Goal: Task Accomplishment & Management: Complete application form

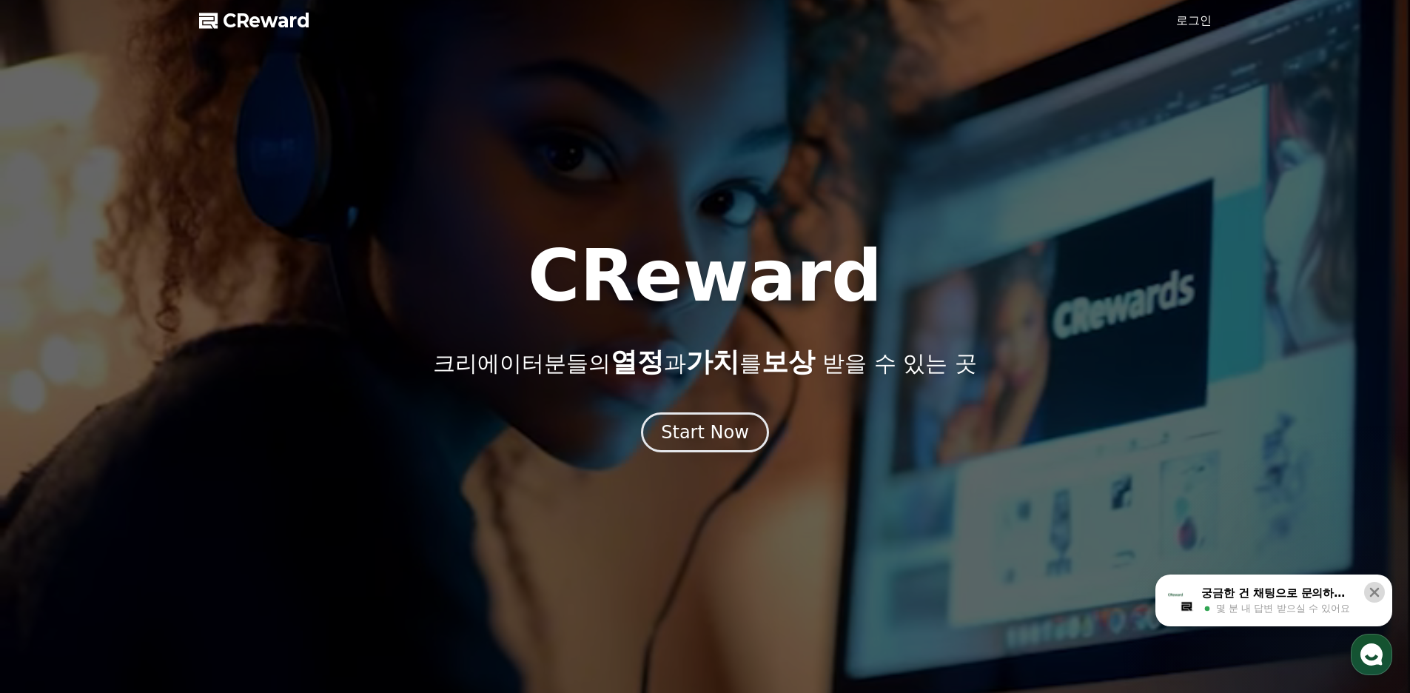
click at [1377, 586] on icon at bounding box center [1374, 592] width 15 height 15
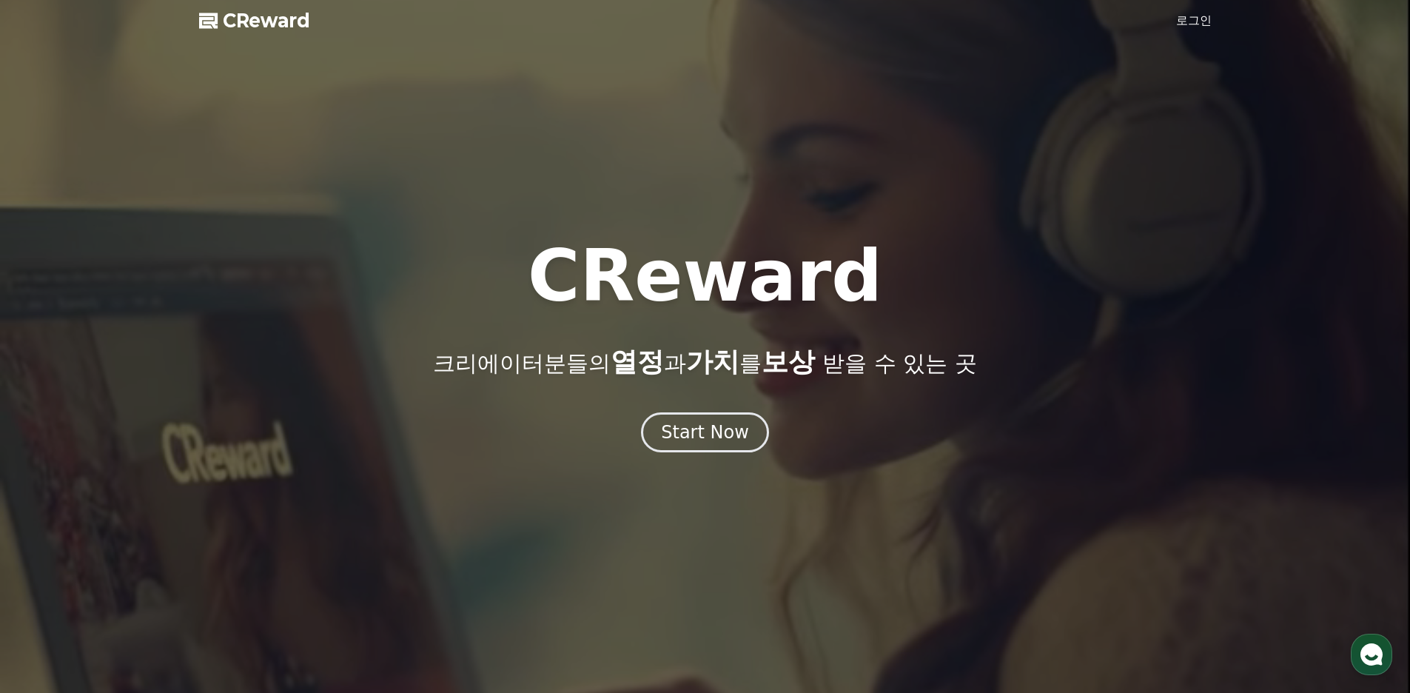
click at [1188, 22] on link "로그인" at bounding box center [1194, 21] width 36 height 18
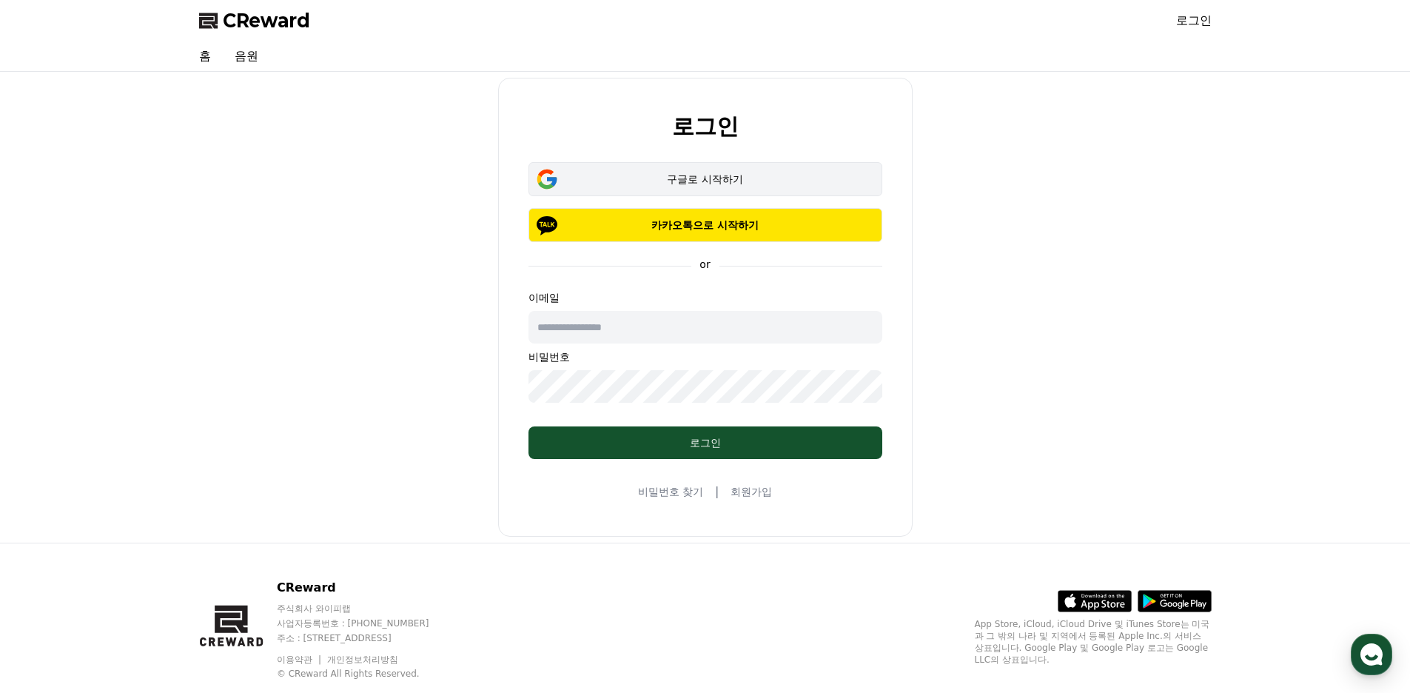
click at [711, 177] on div "구글로 시작하기" at bounding box center [705, 179] width 311 height 15
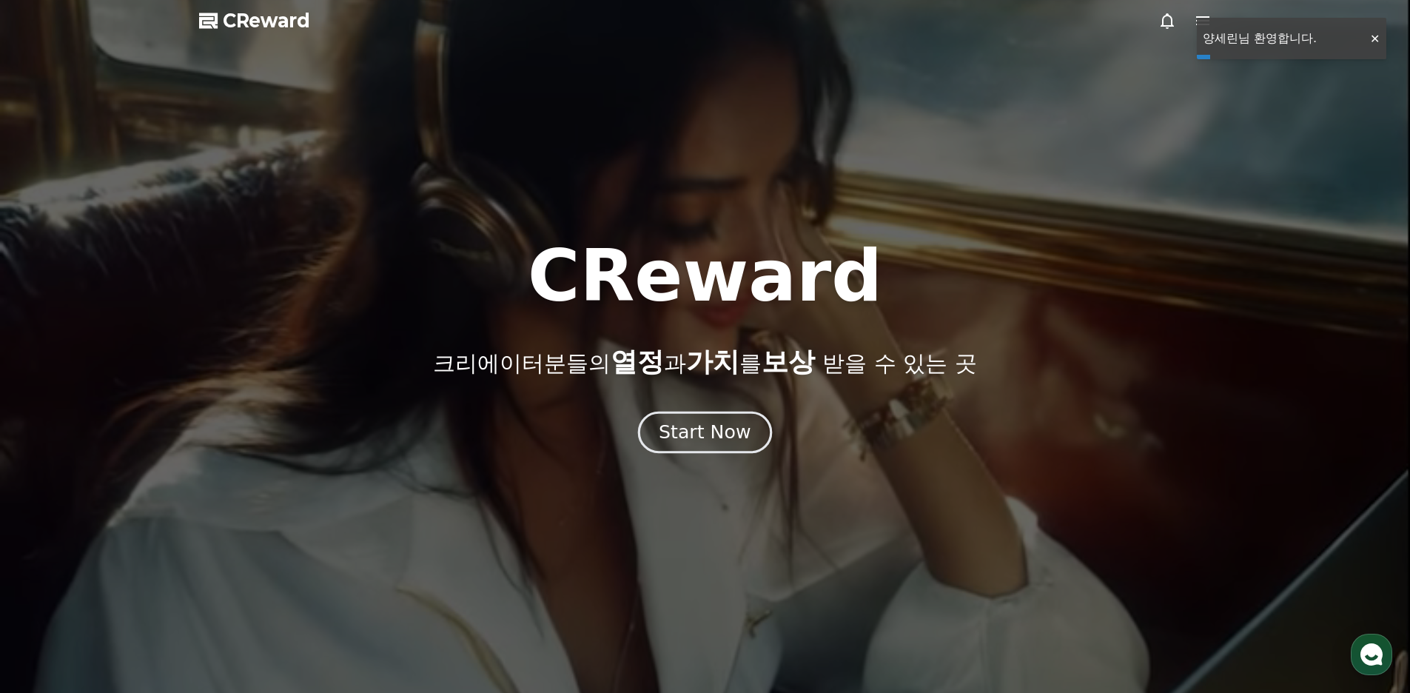
click at [738, 441] on div "Start Now" at bounding box center [705, 432] width 92 height 25
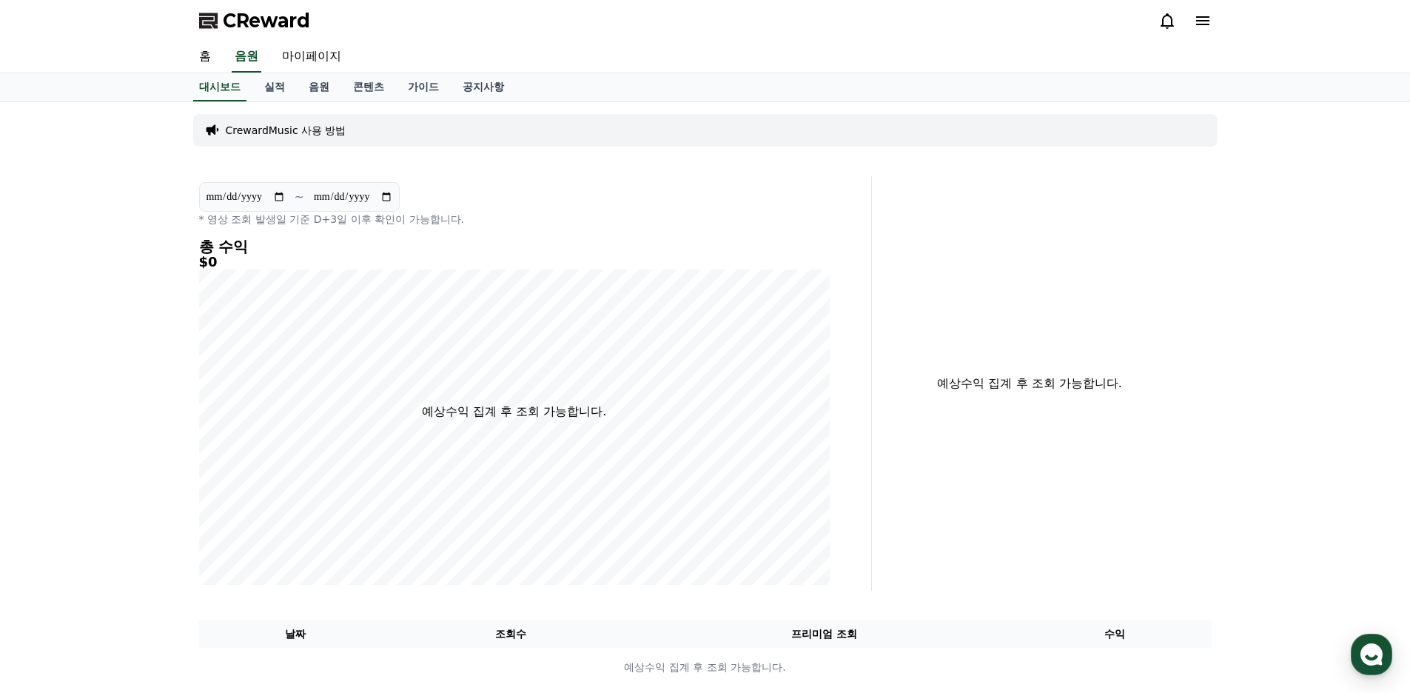
click at [1200, 19] on icon at bounding box center [1203, 21] width 18 height 18
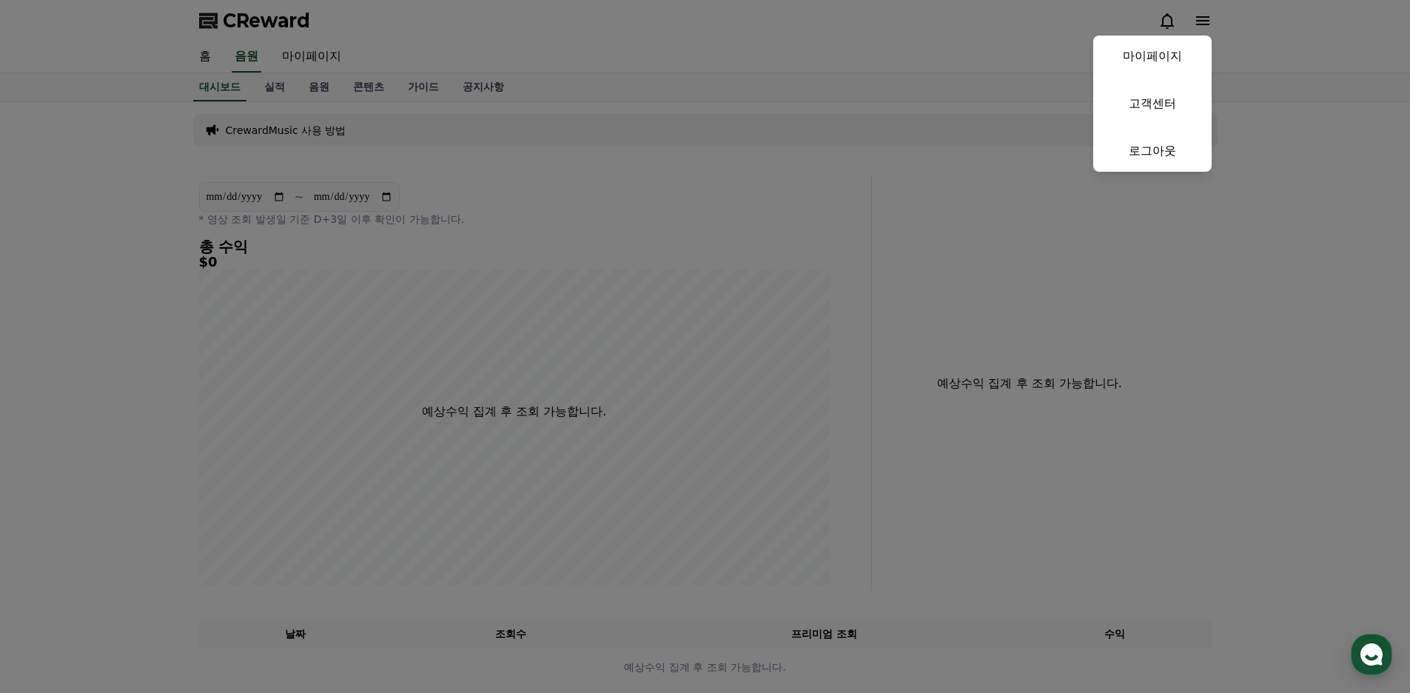
click at [1200, 19] on button "close" at bounding box center [705, 346] width 1410 height 693
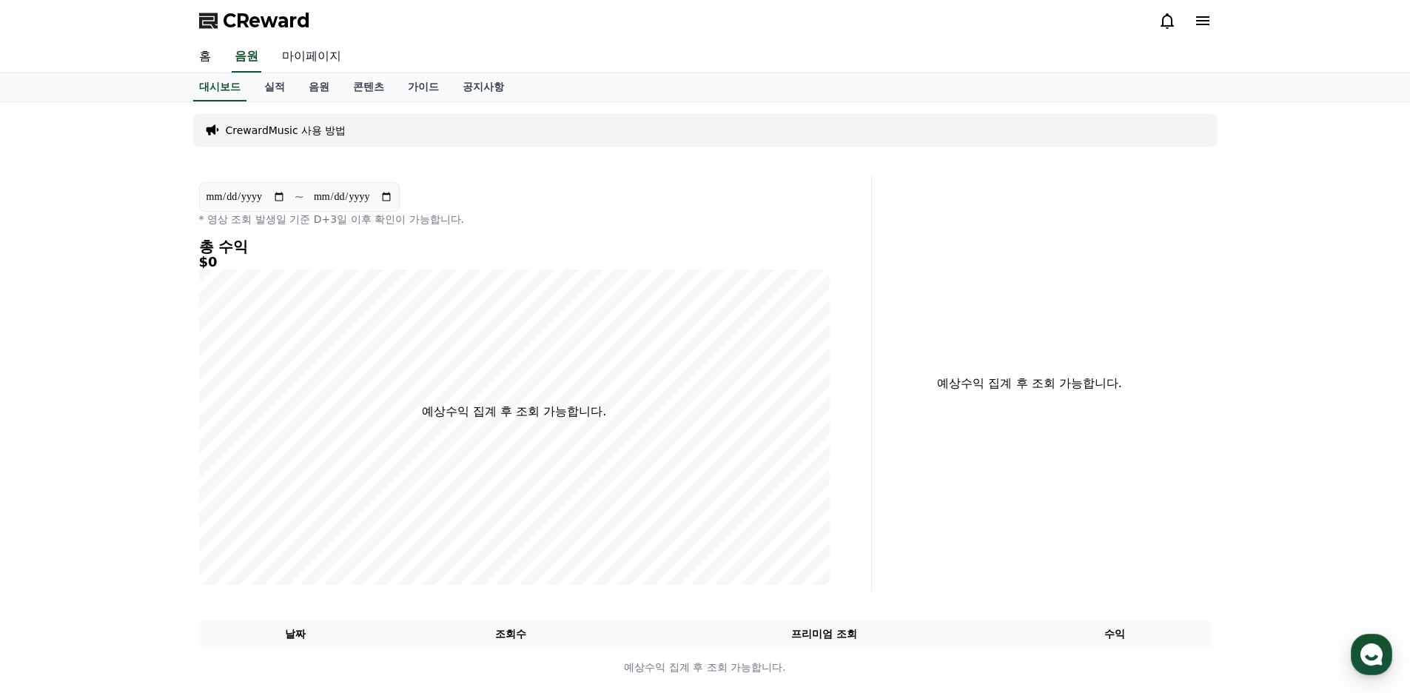
click at [303, 61] on link "마이페이지" at bounding box center [311, 56] width 83 height 31
select select "**********"
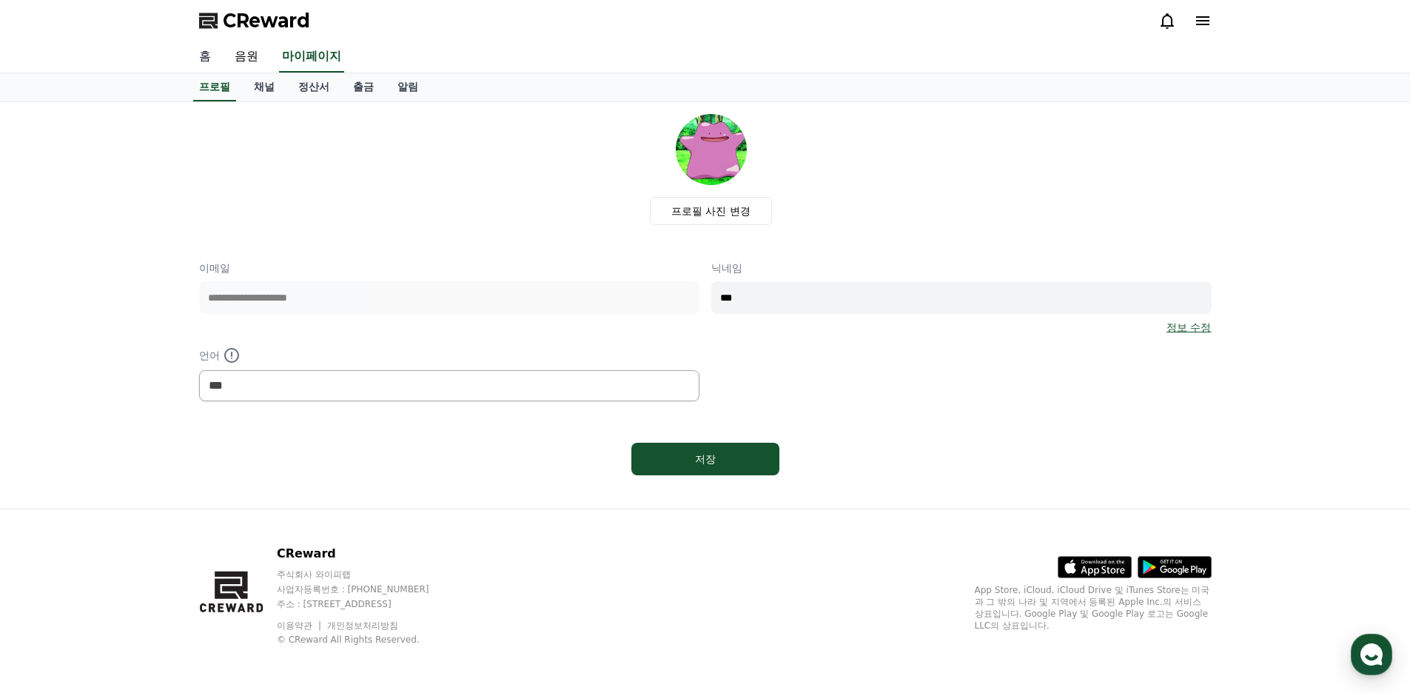
click at [211, 51] on link "홈" at bounding box center [205, 56] width 36 height 31
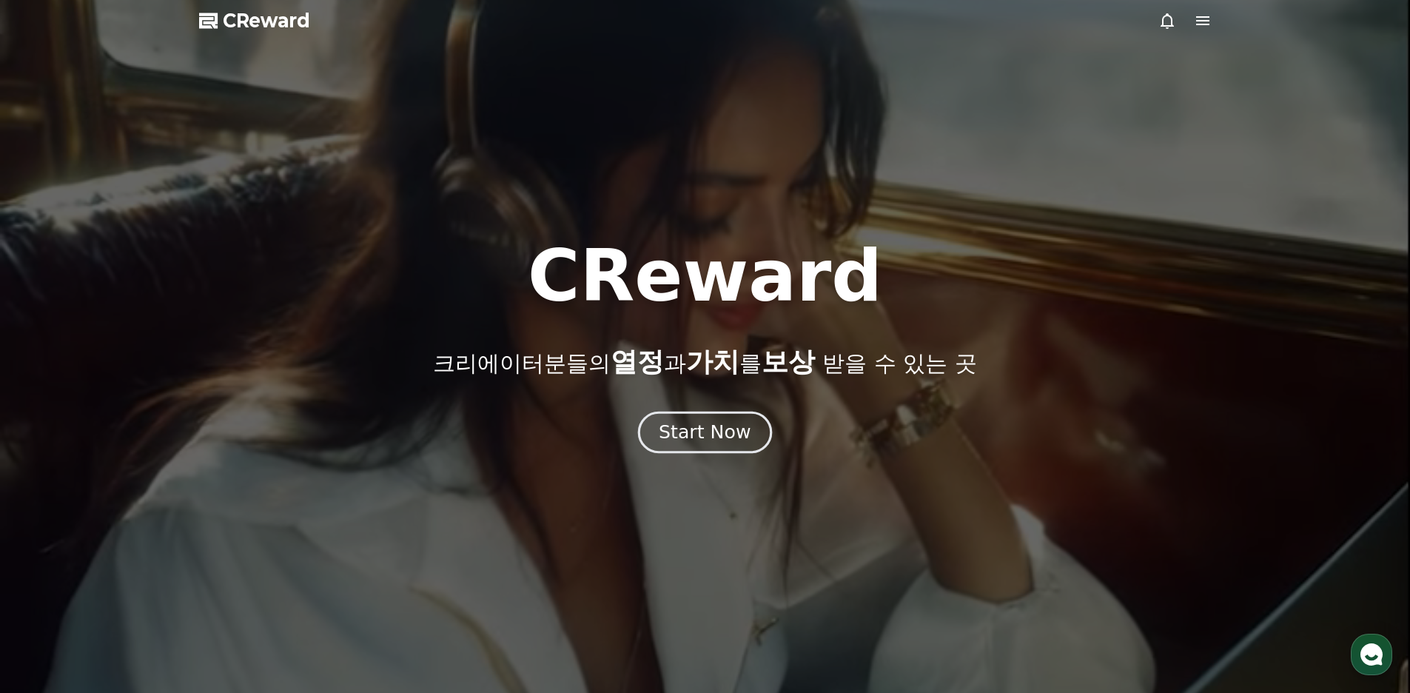
click at [717, 423] on div "Start Now" at bounding box center [705, 432] width 92 height 25
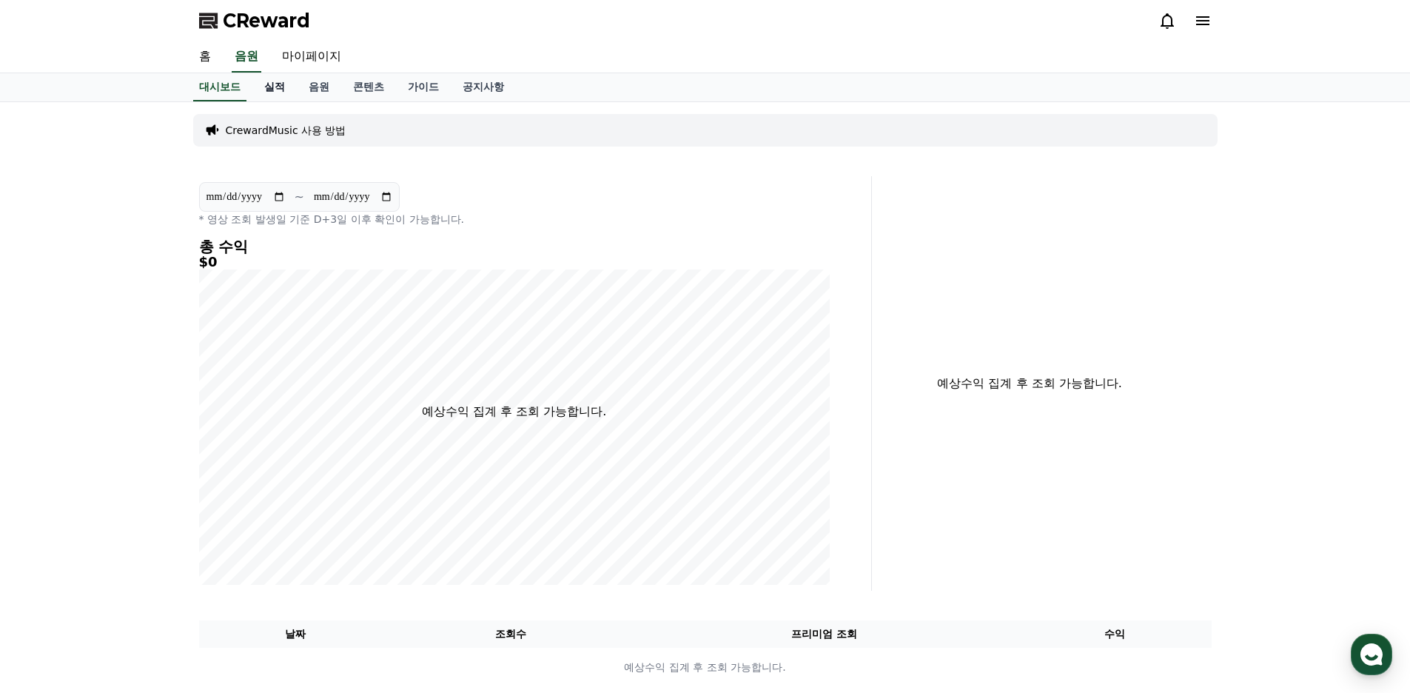
click at [269, 84] on link "실적" at bounding box center [274, 87] width 44 height 28
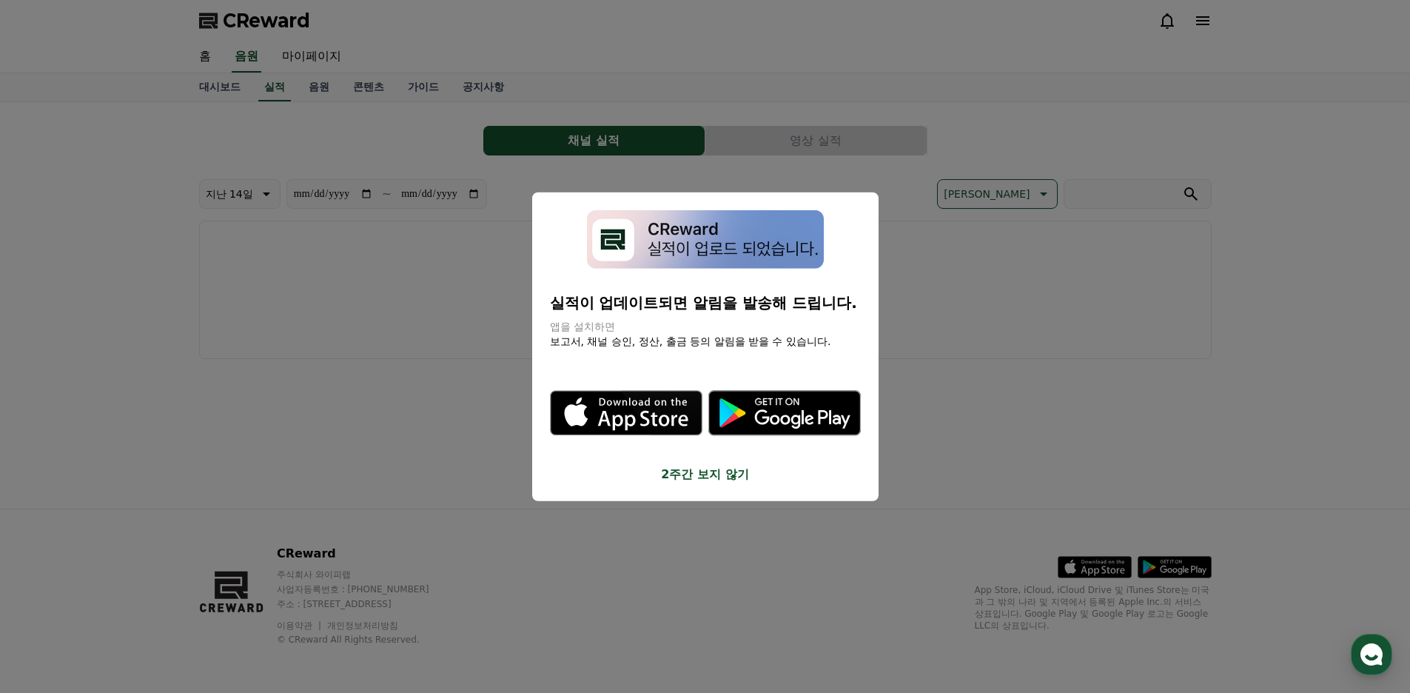
click at [693, 478] on button "2주간 보지 않기" at bounding box center [705, 474] width 311 height 18
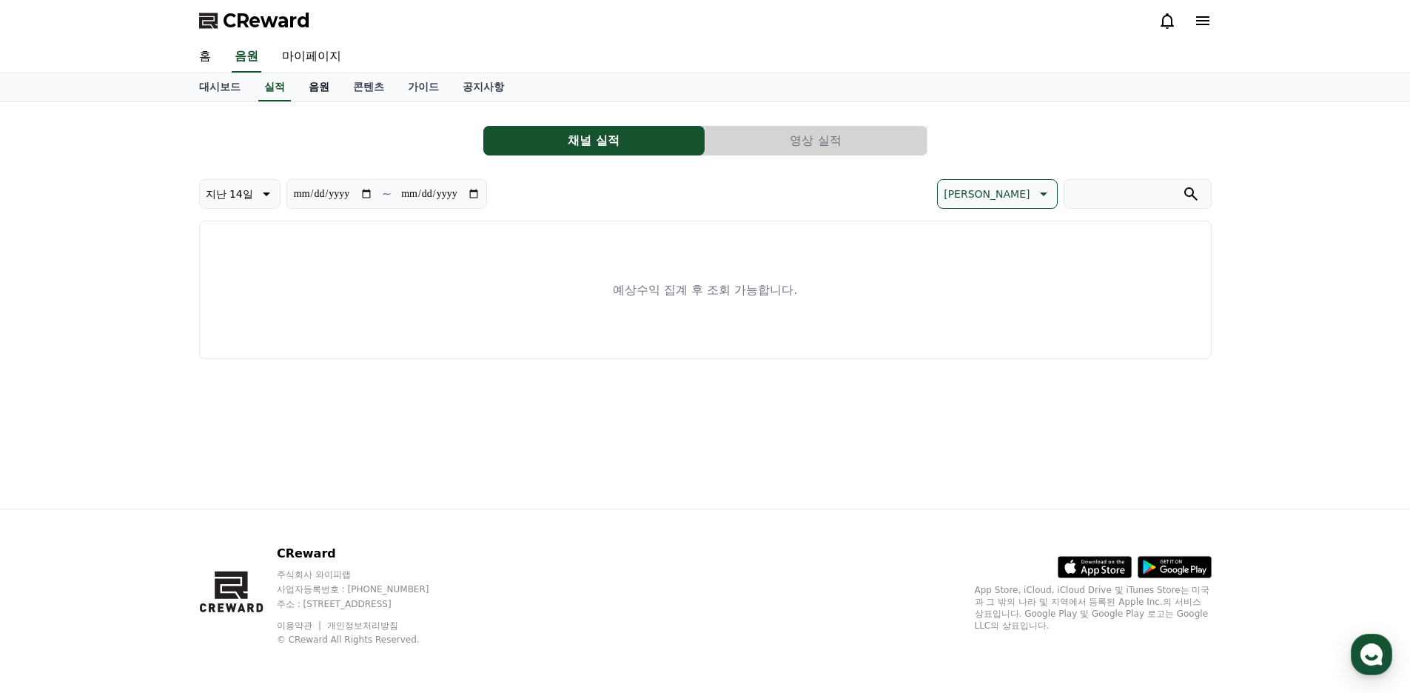
click at [335, 86] on link "음원" at bounding box center [319, 87] width 44 height 28
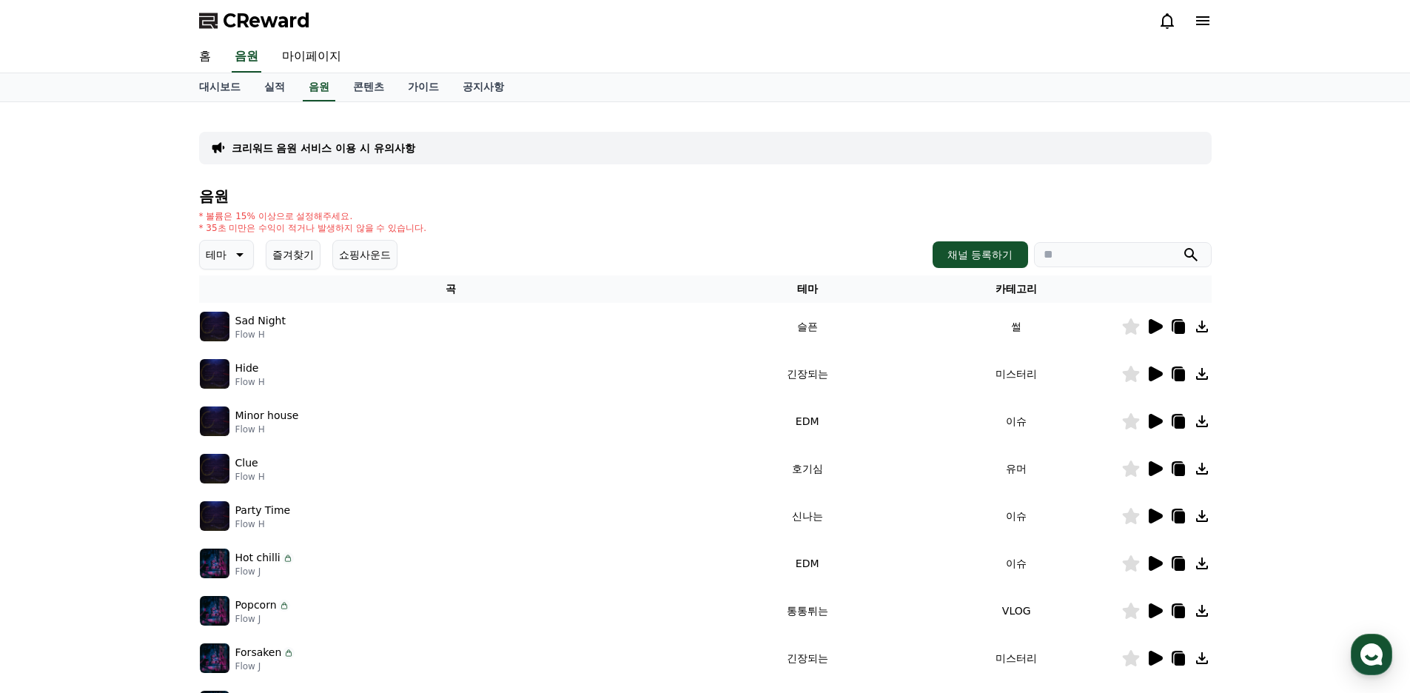
drag, startPoint x: 204, startPoint y: 218, endPoint x: 435, endPoint y: 226, distance: 231.8
click at [435, 226] on div "* 볼륨은 15% 이상으로 설정해주세요. * 35초 미만은 수익이 적거나 발생하지 않을 수 있습니다." at bounding box center [705, 222] width 1012 height 24
click at [561, 223] on div "* 볼륨은 15% 이상으로 설정해주세요. * 35초 미만은 수익이 적거나 발생하지 않을 수 있습니다." at bounding box center [705, 222] width 1012 height 24
click at [958, 252] on button "채널 등록하기" at bounding box center [980, 254] width 95 height 27
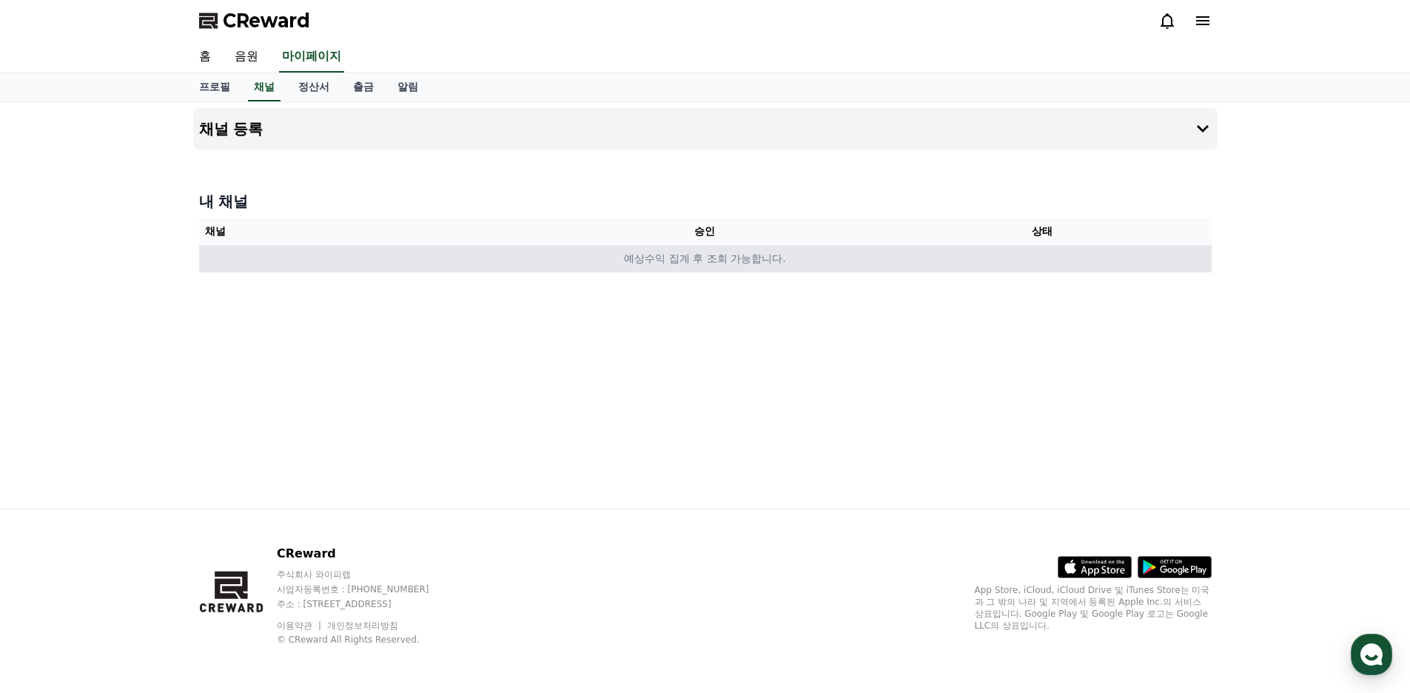
click at [718, 263] on td "예상수익 집계 후 조회 가능합니다." at bounding box center [705, 258] width 1012 height 27
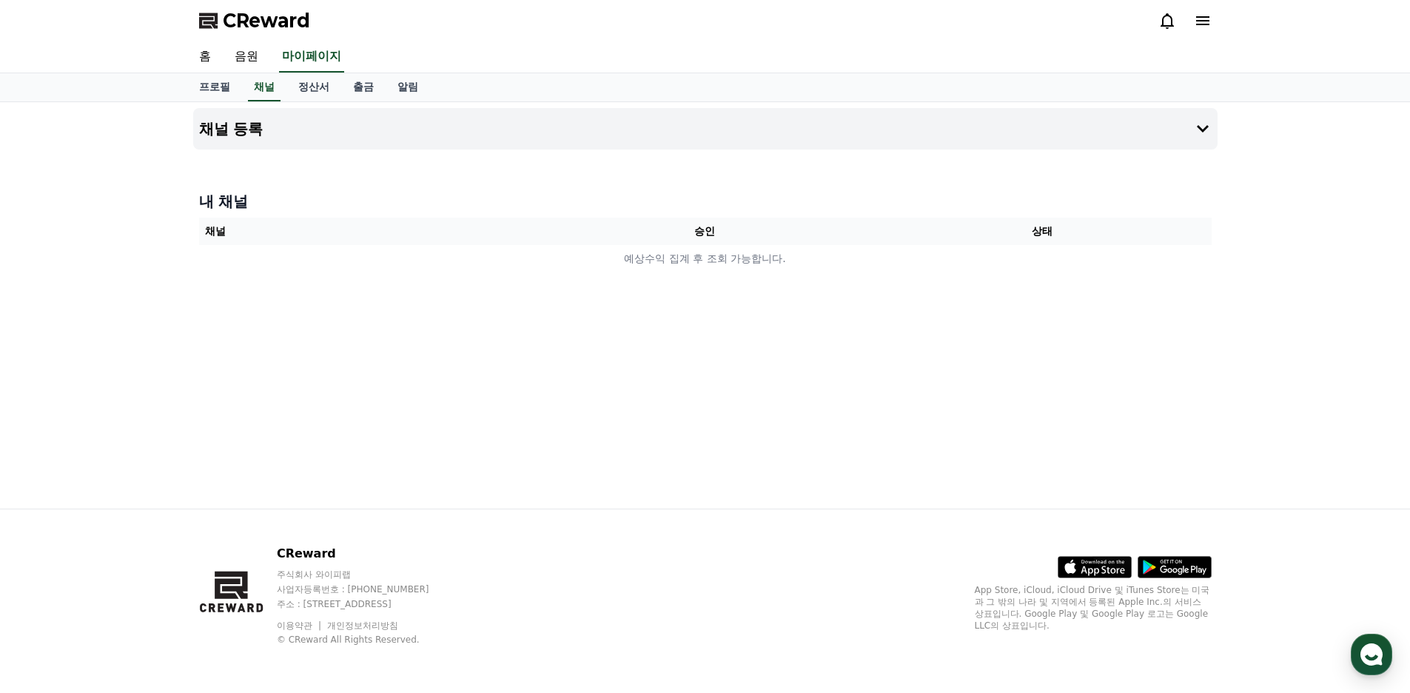
click at [946, 155] on div at bounding box center [705, 156] width 1024 height 12
click at [975, 123] on button "채널 등록" at bounding box center [705, 128] width 1024 height 41
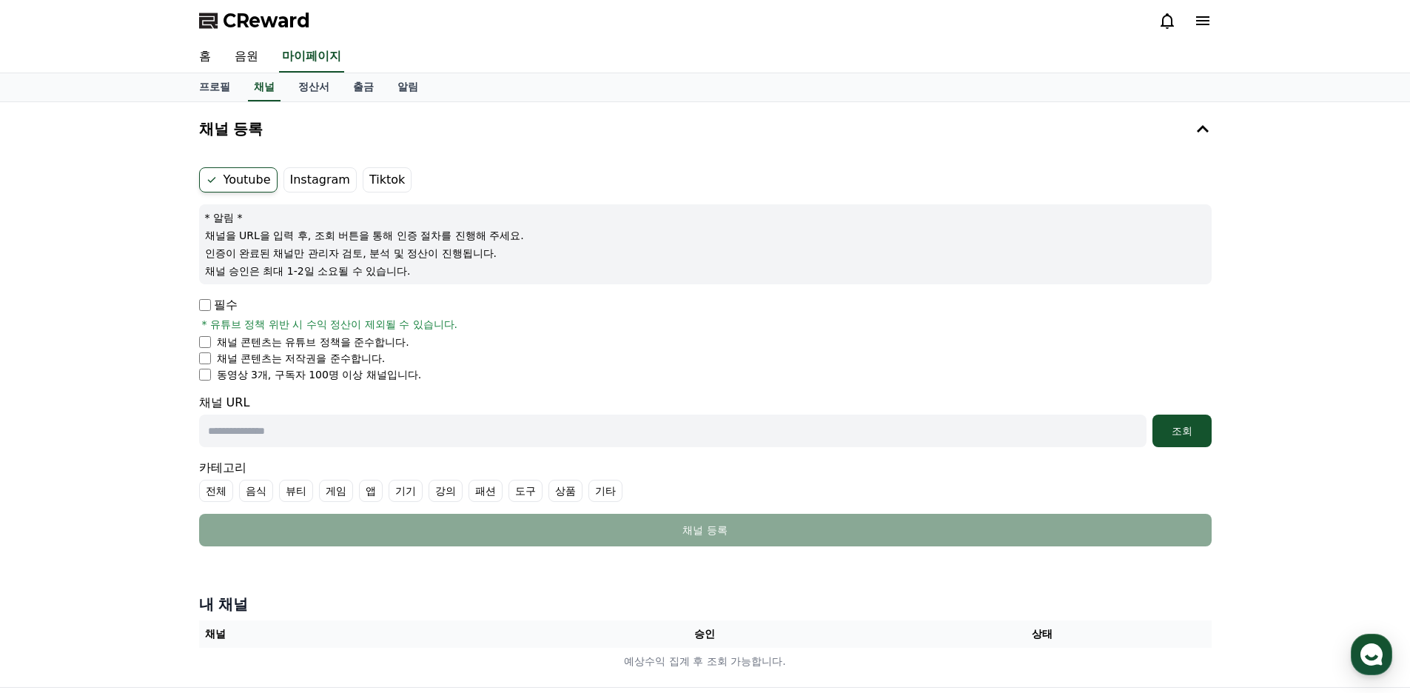
click at [226, 301] on p "필수" at bounding box center [218, 305] width 38 height 18
click at [208, 314] on div "필수 * 유튜브 정책 위반 시 수익 정산이 제외될 수 있습니다." at bounding box center [705, 314] width 1012 height 36
click at [199, 320] on div "필수 * 유튜브 정책 위반 시 수익 정산이 제외될 수 있습니다." at bounding box center [705, 314] width 1012 height 36
click at [298, 429] on input "text" at bounding box center [672, 430] width 947 height 33
click at [511, 381] on li "동영상 3개, 구독자 100명 이상 채널입니다." at bounding box center [705, 374] width 1012 height 15
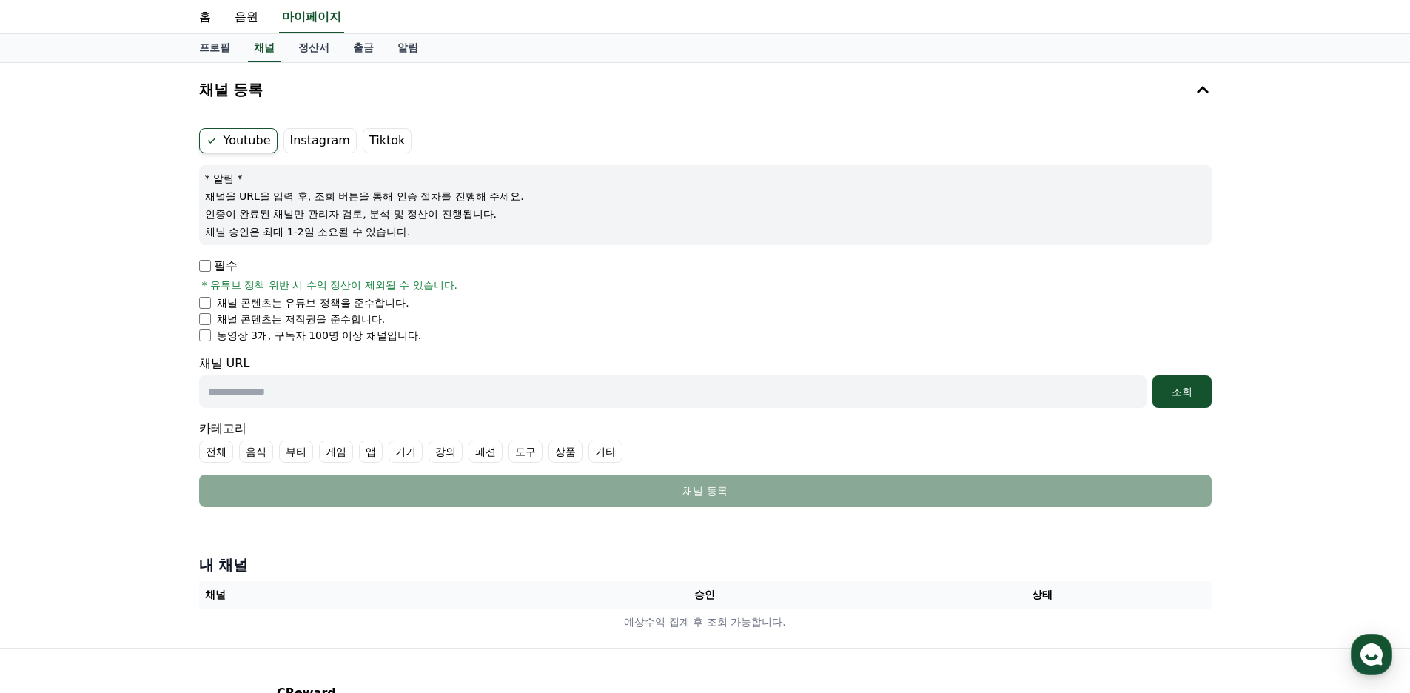
scroll to position [178, 0]
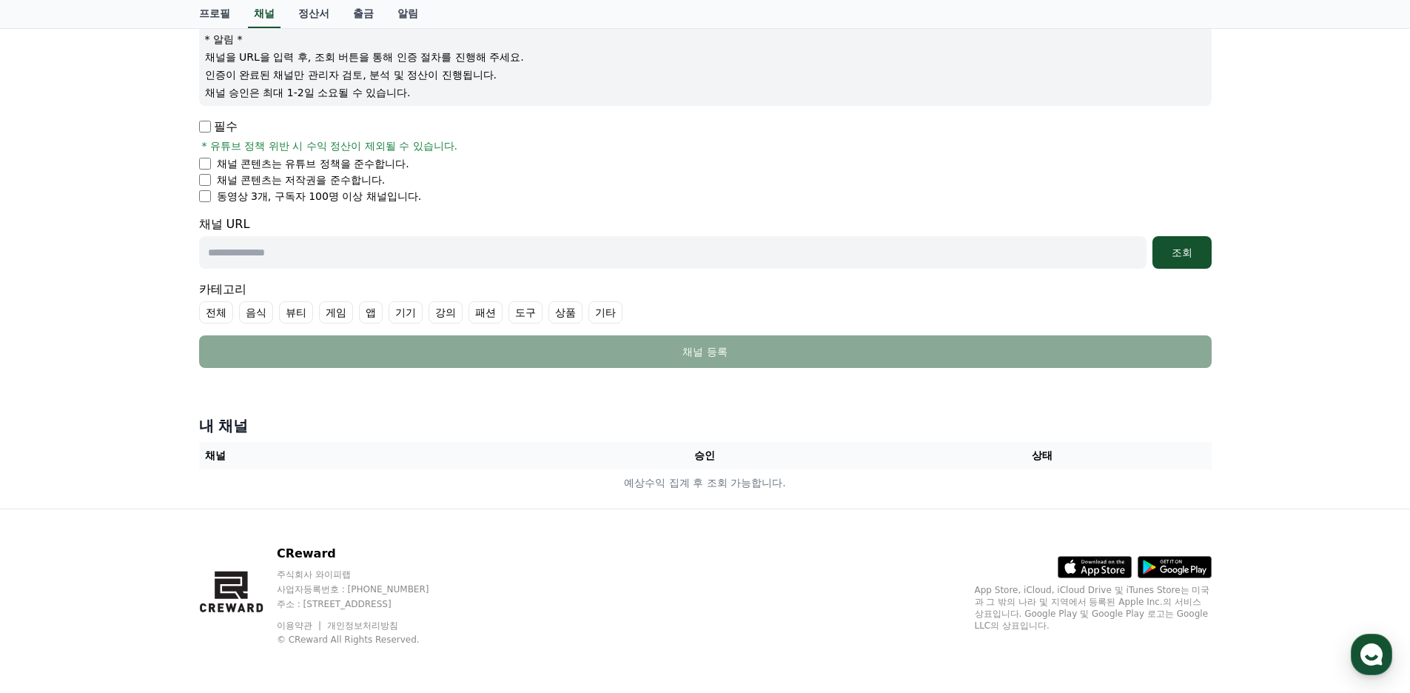
click at [427, 252] on input "text" at bounding box center [672, 252] width 947 height 33
paste input "**********"
type input "**********"
click at [1183, 258] on div "조회" at bounding box center [1181, 252] width 47 height 15
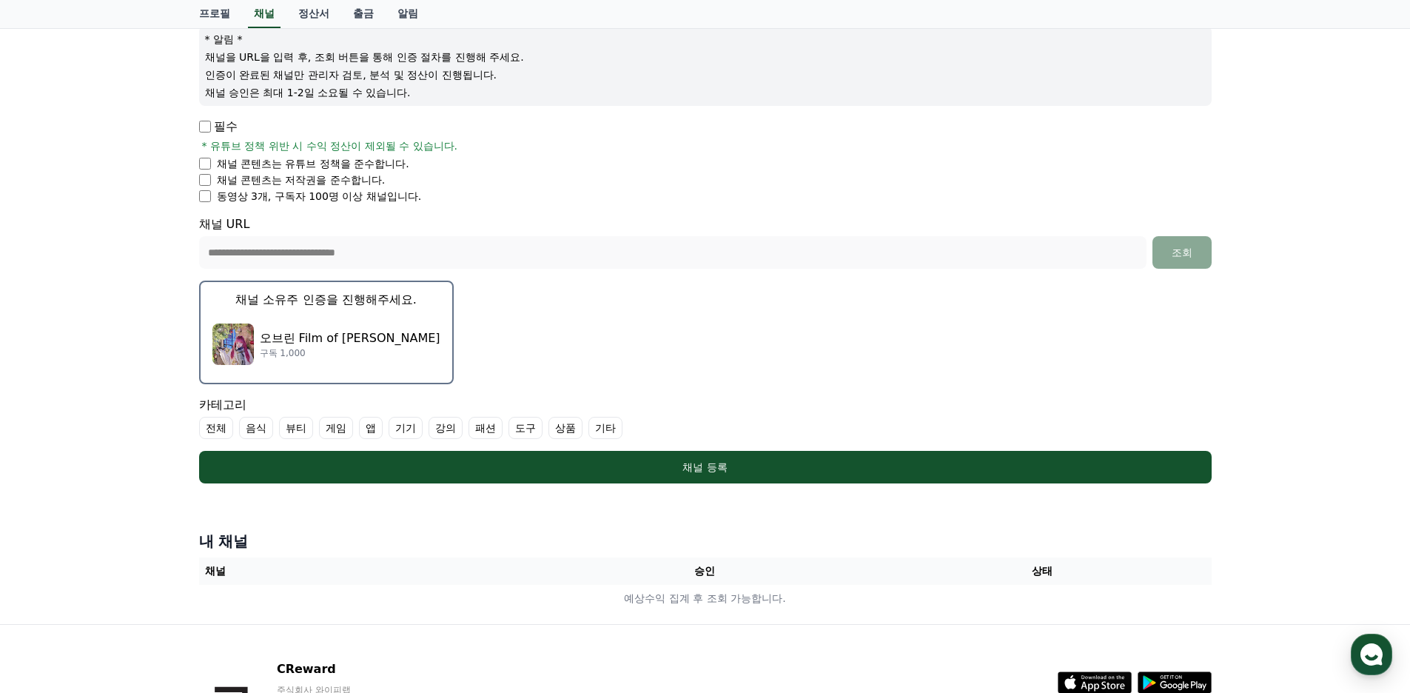
click at [307, 307] on p "채널 소유주 인증을 진행해주세요." at bounding box center [325, 300] width 181 height 18
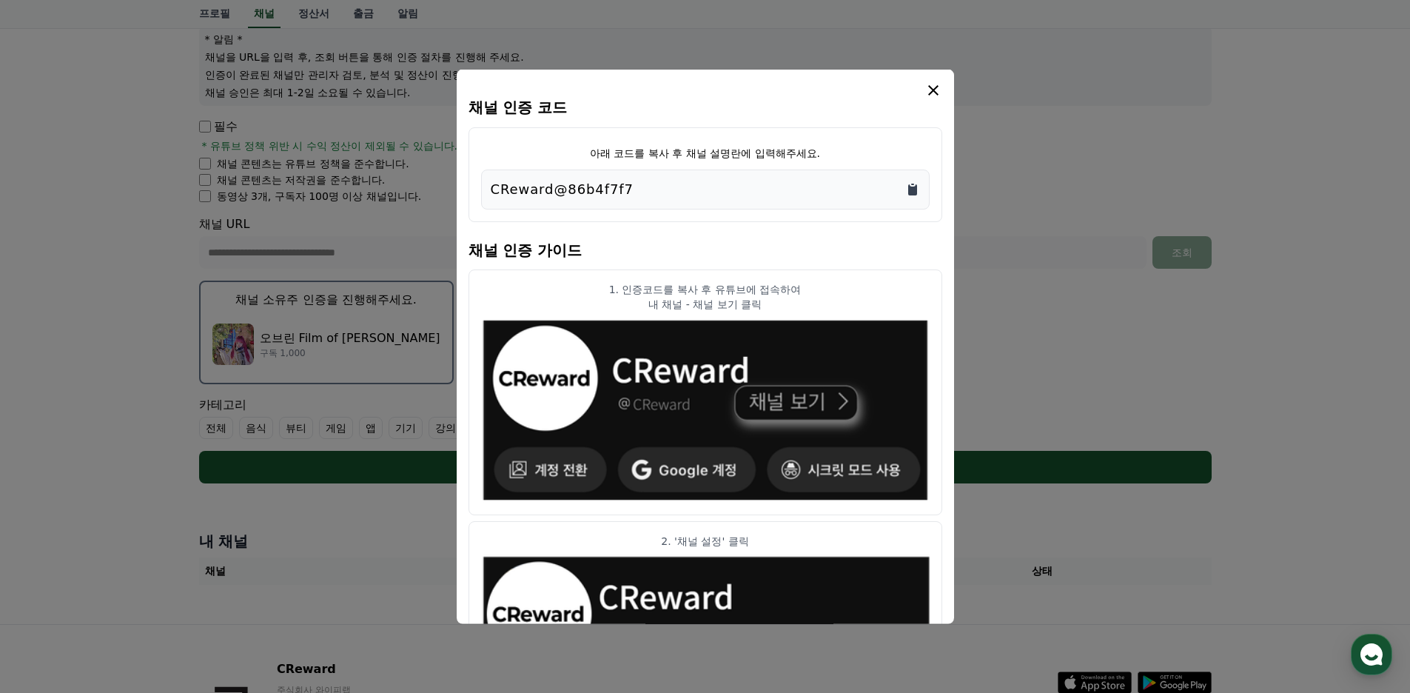
click at [909, 190] on icon "Copy to clipboard" at bounding box center [912, 189] width 9 height 11
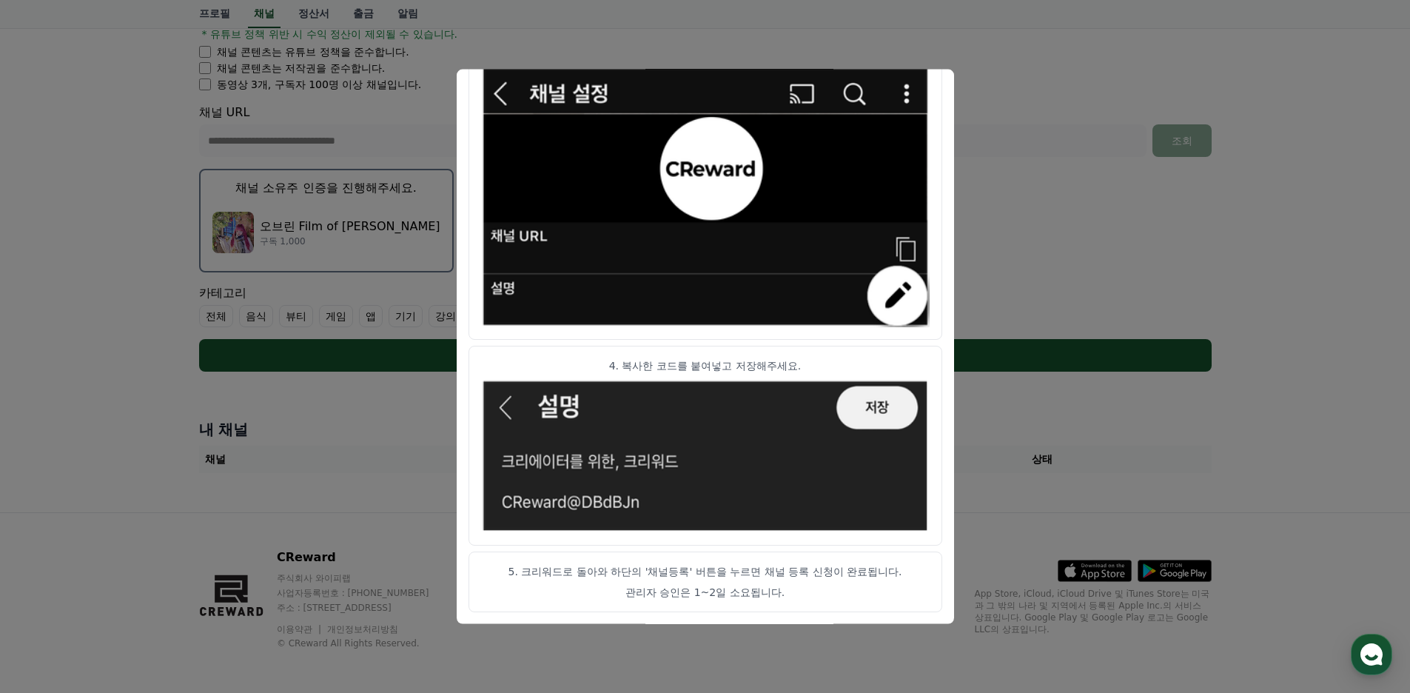
scroll to position [294, 0]
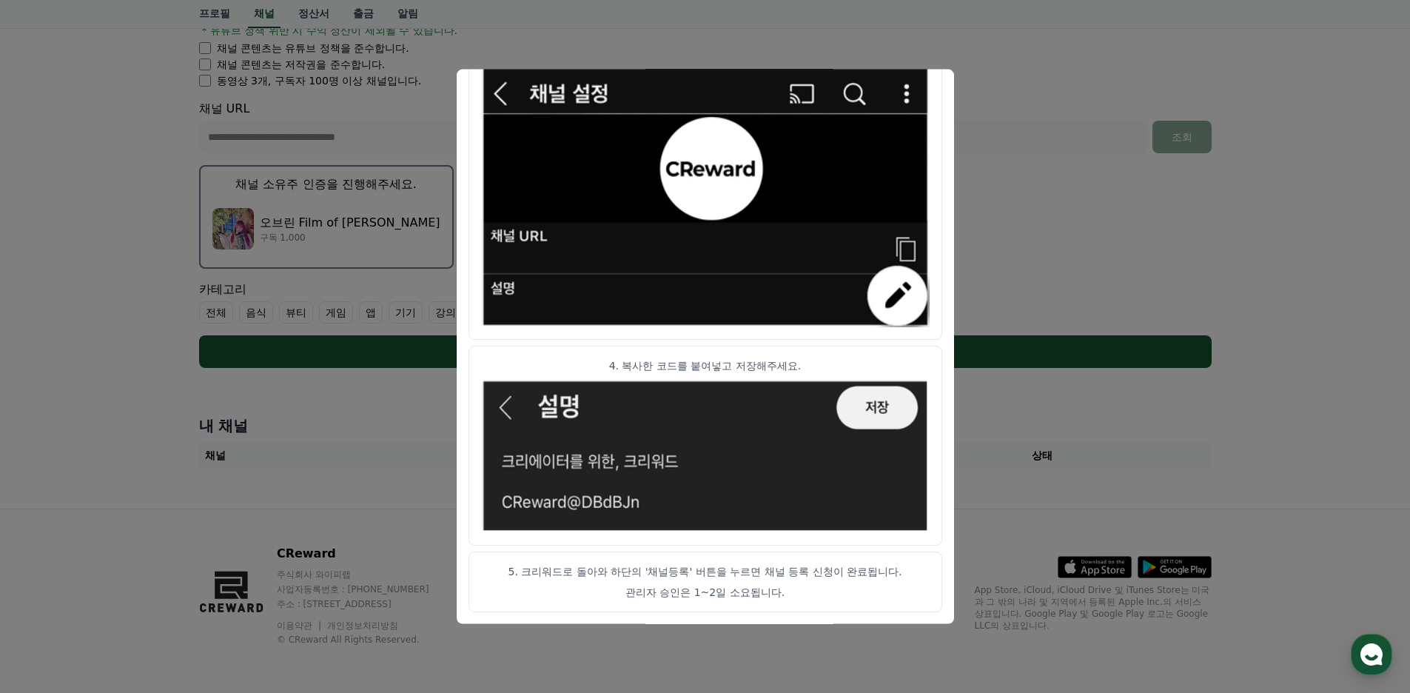
click at [1014, 173] on button "close modal" at bounding box center [705, 346] width 1410 height 693
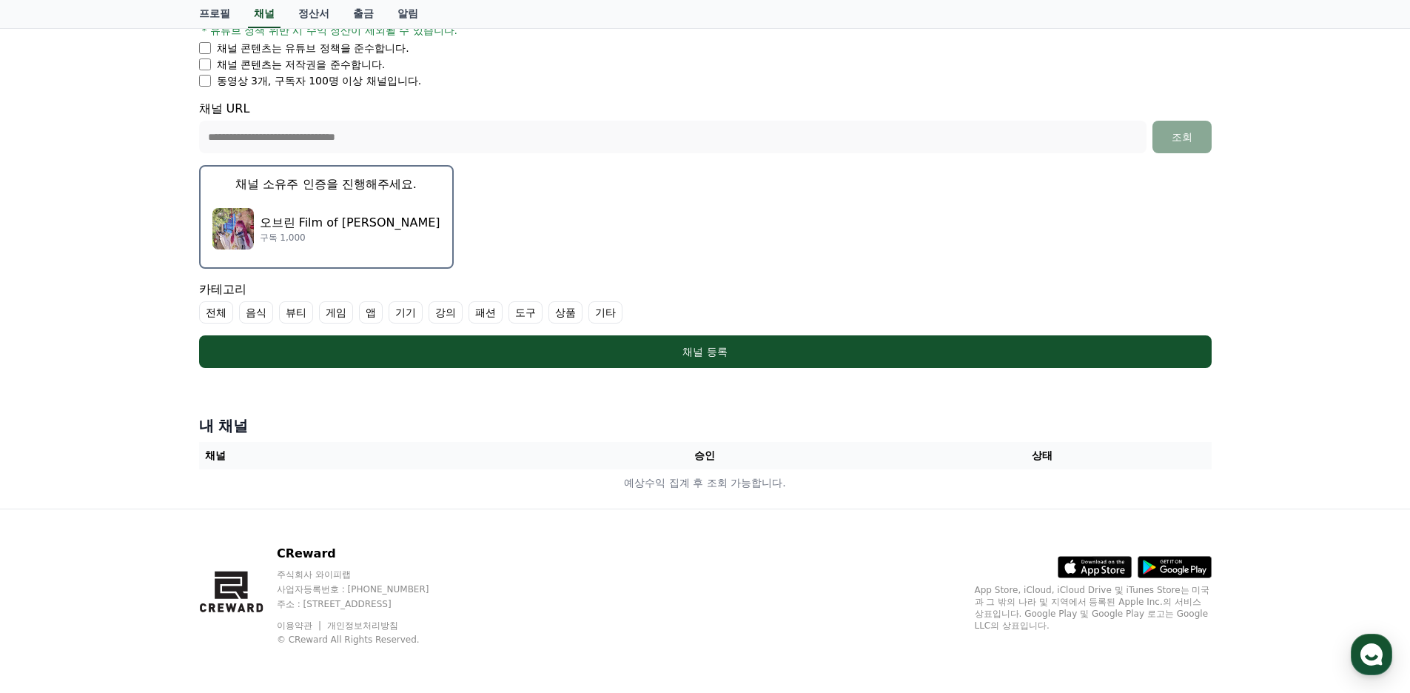
click at [299, 315] on label "뷰티" at bounding box center [296, 312] width 34 height 22
click at [635, 315] on label "기타" at bounding box center [623, 312] width 34 height 22
click at [333, 238] on p "구독 1,000" at bounding box center [350, 238] width 181 height 12
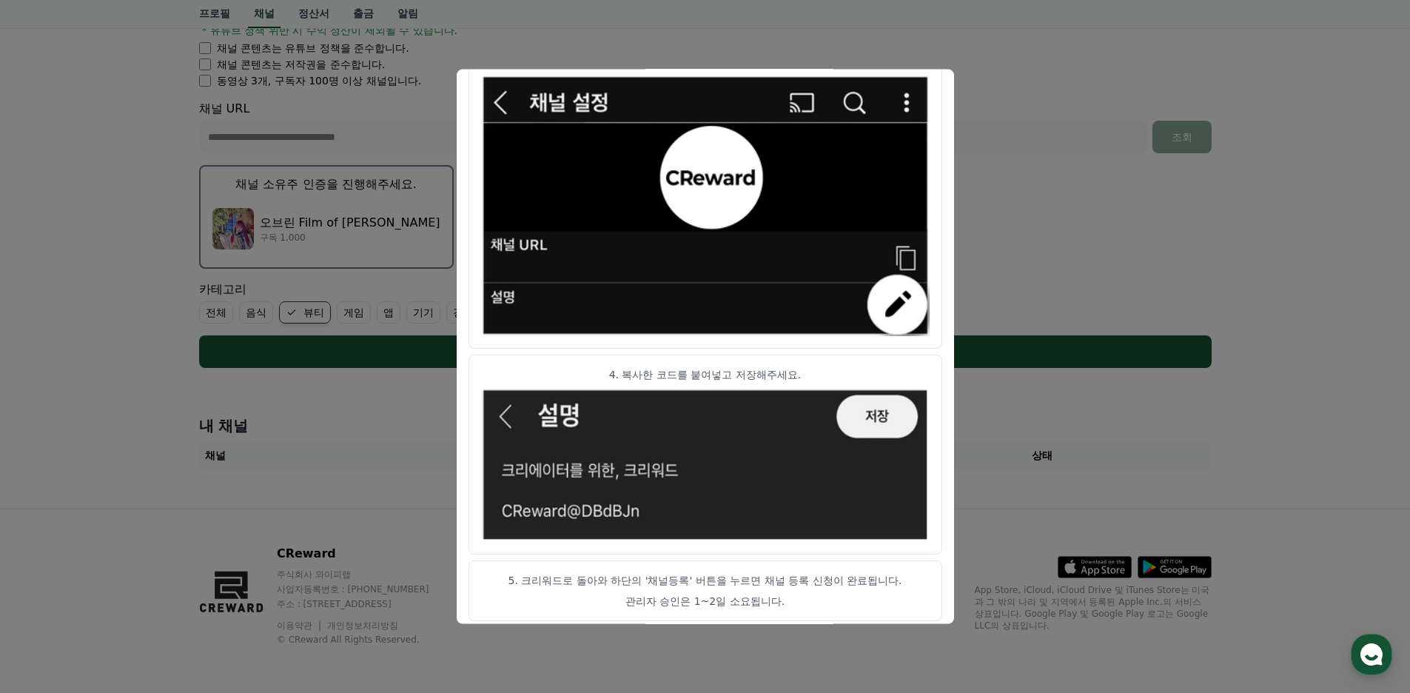
scroll to position [723, 0]
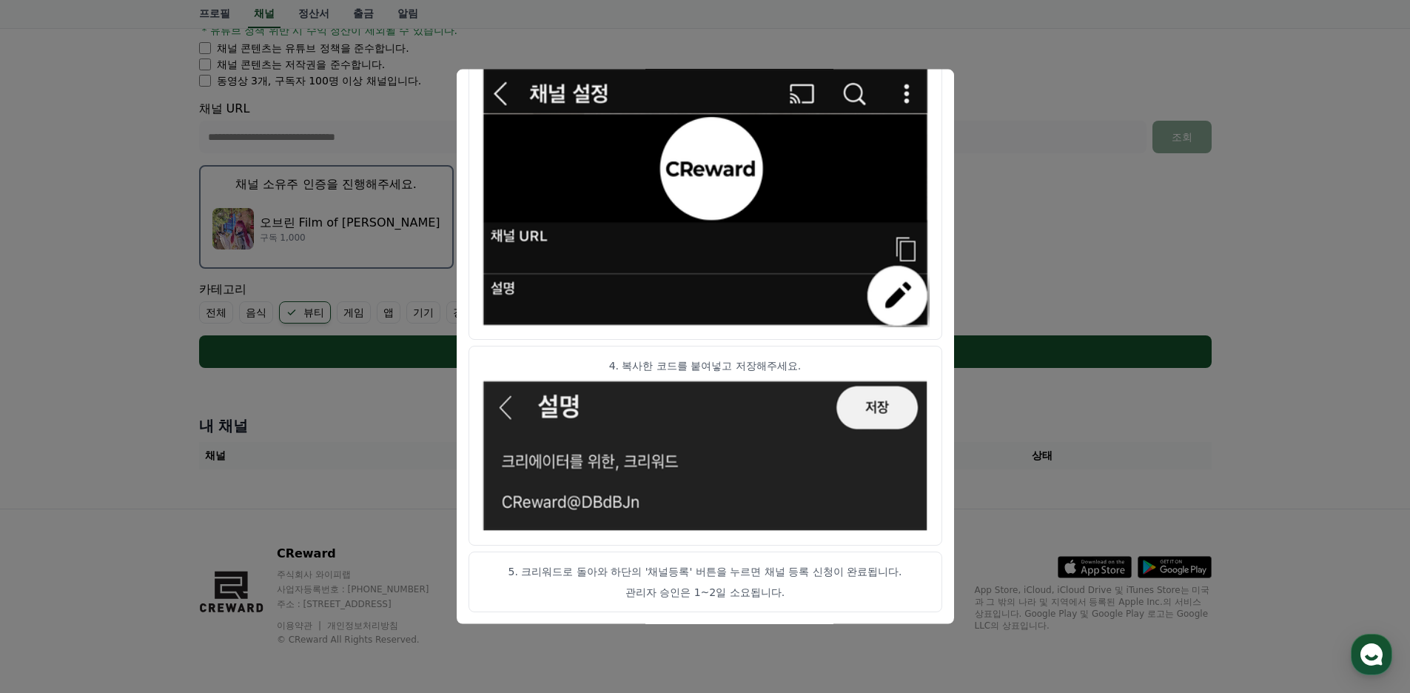
click at [1055, 236] on button "close modal" at bounding box center [705, 346] width 1410 height 693
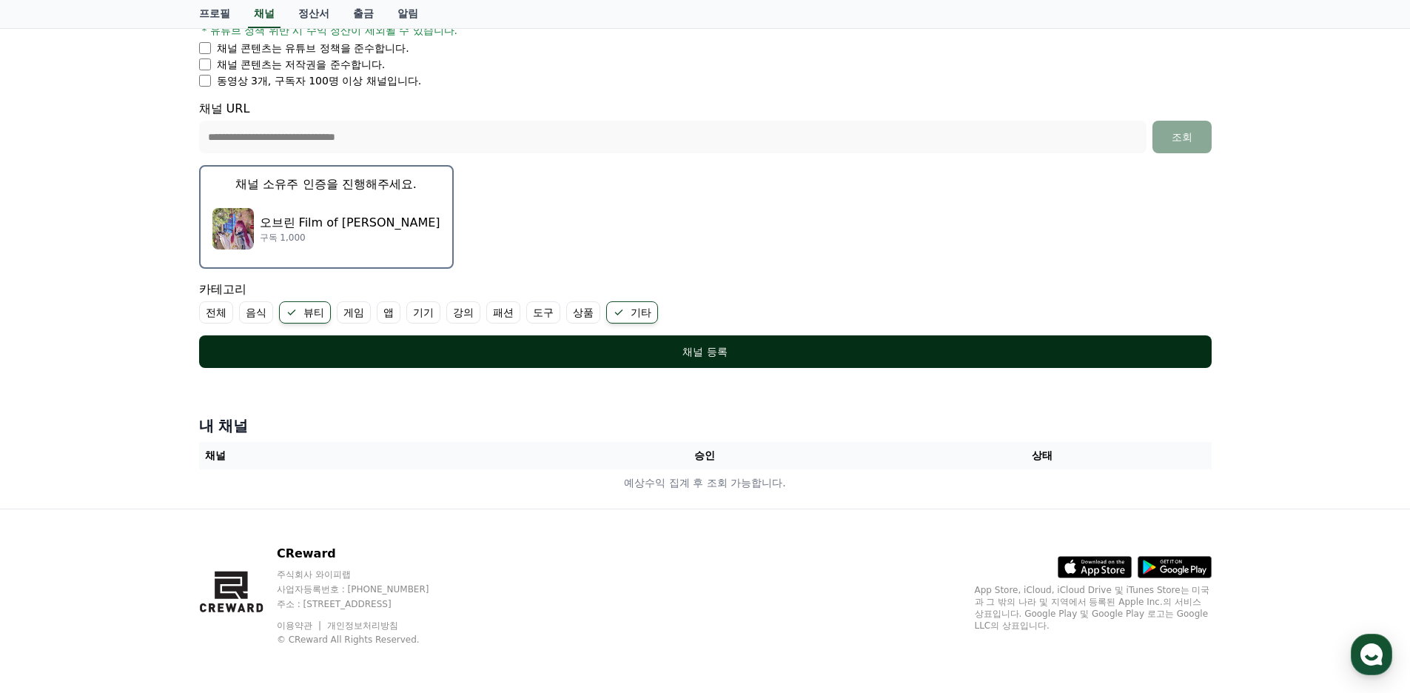
click at [839, 351] on div "채널 등록" at bounding box center [705, 351] width 953 height 15
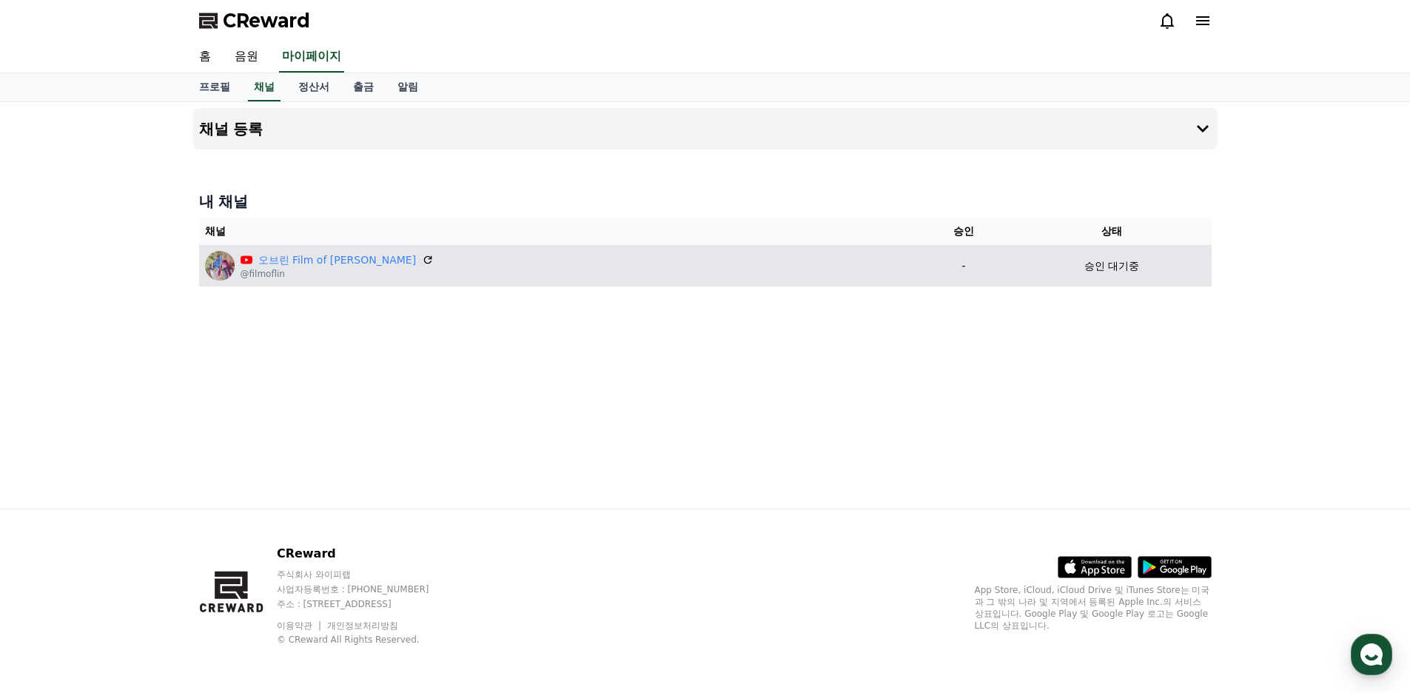
click at [921, 264] on p "-" at bounding box center [963, 266] width 85 height 16
click at [421, 263] on icon at bounding box center [427, 259] width 13 height 13
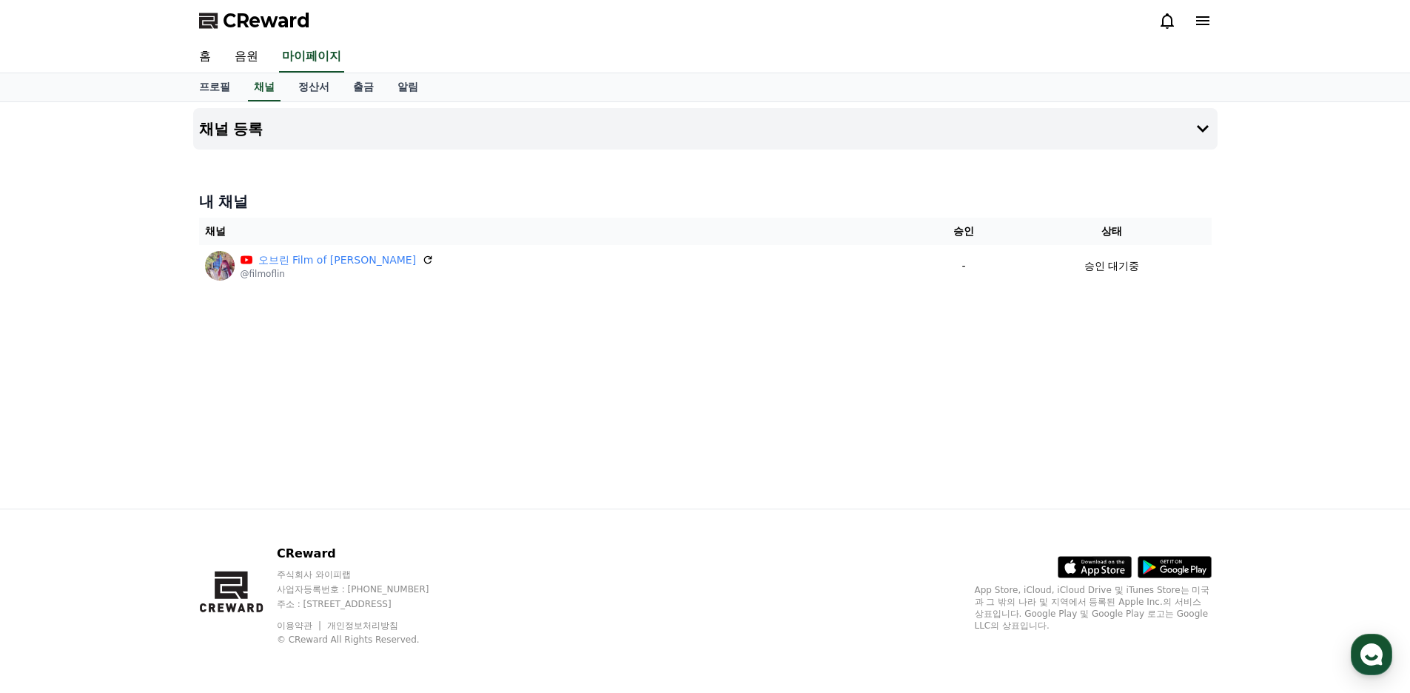
click at [726, 405] on div "채널 등록 내 채널 채널 승인 상태 오브린 Film of Lin @filmoflin - 승인 대기중" at bounding box center [705, 305] width 1036 height 406
click at [602, 392] on div "채널 등록 내 채널 채널 승인 상태 오브린 Film of Lin @filmoflin - 승인 대기중" at bounding box center [705, 305] width 1036 height 406
click at [326, 417] on div "채널 등록 내 채널 채널 승인 상태 오브린 Film of Lin @filmoflin - 승인 대기중" at bounding box center [705, 305] width 1036 height 406
click at [261, 57] on link "음원" at bounding box center [246, 56] width 47 height 31
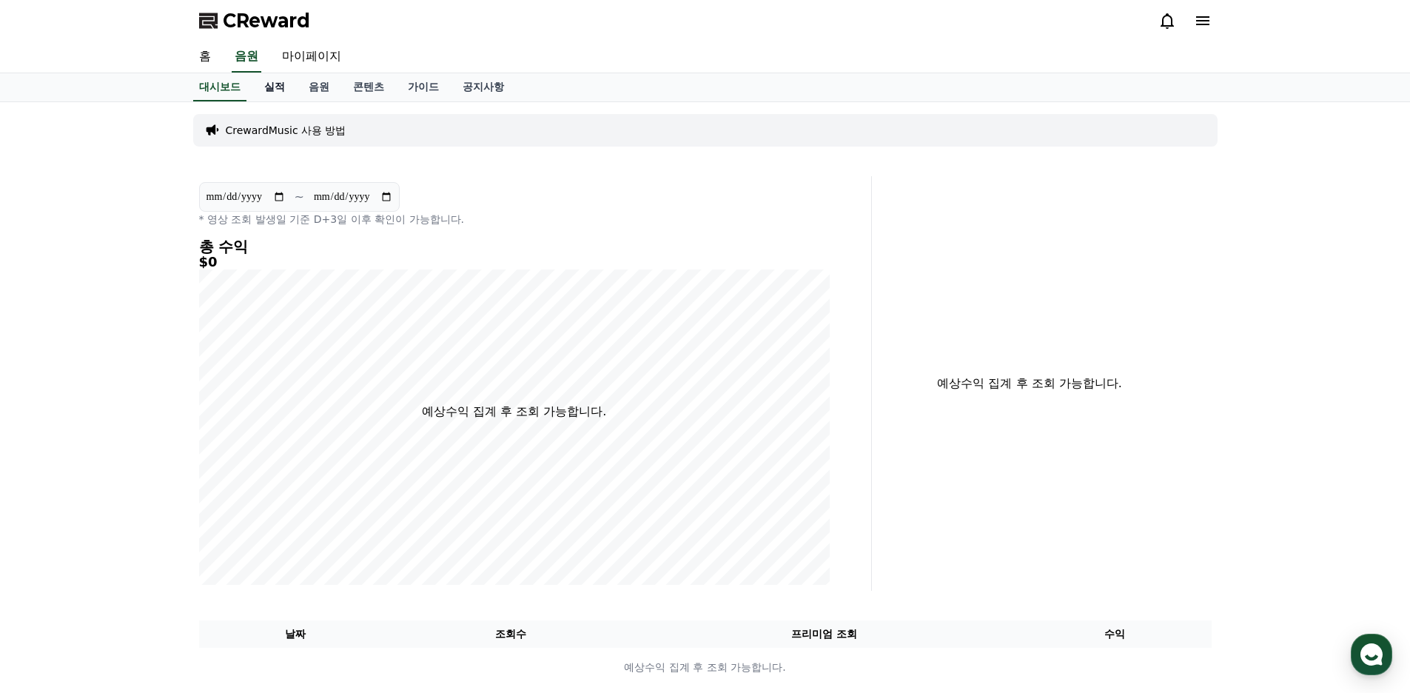
click at [277, 95] on link "실적" at bounding box center [274, 87] width 44 height 28
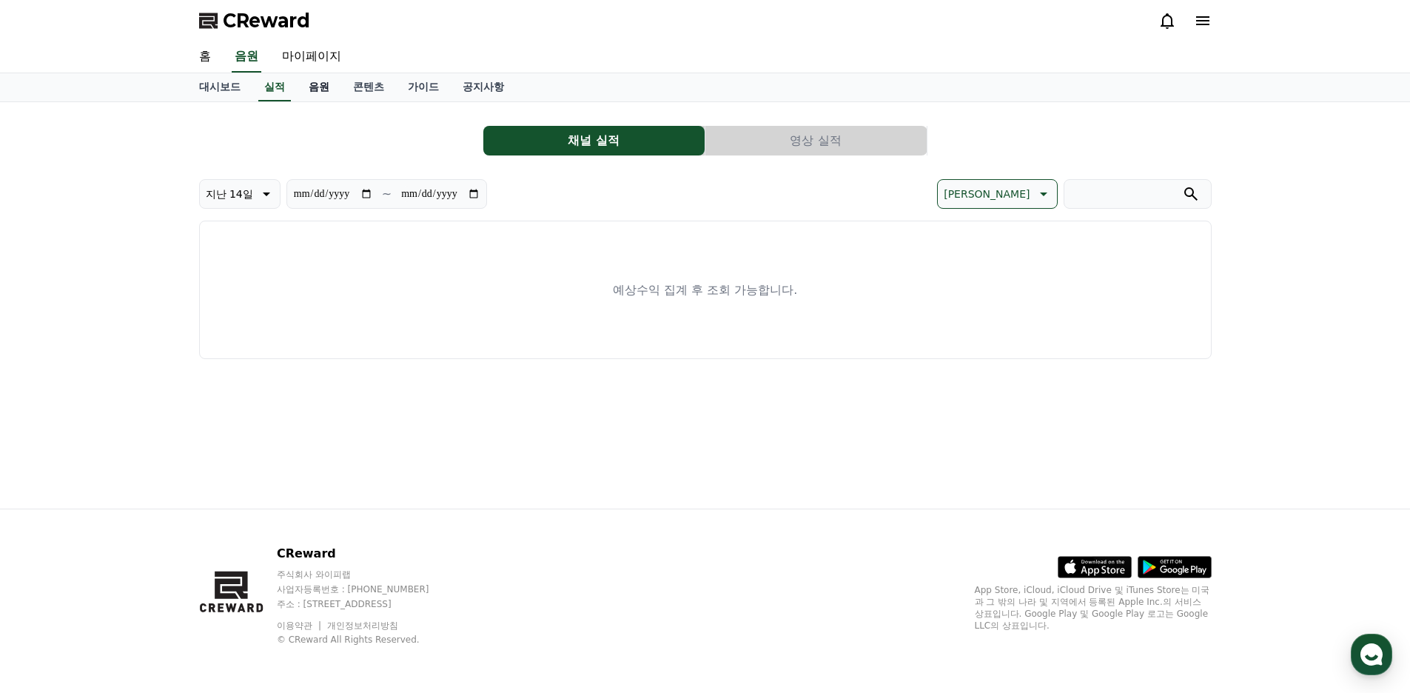
click at [326, 84] on link "음원" at bounding box center [319, 87] width 44 height 28
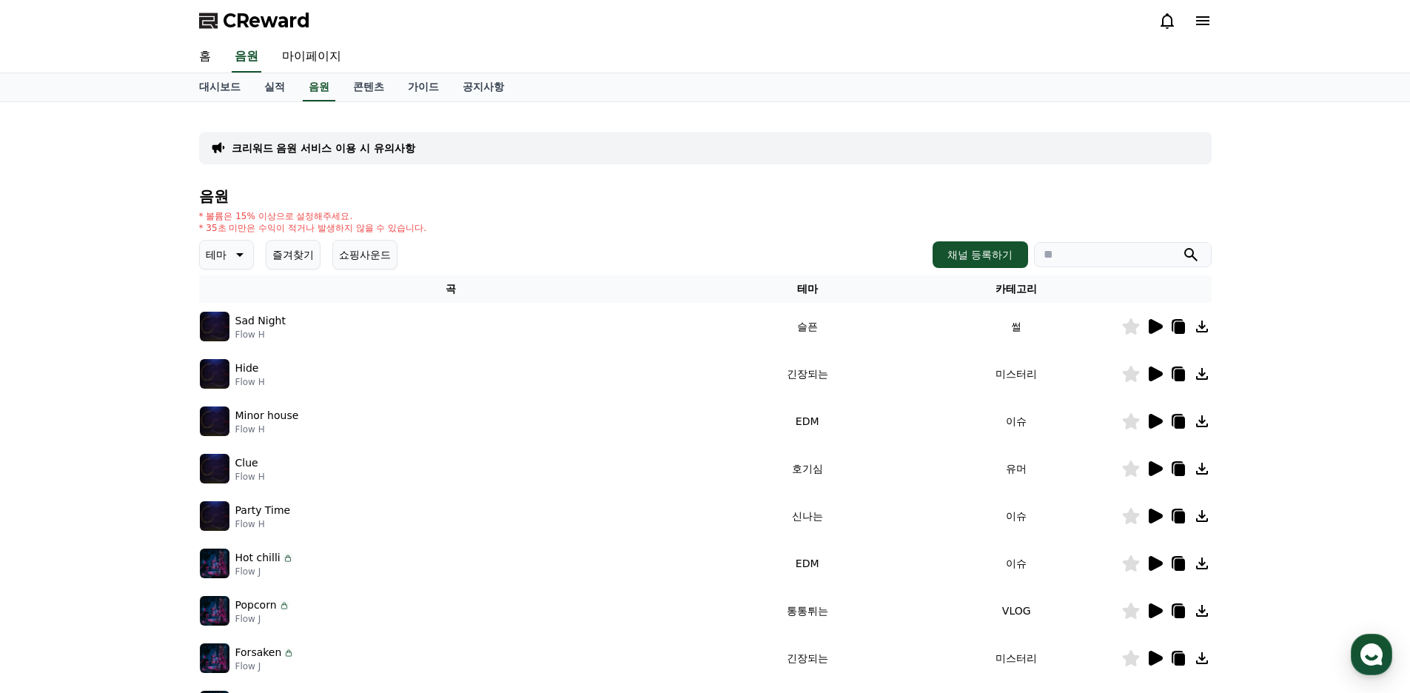
click at [263, 320] on p "Sad Night" at bounding box center [260, 321] width 50 height 16
click at [1152, 328] on icon at bounding box center [1156, 326] width 14 height 15
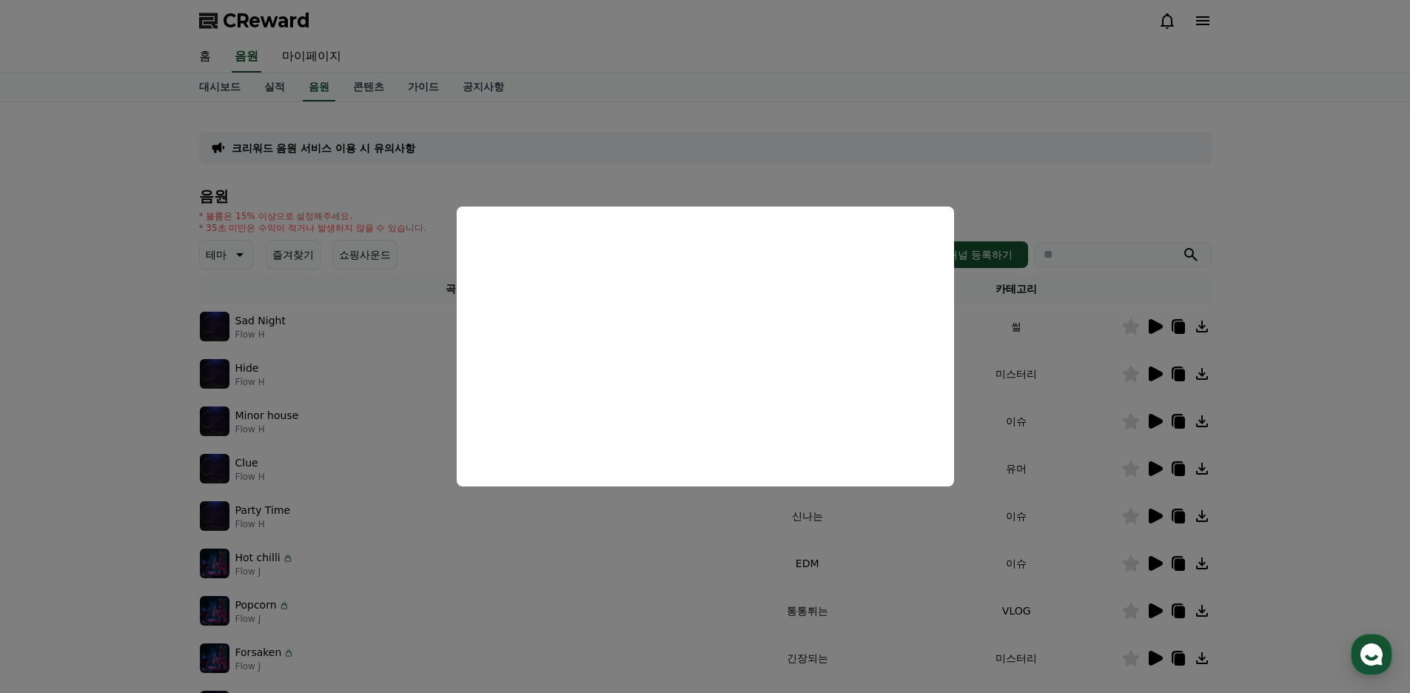
click at [50, 374] on button "close modal" at bounding box center [705, 346] width 1410 height 693
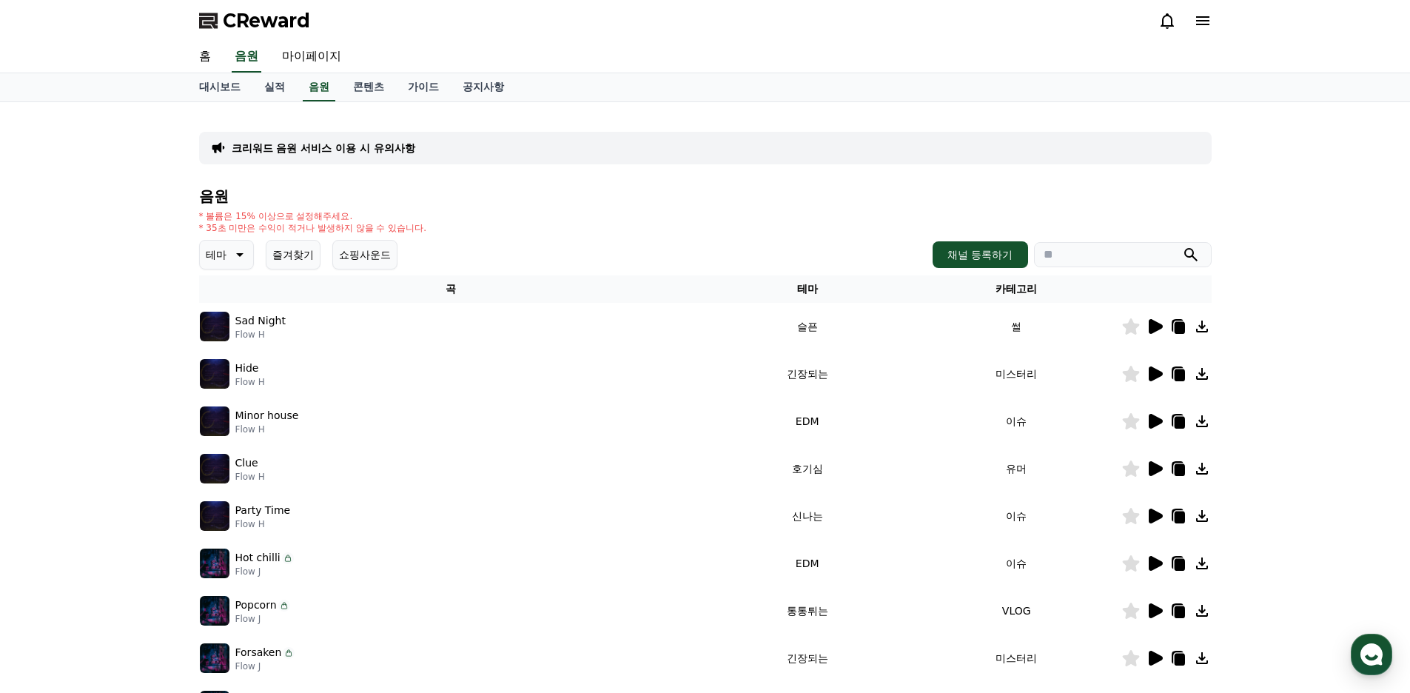
click at [1150, 375] on icon at bounding box center [1156, 373] width 14 height 15
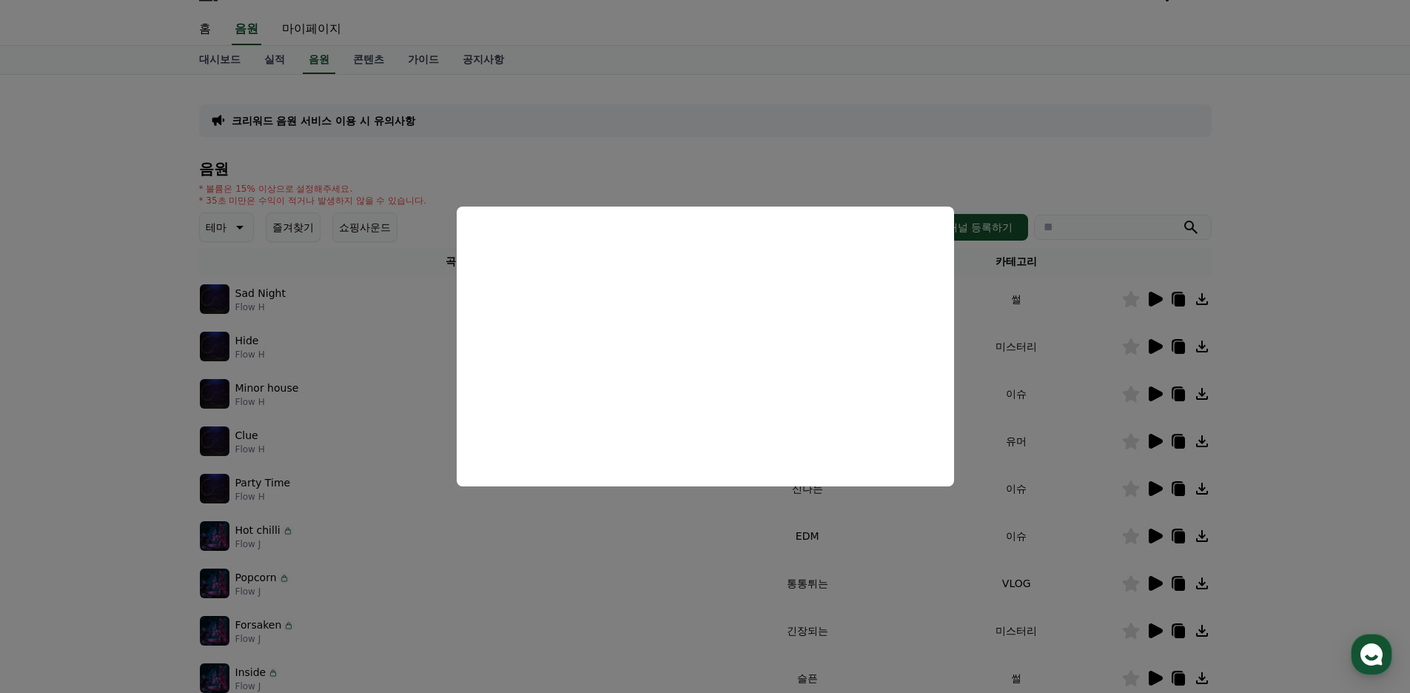
scroll to position [148, 0]
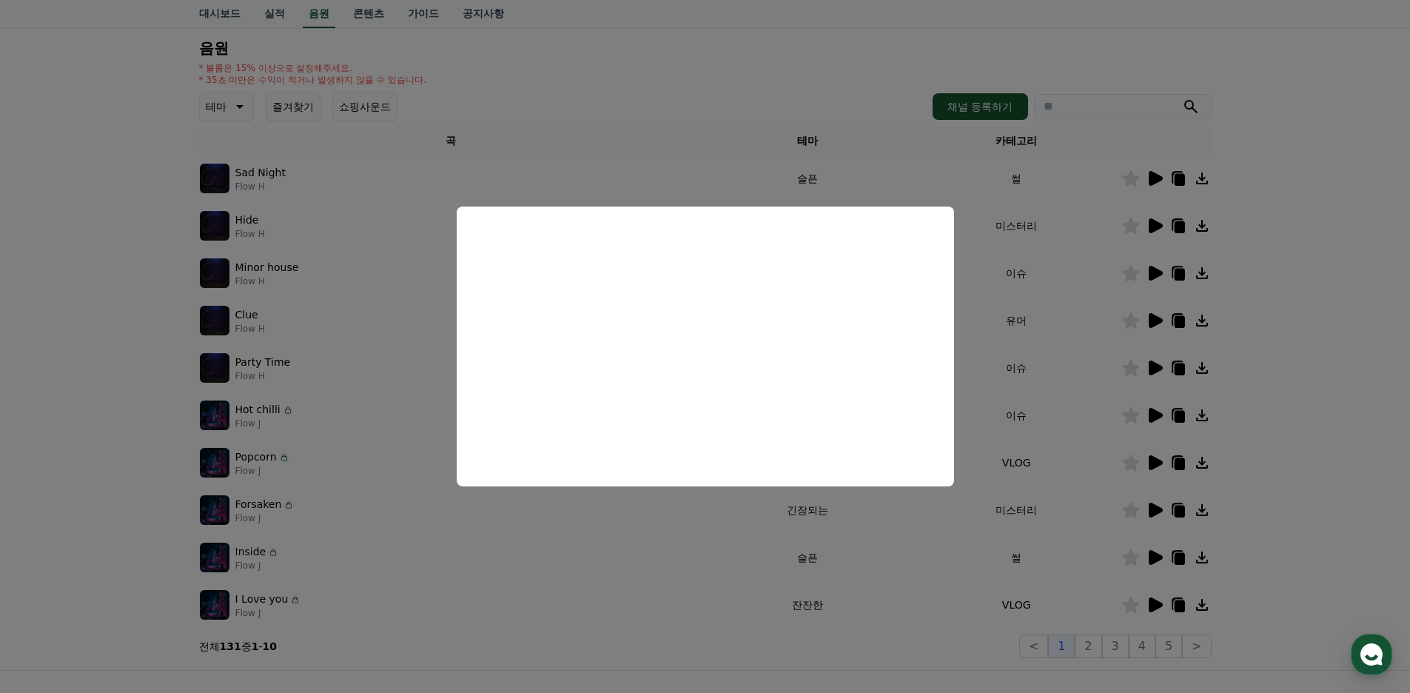
click at [1337, 341] on button "close modal" at bounding box center [705, 346] width 1410 height 693
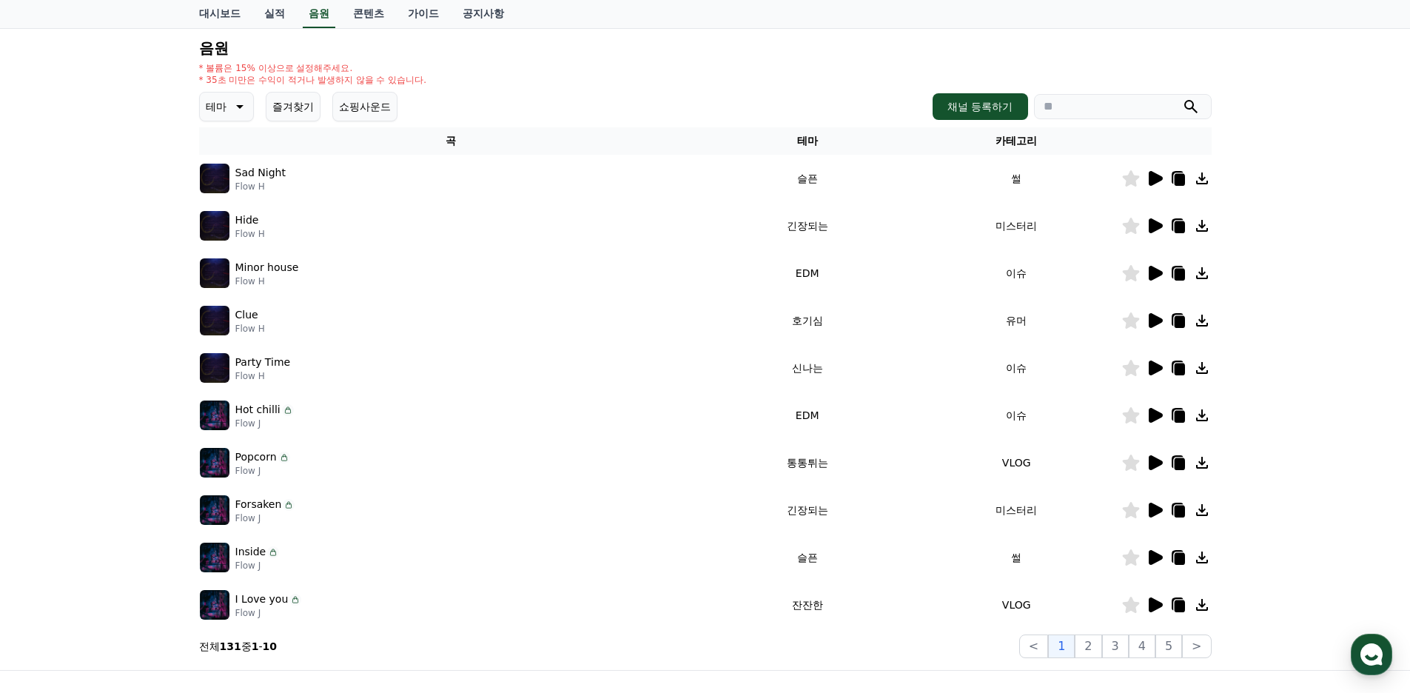
click at [242, 105] on icon at bounding box center [239, 107] width 7 height 4
click at [221, 222] on button "호기심" at bounding box center [222, 222] width 43 height 33
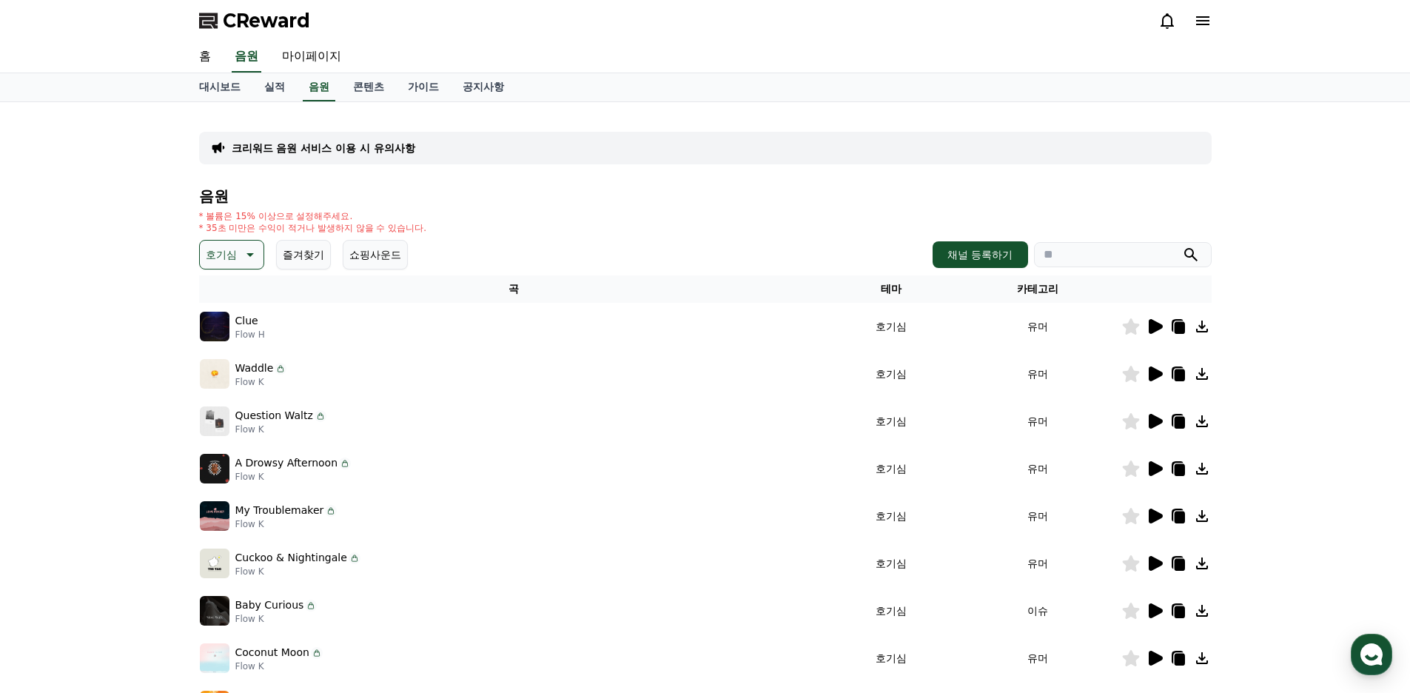
click at [1150, 377] on icon at bounding box center [1155, 374] width 18 height 18
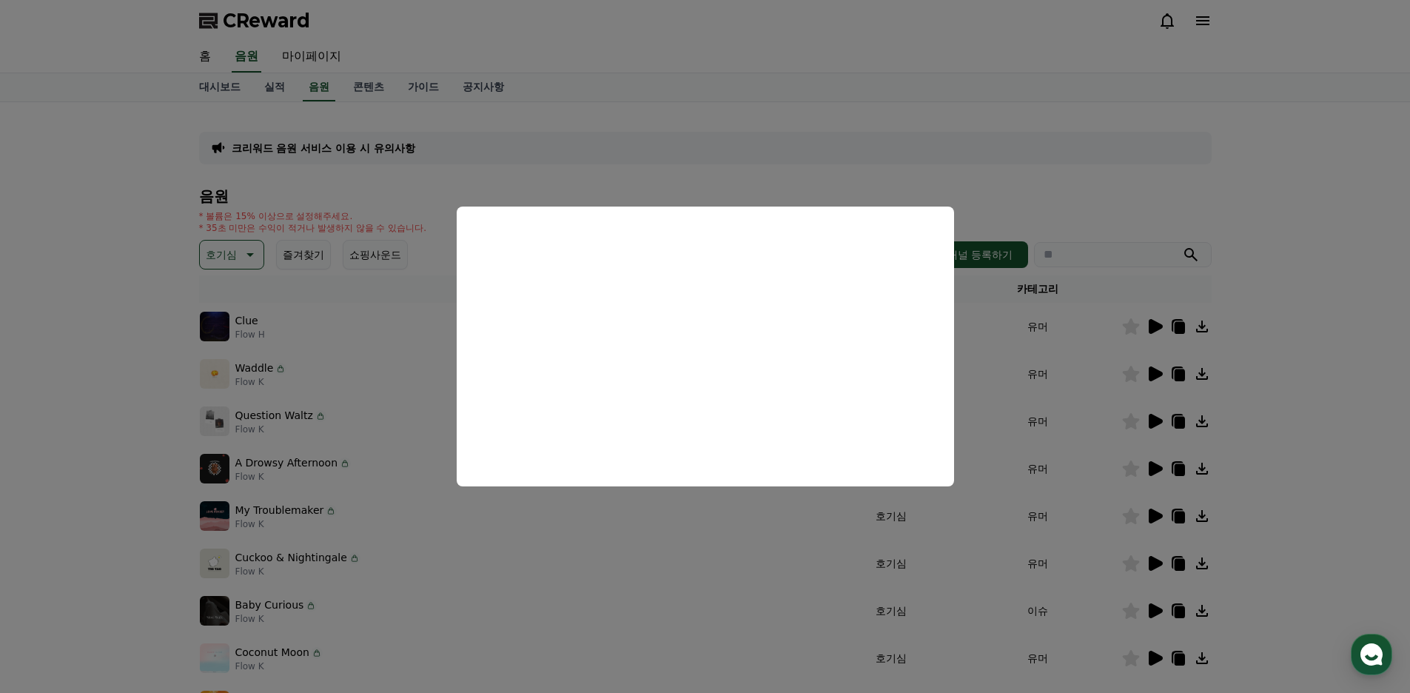
click at [107, 368] on button "close modal" at bounding box center [705, 346] width 1410 height 693
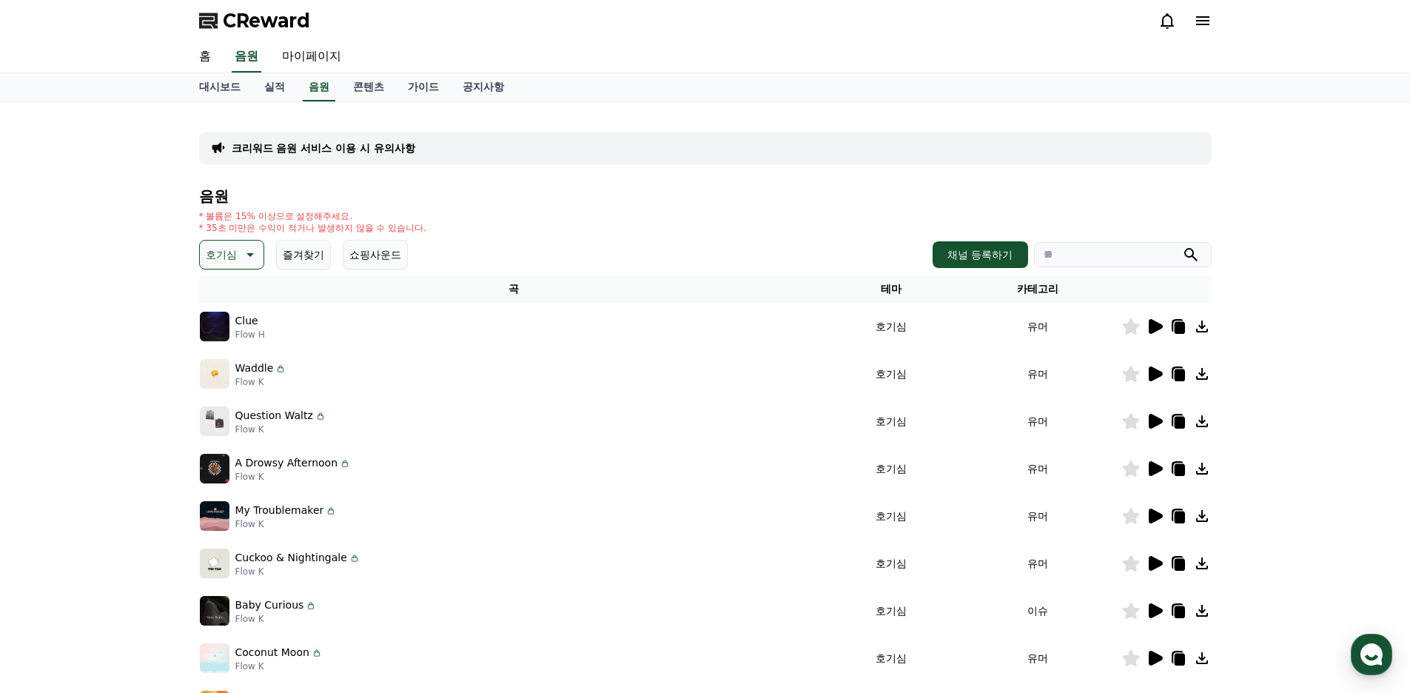
click at [278, 368] on icon at bounding box center [280, 369] width 5 height 4
click at [1151, 323] on icon at bounding box center [1156, 326] width 14 height 15
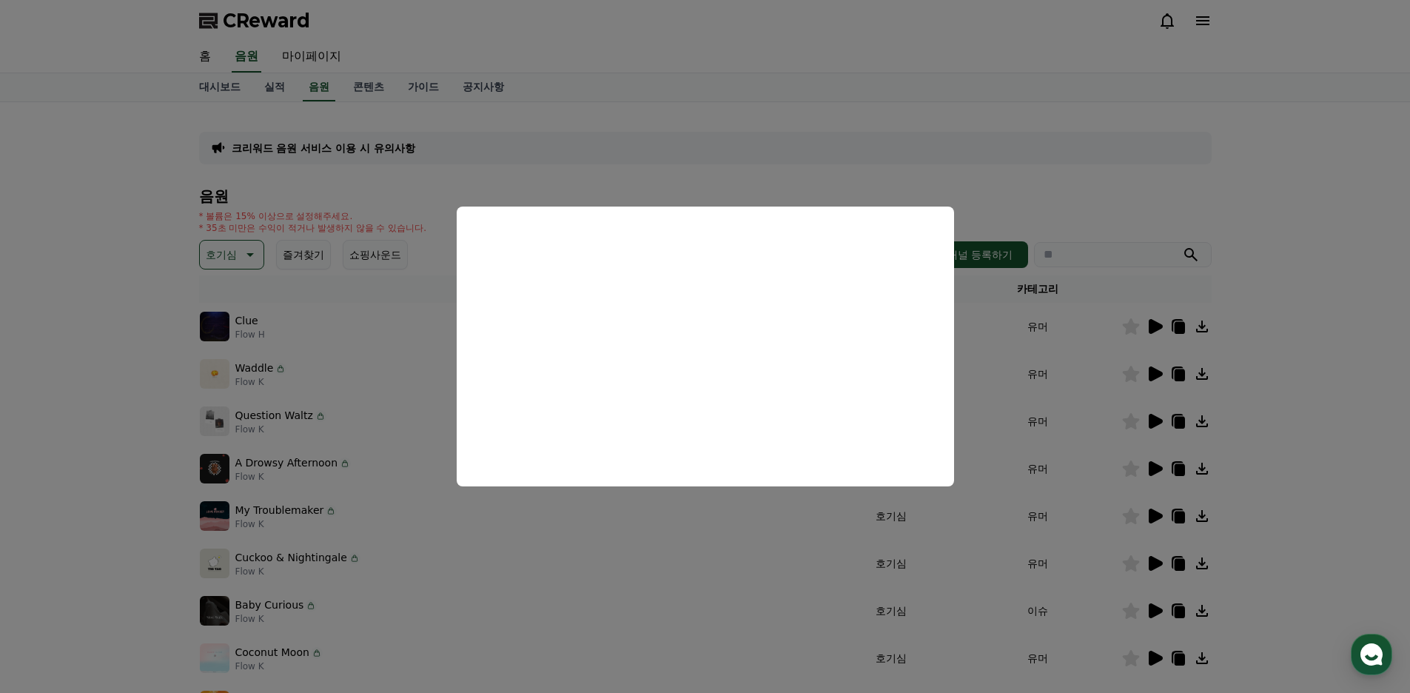
drag, startPoint x: 94, startPoint y: 300, endPoint x: 137, endPoint y: 300, distance: 42.9
click at [94, 300] on button "close modal" at bounding box center [705, 346] width 1410 height 693
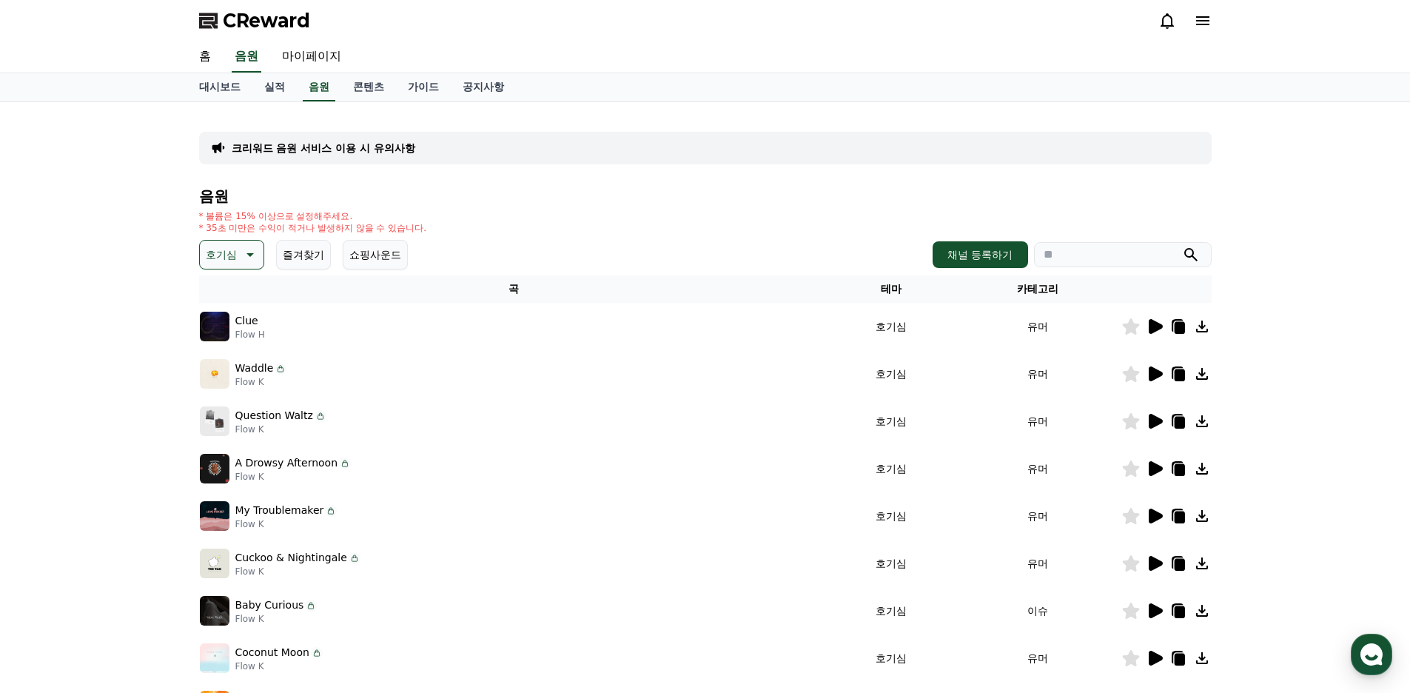
click at [190, 256] on div "크리워드 음원 서비스 이용 시 유의사항 음원 * 볼륨은 15% 이상으로 설정해주세요. * 35초 미만은 수익이 적거나 발생하지 않을 수 있습니…" at bounding box center [705, 460] width 1036 height 716
click at [224, 253] on p "호기심" at bounding box center [221, 254] width 31 height 21
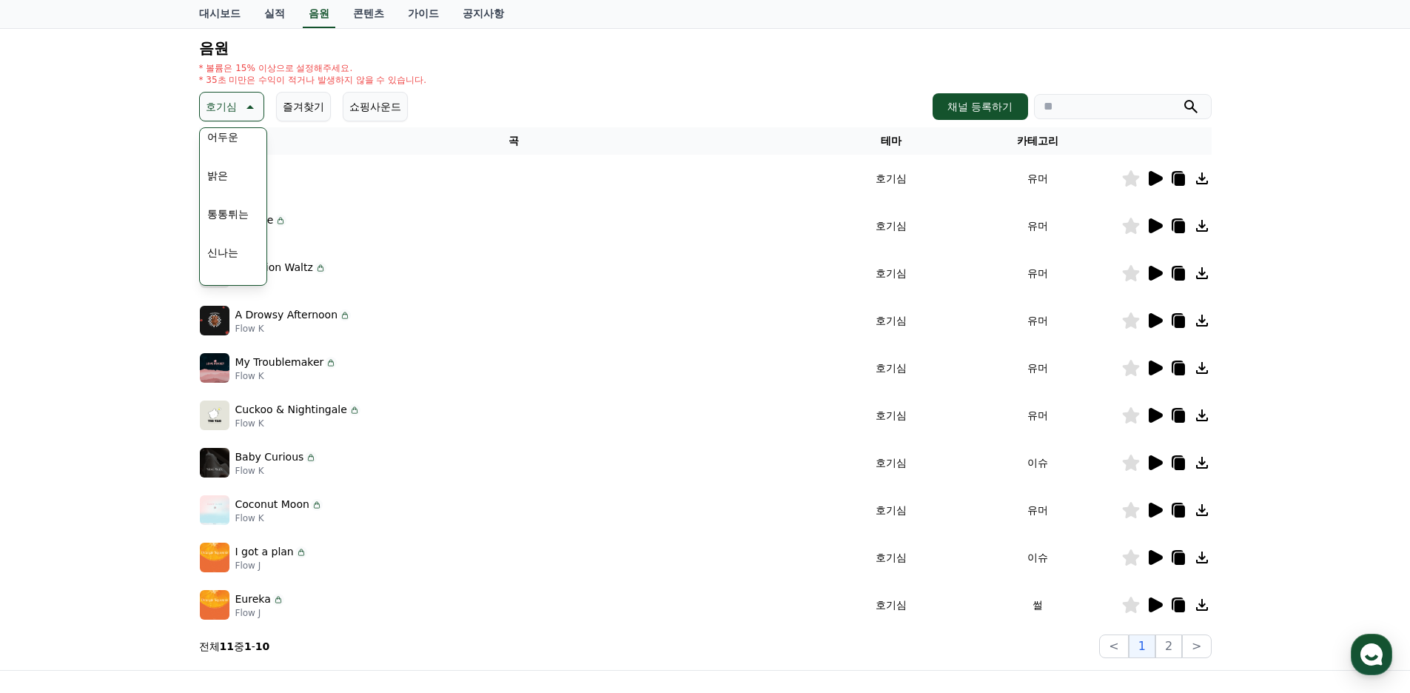
scroll to position [150, 0]
click at [223, 153] on button "밝은" at bounding box center [217, 150] width 33 height 33
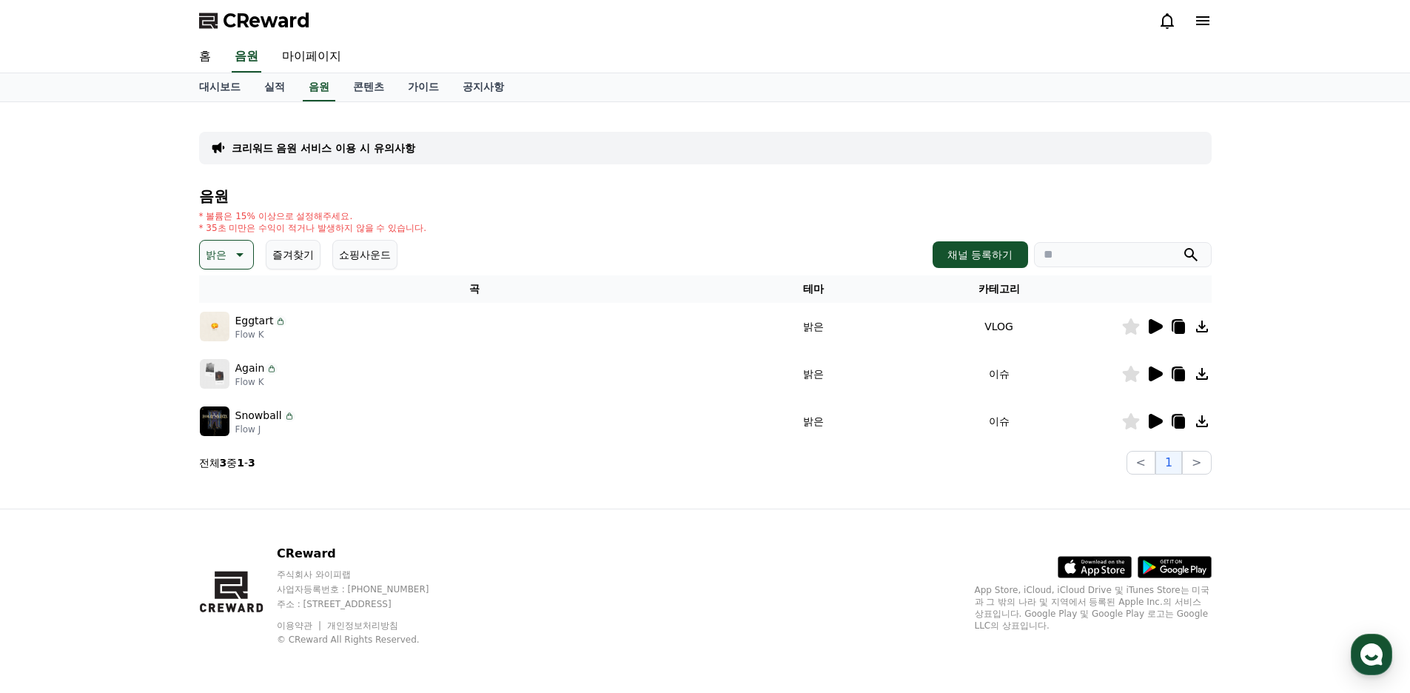
click at [246, 258] on icon at bounding box center [238, 255] width 18 height 18
click at [237, 321] on button "신나는" at bounding box center [222, 317] width 43 height 33
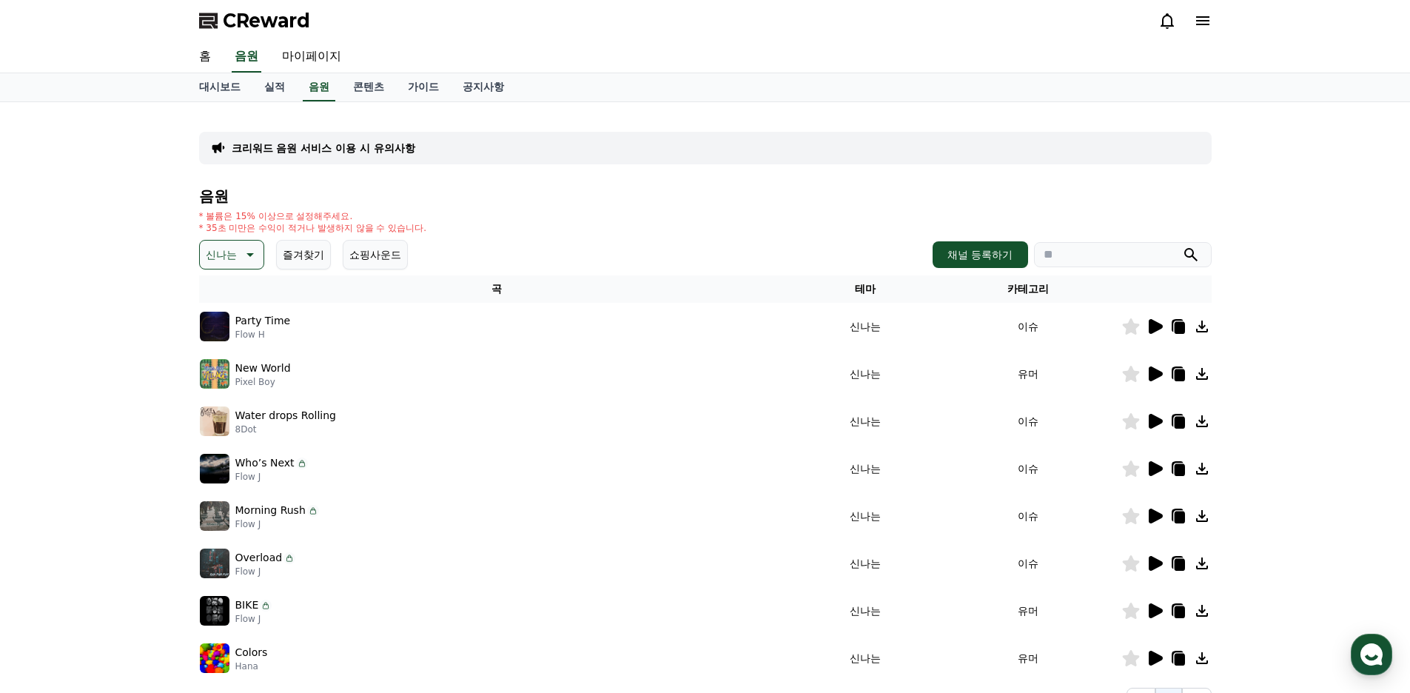
click at [1155, 328] on icon at bounding box center [1156, 326] width 14 height 15
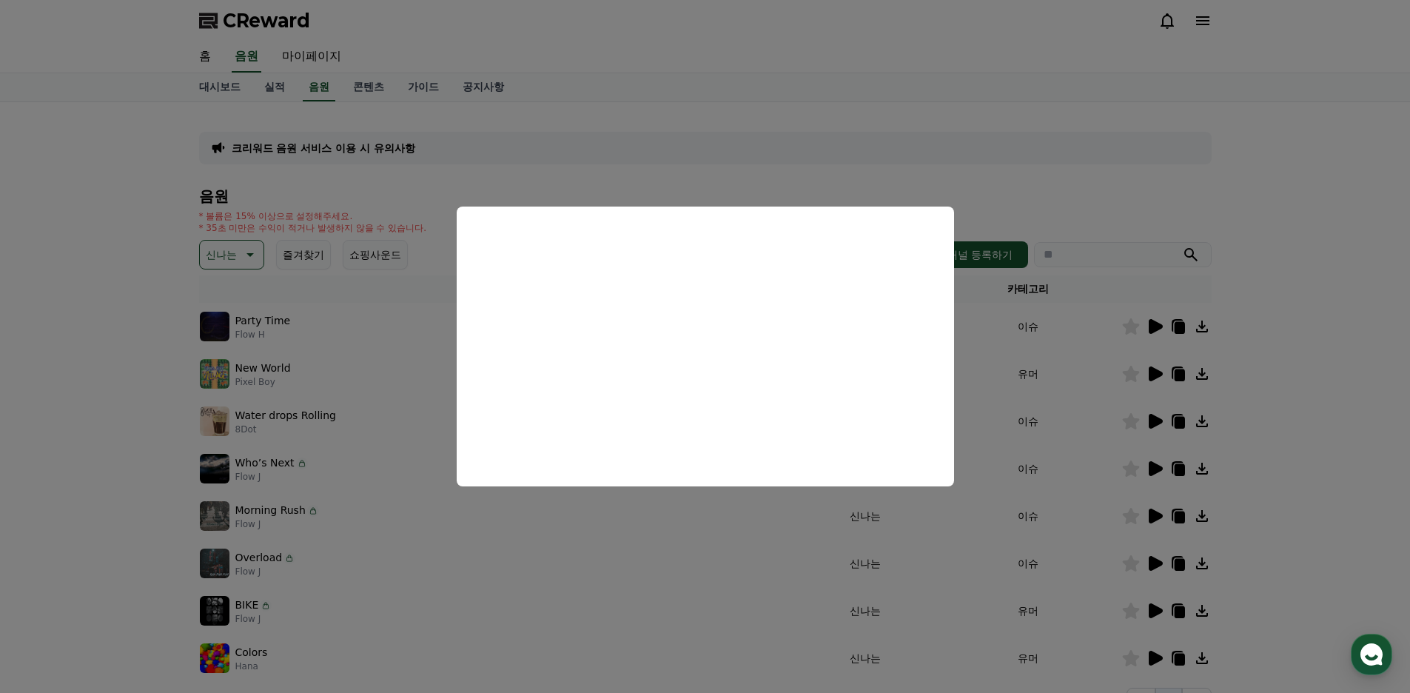
click at [1240, 241] on button "close modal" at bounding box center [705, 346] width 1410 height 693
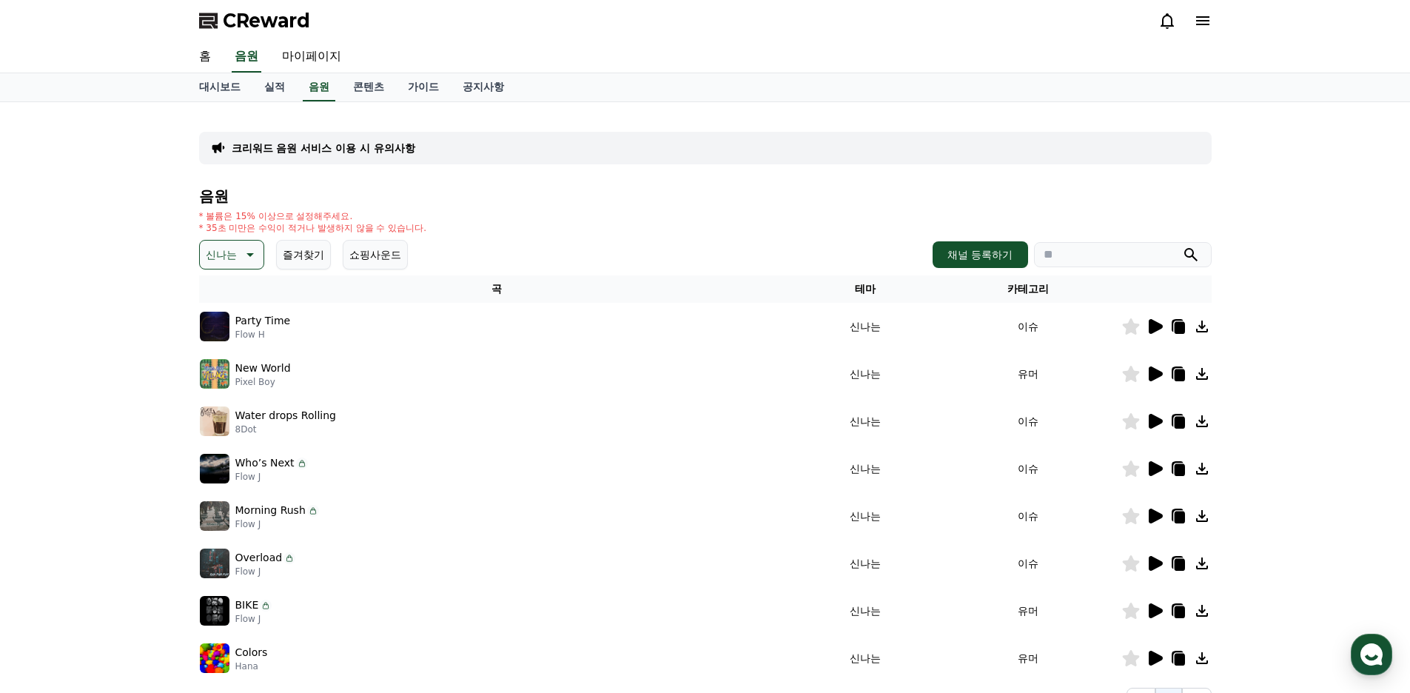
click at [1134, 321] on icon at bounding box center [1131, 326] width 18 height 16
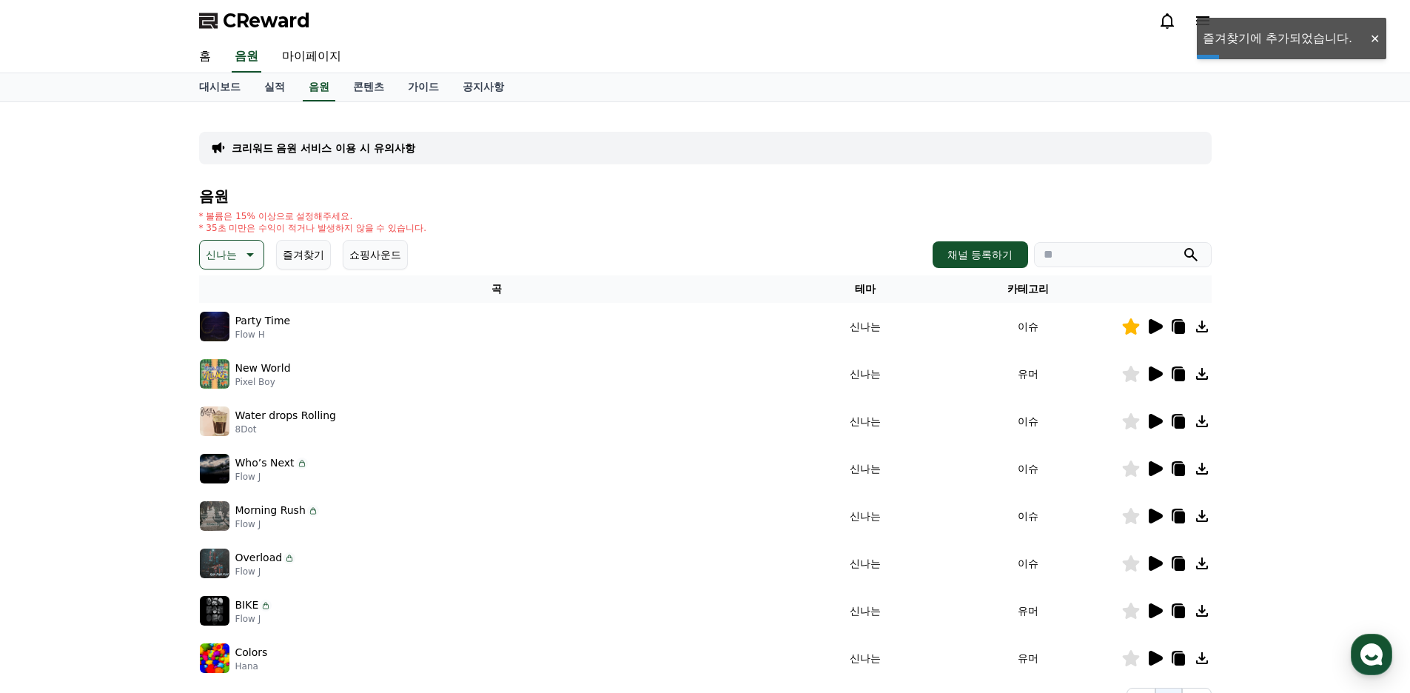
click at [1155, 378] on icon at bounding box center [1156, 373] width 14 height 15
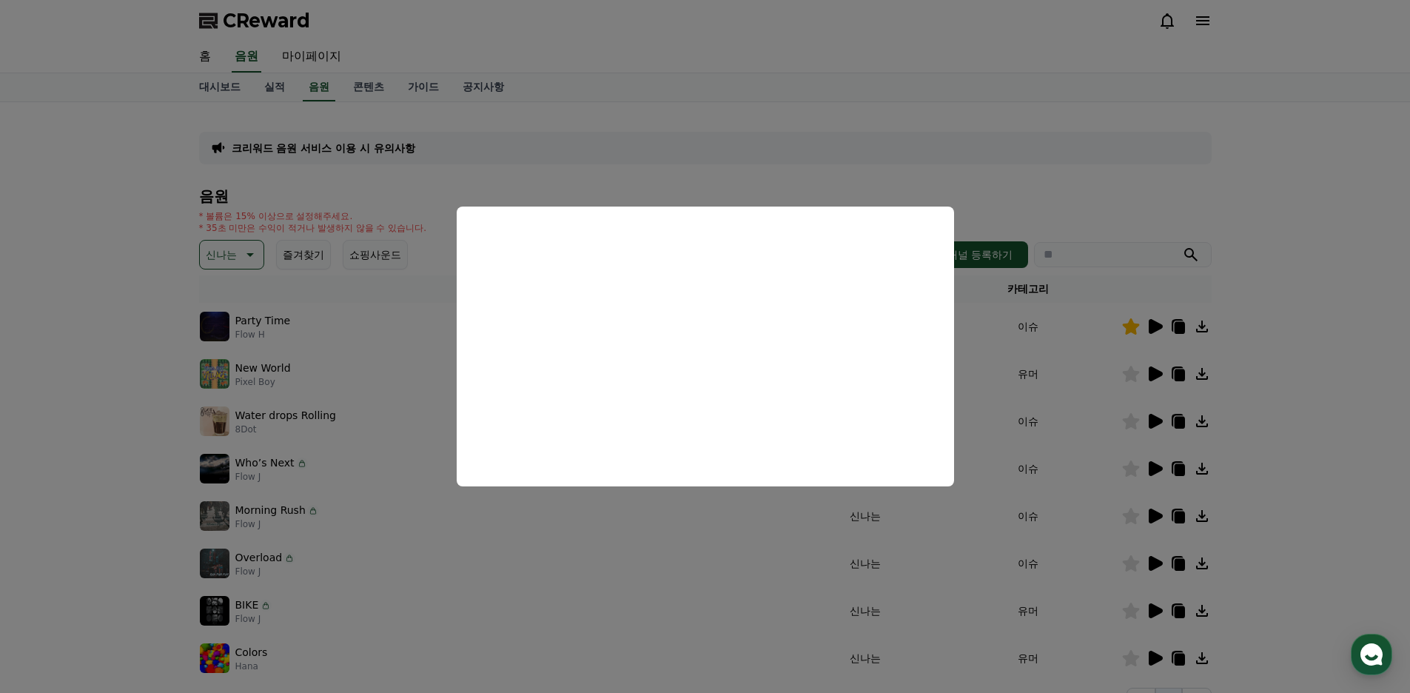
click at [1307, 392] on button "close modal" at bounding box center [705, 346] width 1410 height 693
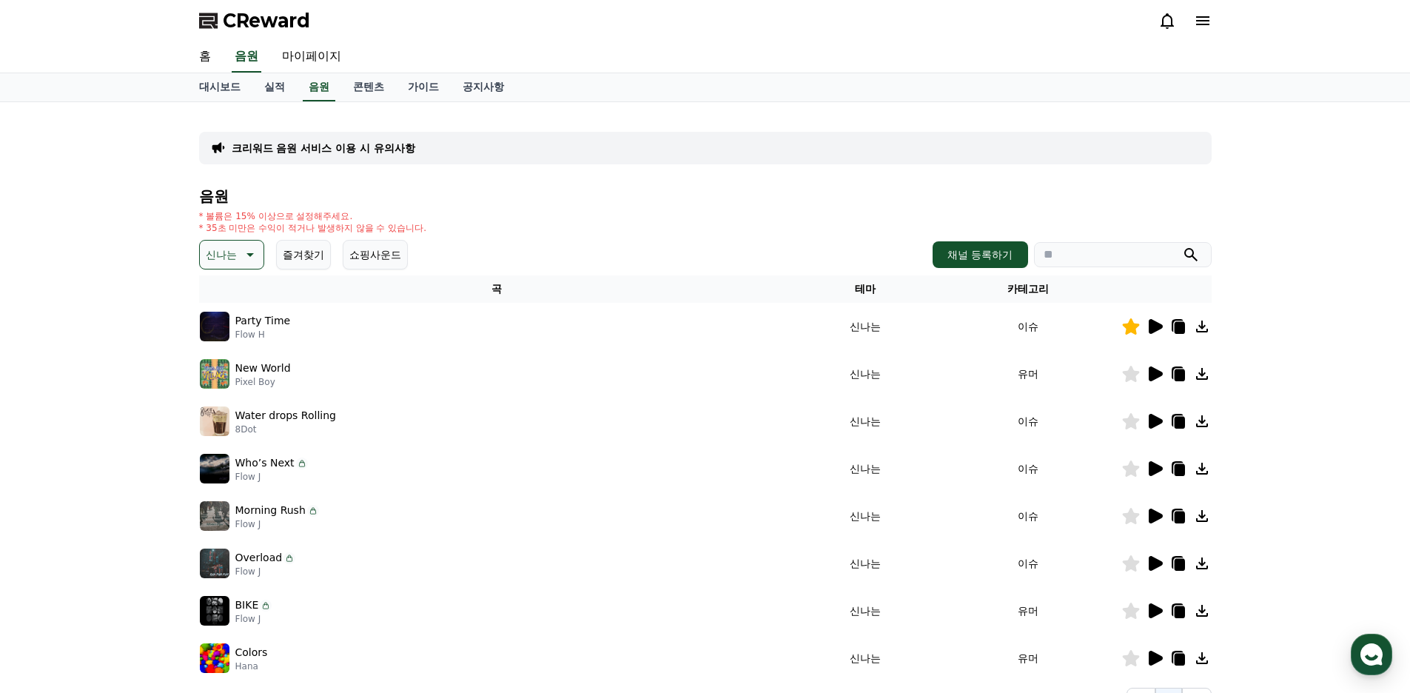
click at [1129, 373] on icon at bounding box center [1130, 374] width 17 height 16
click at [431, 85] on link "가이드" at bounding box center [423, 87] width 55 height 28
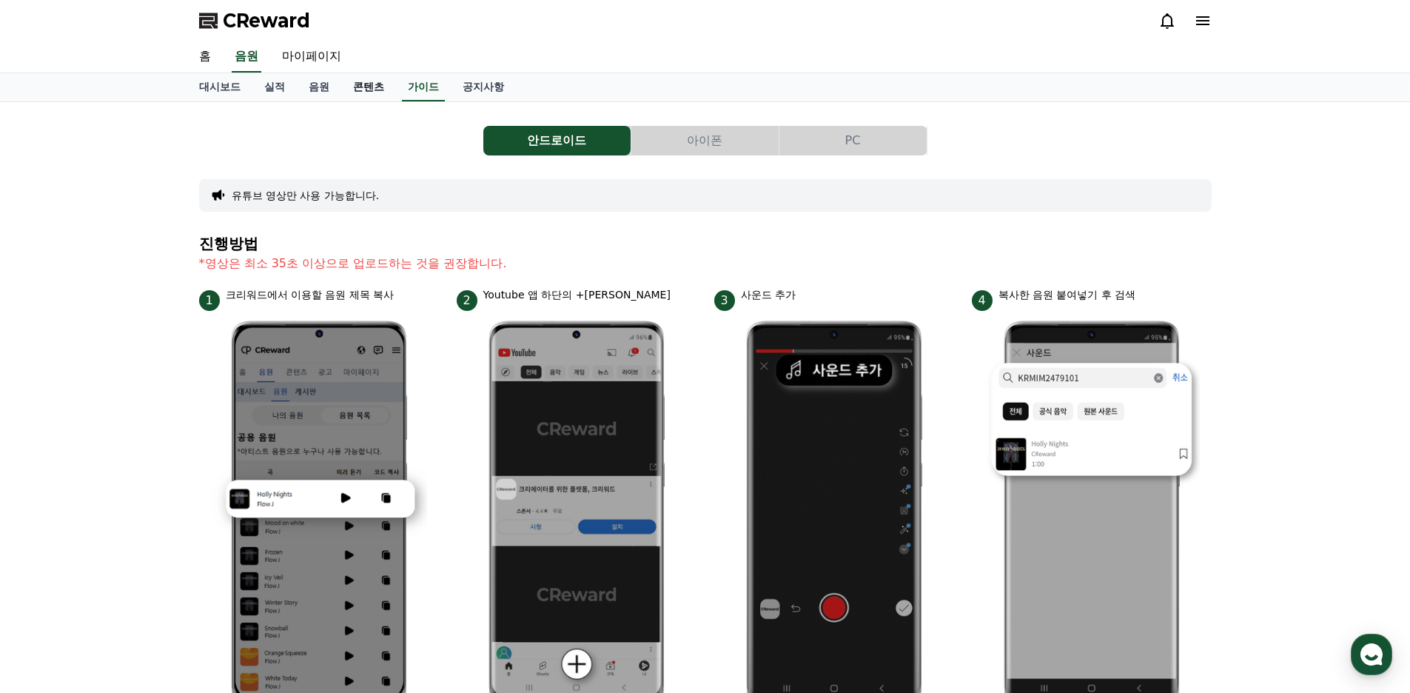
click at [362, 78] on link "콘텐츠" at bounding box center [368, 87] width 55 height 28
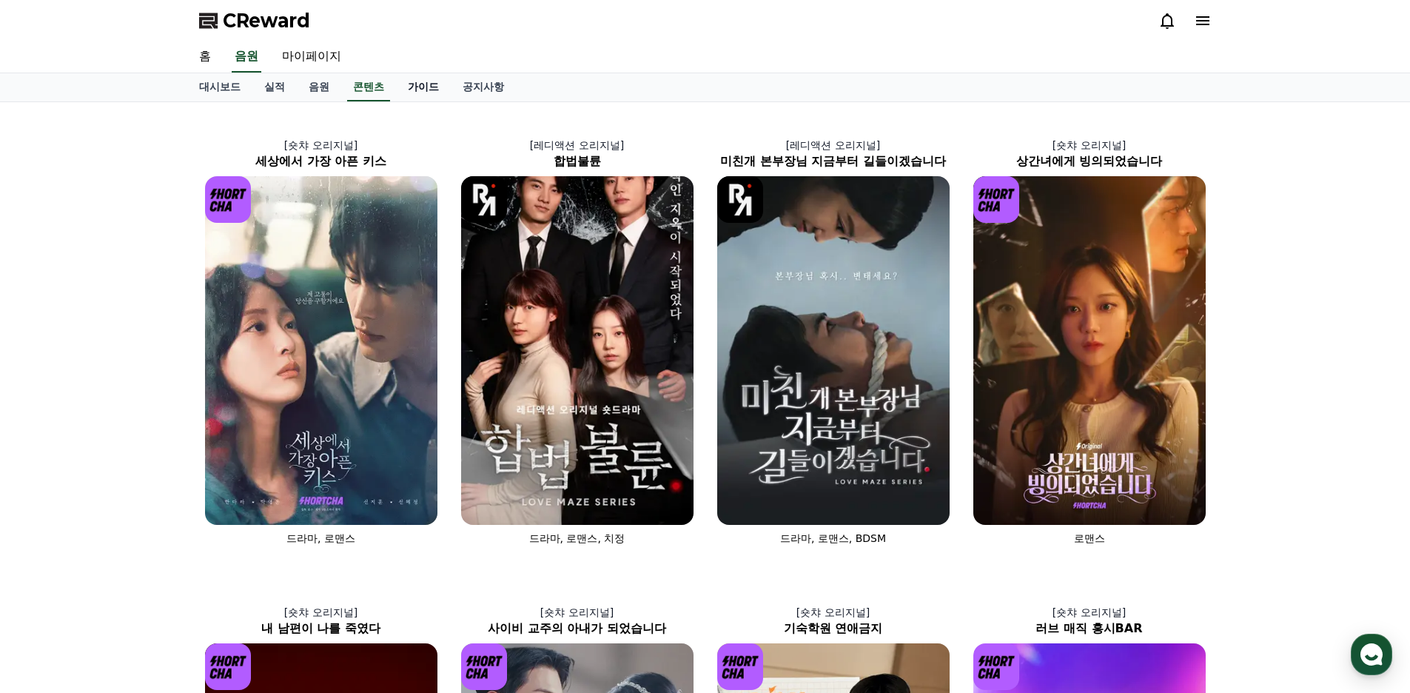
click at [419, 93] on link "가이드" at bounding box center [423, 87] width 55 height 28
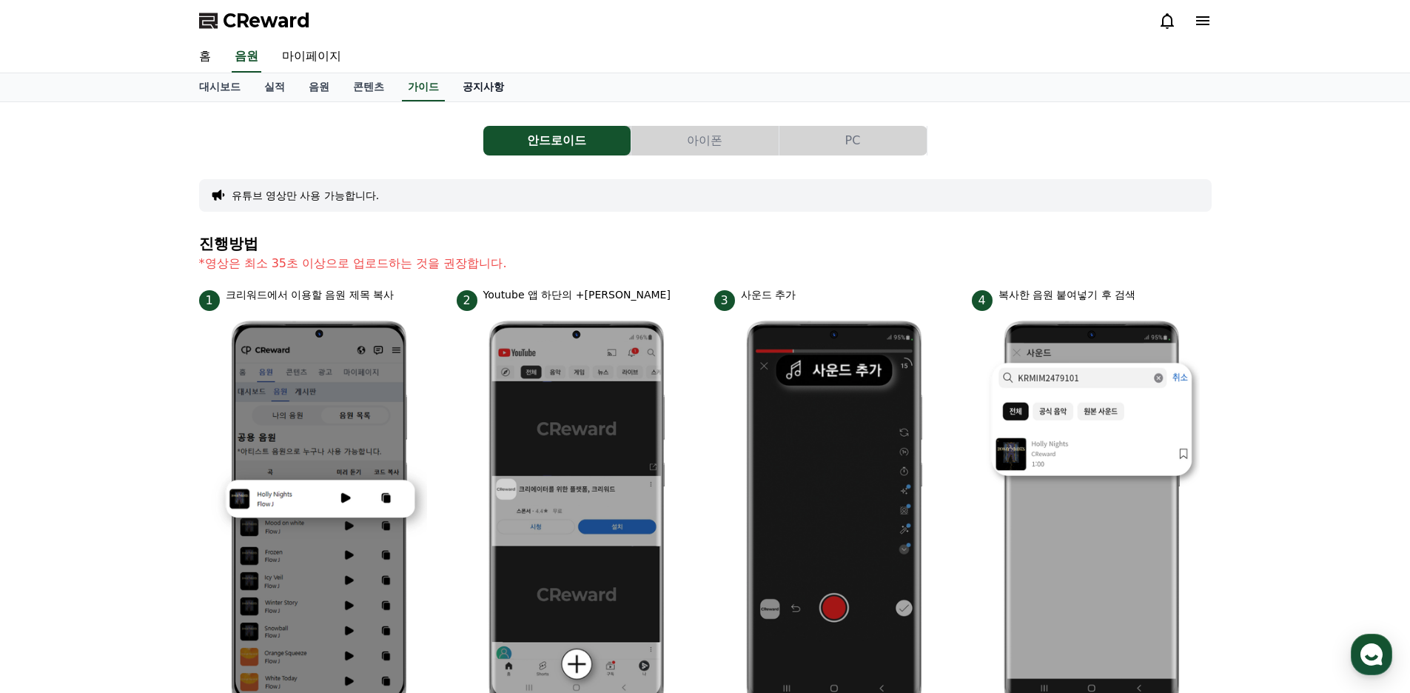
click at [476, 91] on link "공지사항" at bounding box center [483, 87] width 65 height 28
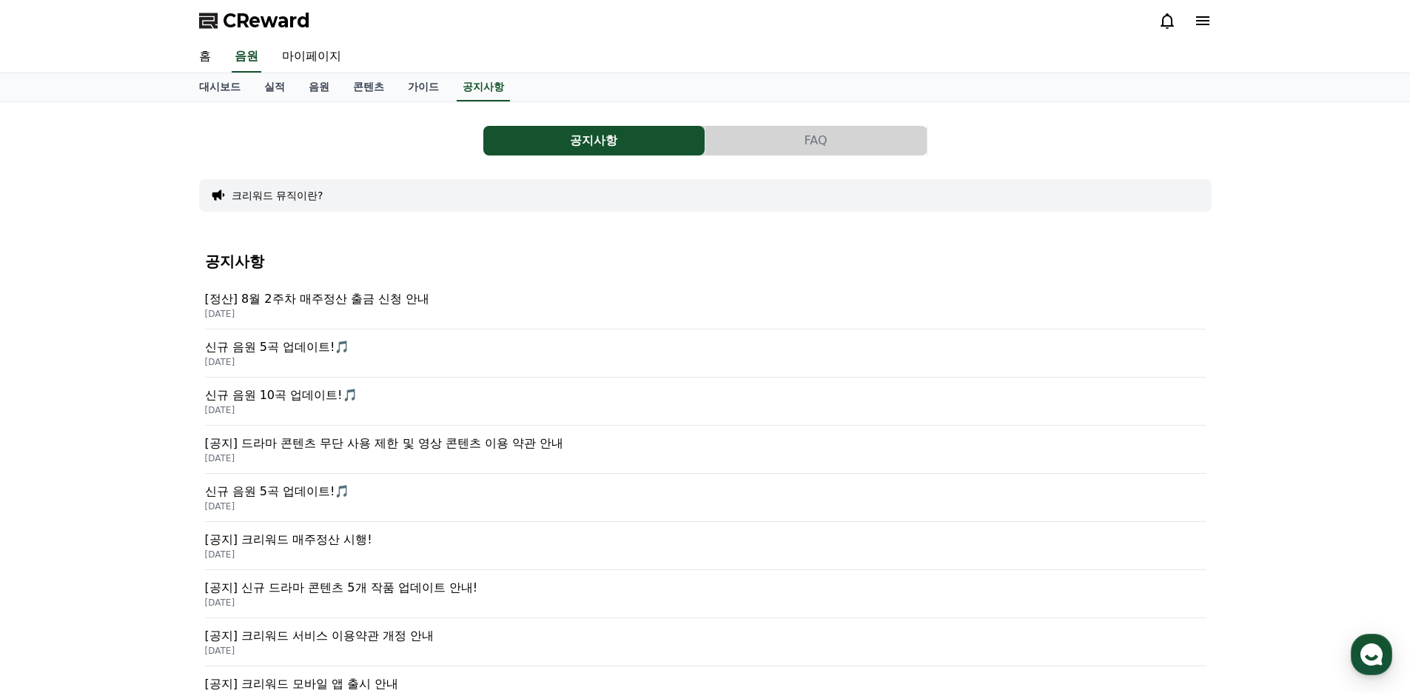
click at [795, 136] on button "FAQ" at bounding box center [815, 141] width 221 height 30
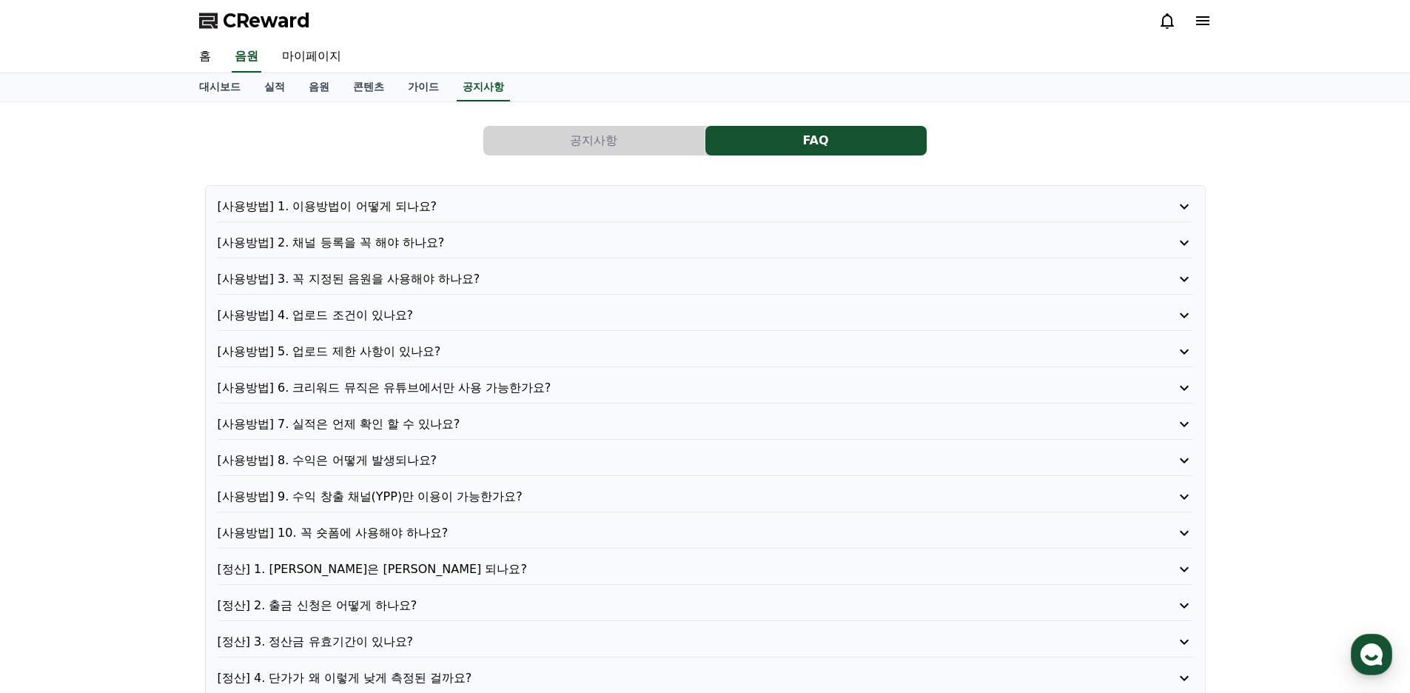
click at [374, 323] on p "[사용방법] 4. 업로드 조건이 있나요?" at bounding box center [667, 315] width 898 height 18
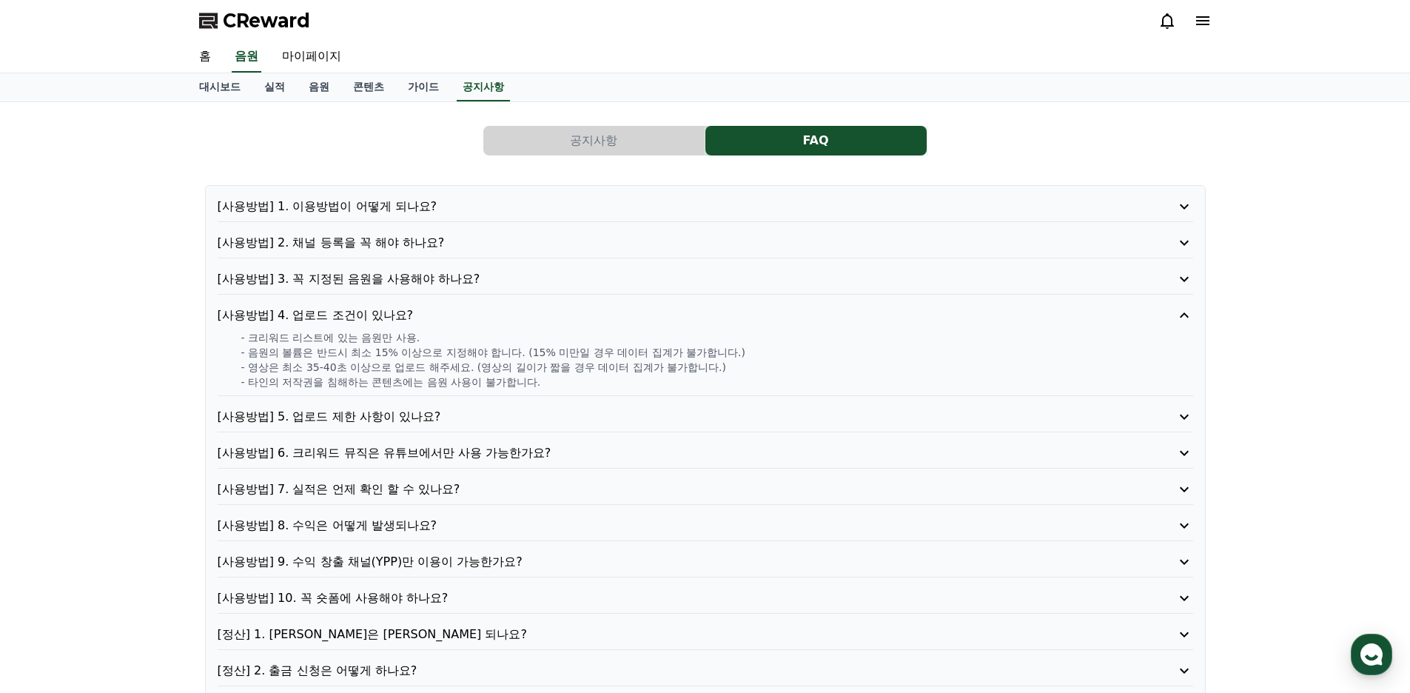
drag, startPoint x: 252, startPoint y: 343, endPoint x: 602, endPoint y: 386, distance: 352.8
click at [602, 386] on div "- 크리워드 리스트에 있는 음원만 사용. - 음원의 볼륨은 반드시 최소 15% 이상으로 지정해야 합니다. (15% 미만일 경우 데이터 집계가 …" at bounding box center [705, 359] width 975 height 59
click at [602, 381] on p "- 타인의 저작권을 침해하는 콘텐츠에는 음원 사용이 불가합니다." at bounding box center [717, 382] width 952 height 15
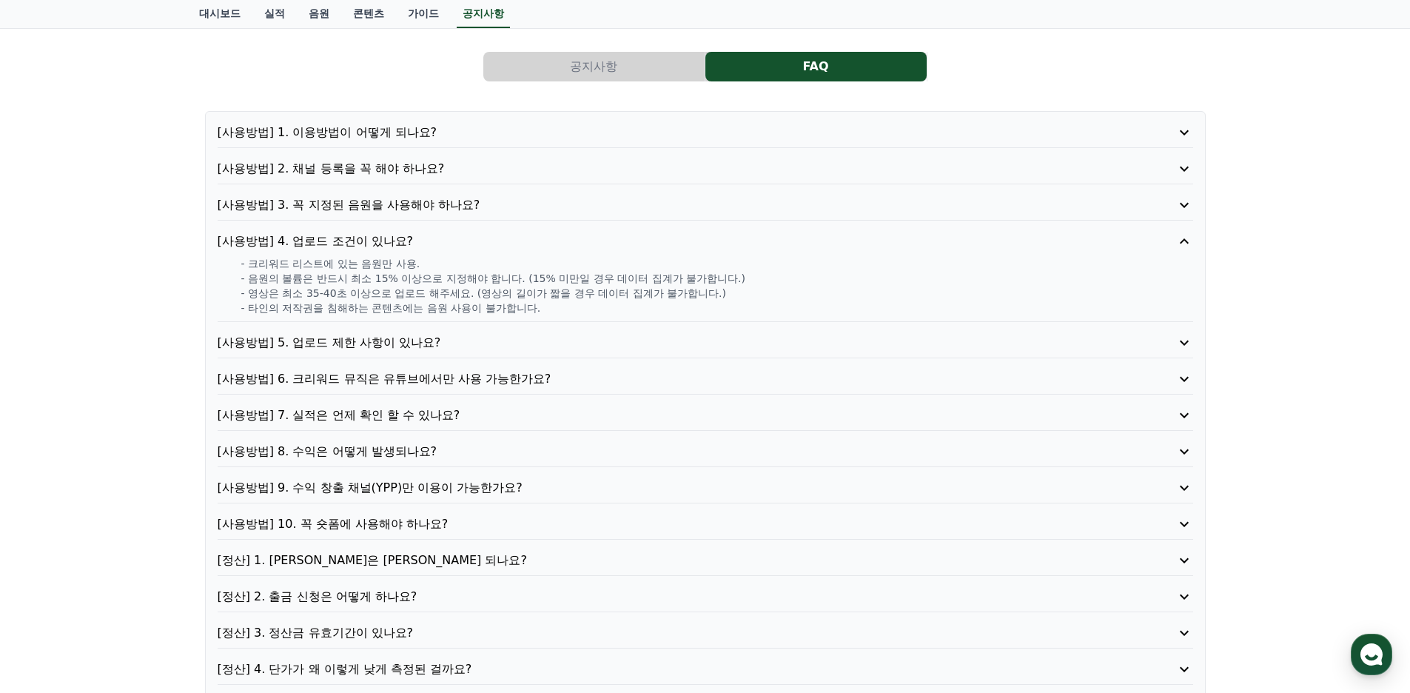
scroll to position [148, 0]
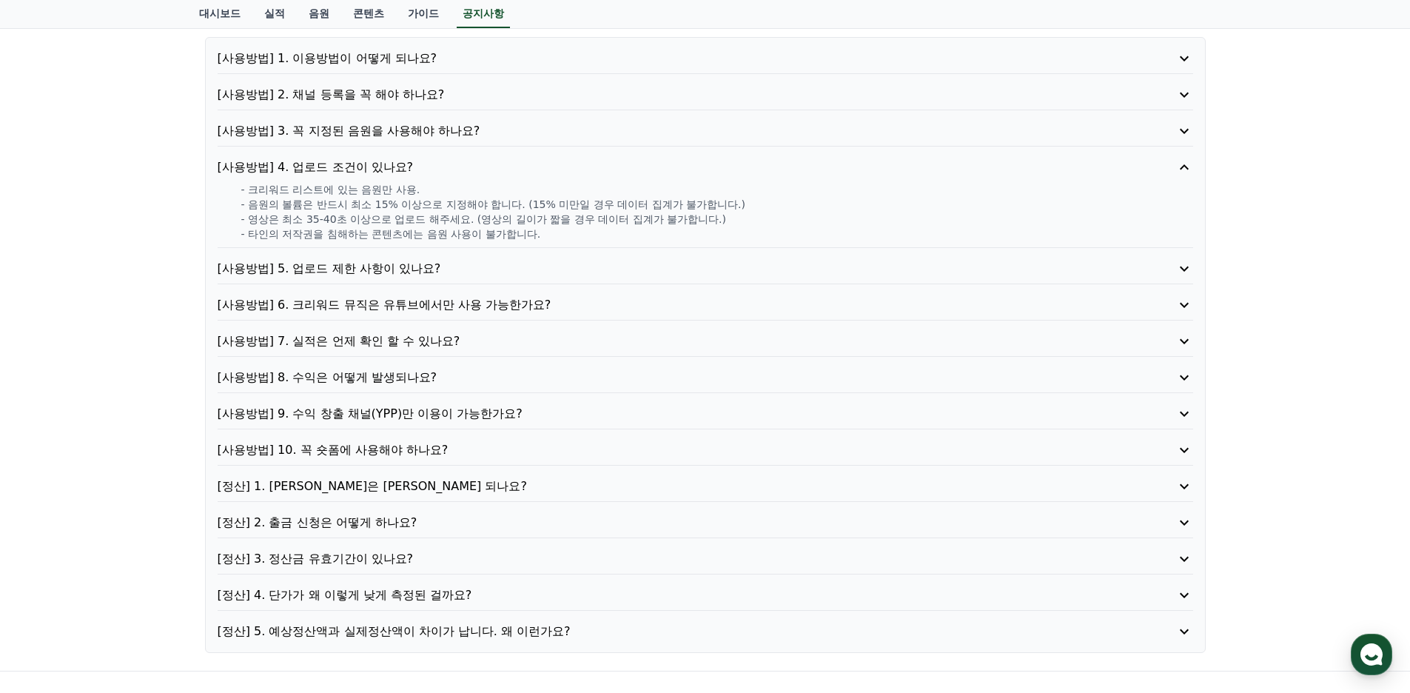
click at [449, 413] on p "[사용방법] 9. 수익 창출 채널(YPP)만 이용이 가능한가요?" at bounding box center [667, 414] width 898 height 18
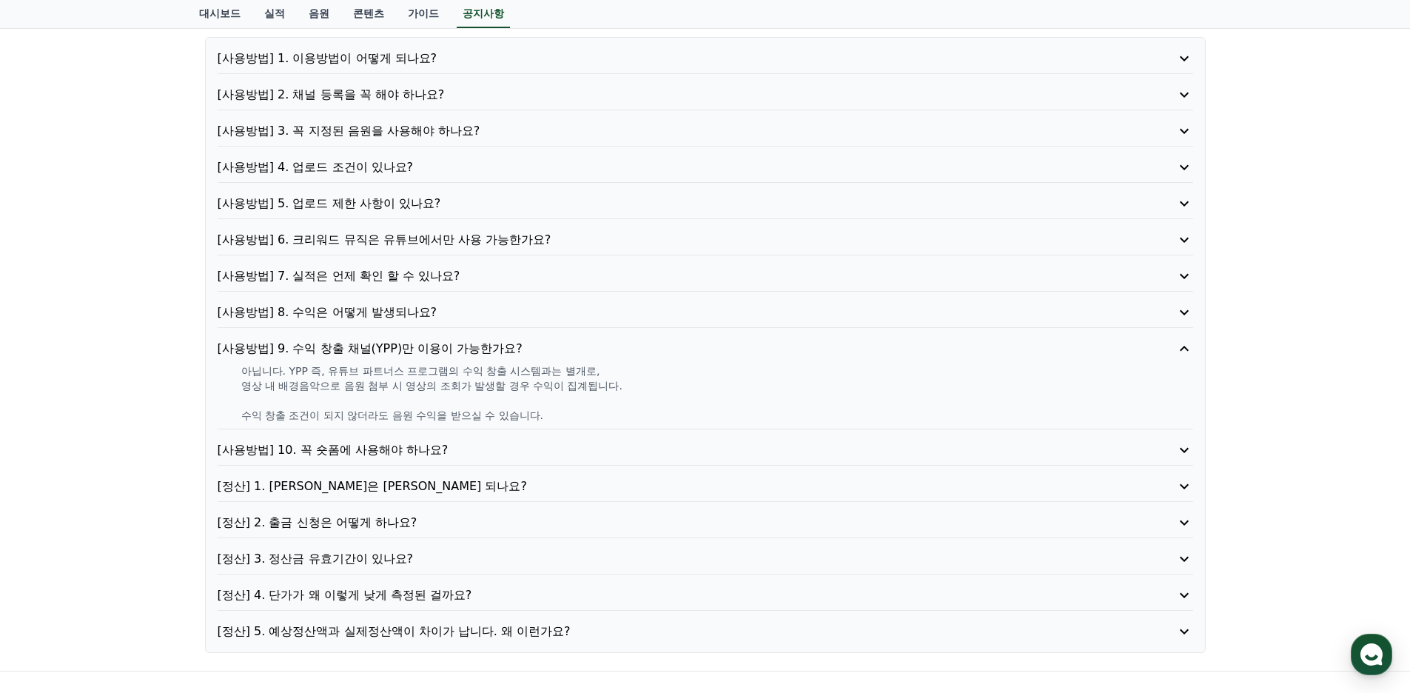
click at [424, 453] on p "[사용방법] 10. 꼭 숏폼에 사용해야 하나요?" at bounding box center [667, 450] width 898 height 18
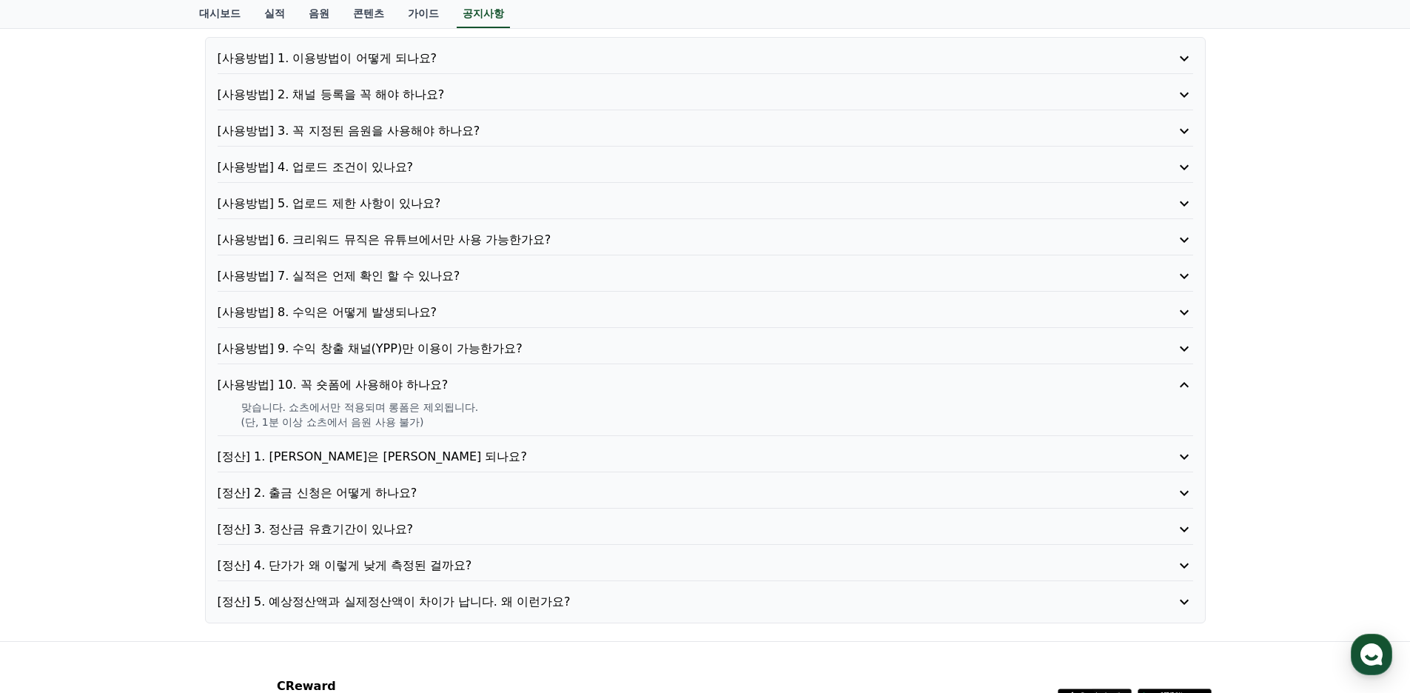
scroll to position [74, 0]
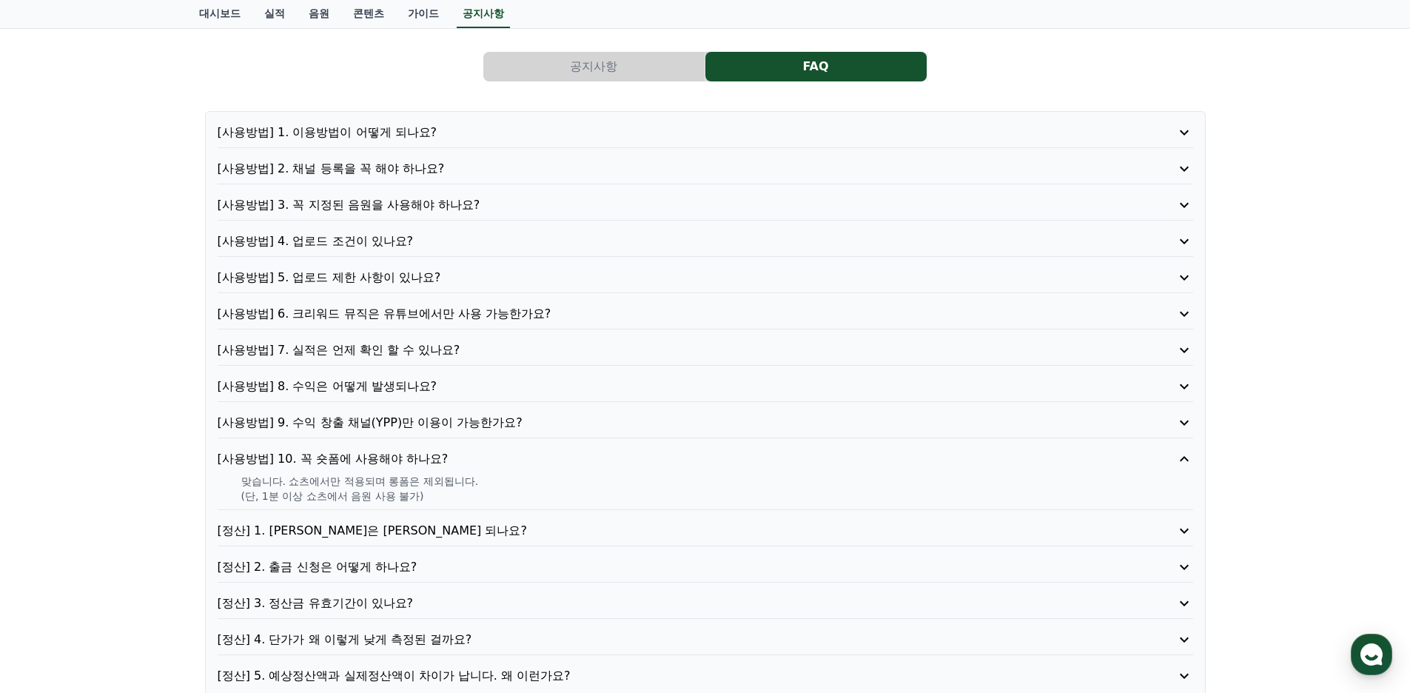
click at [409, 270] on p "[사용방법] 5. 업로드 제한 사항이 있나요?" at bounding box center [667, 278] width 898 height 18
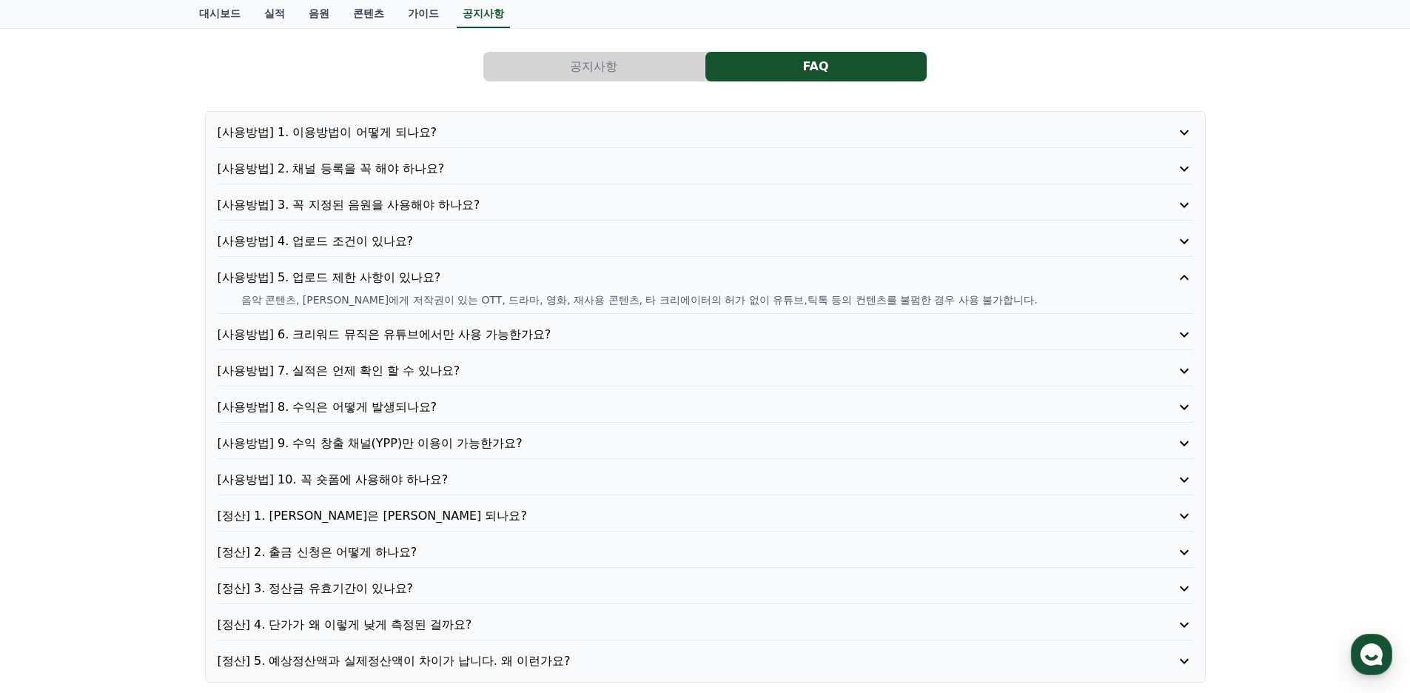
drag, startPoint x: 238, startPoint y: 300, endPoint x: 1012, endPoint y: 291, distance: 775.0
click at [1012, 291] on div "[사용방법] 5. 업로드 제한 사항이 있나요? 음악 콘텐츠, 타인에게 저작권이 있는 OTT, 드라마, 영화, 재사용 콘텐츠, 타 크리에이터의 …" at bounding box center [705, 291] width 975 height 45
click at [817, 318] on div "[사용방법] 1. 이용방법이 어떻게 되나요? [사용방법] 2. 채널 등록을 꼭 해야 하나요? [사용방법] 3. 꼭 지정된 음원을 사용해야 하나…" at bounding box center [705, 396] width 1001 height 571
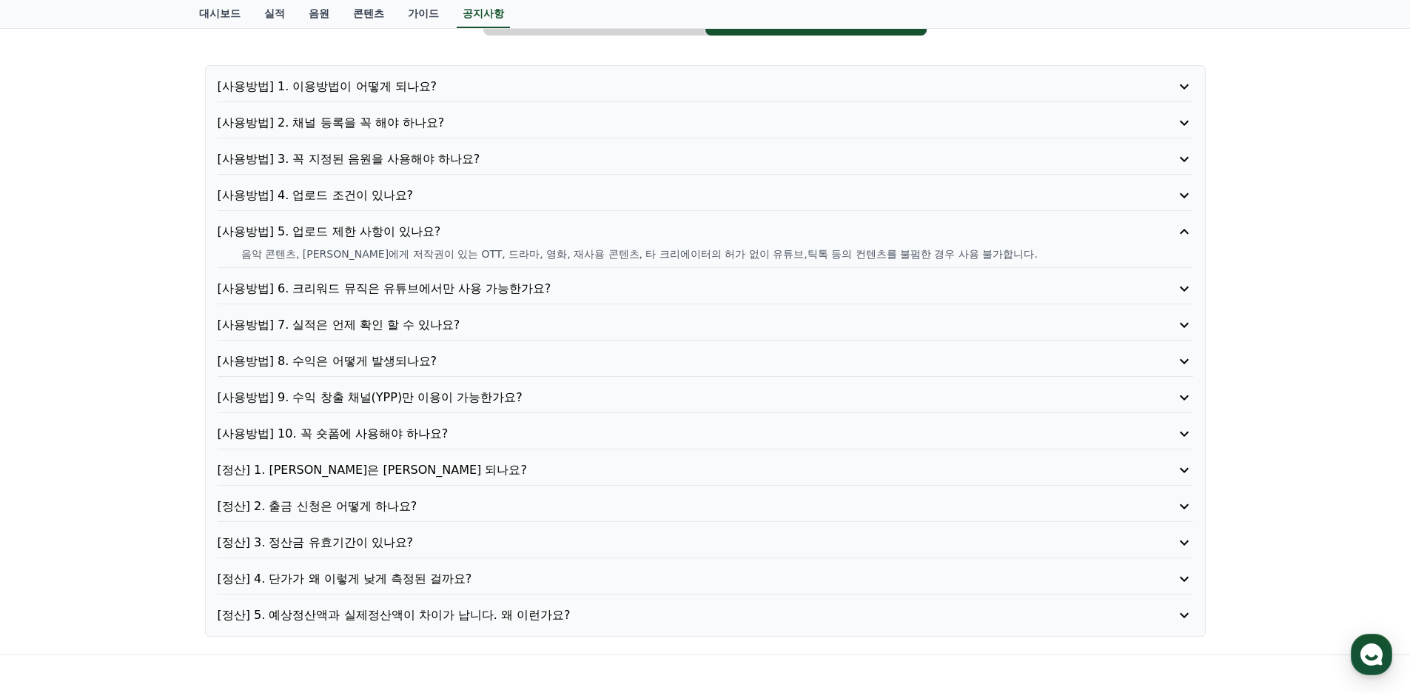
scroll to position [0, 0]
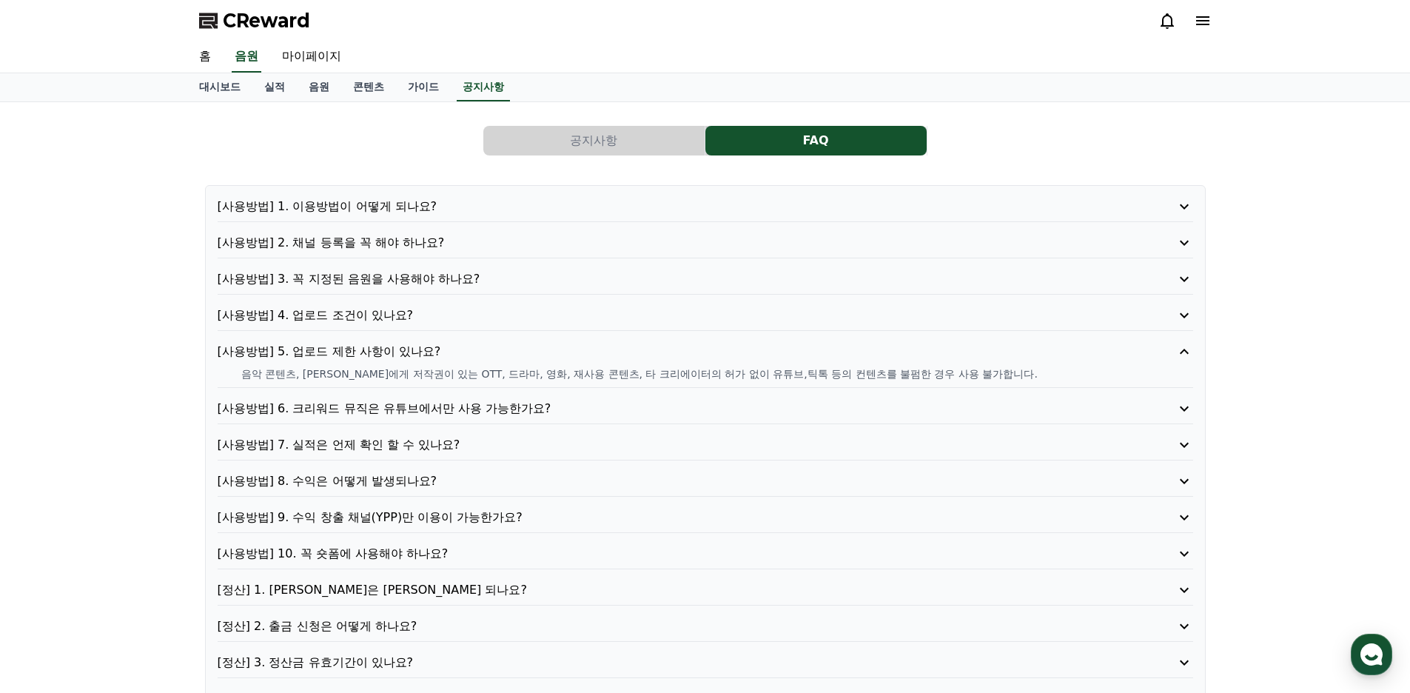
click at [269, 17] on span "CReward" at bounding box center [266, 21] width 87 height 24
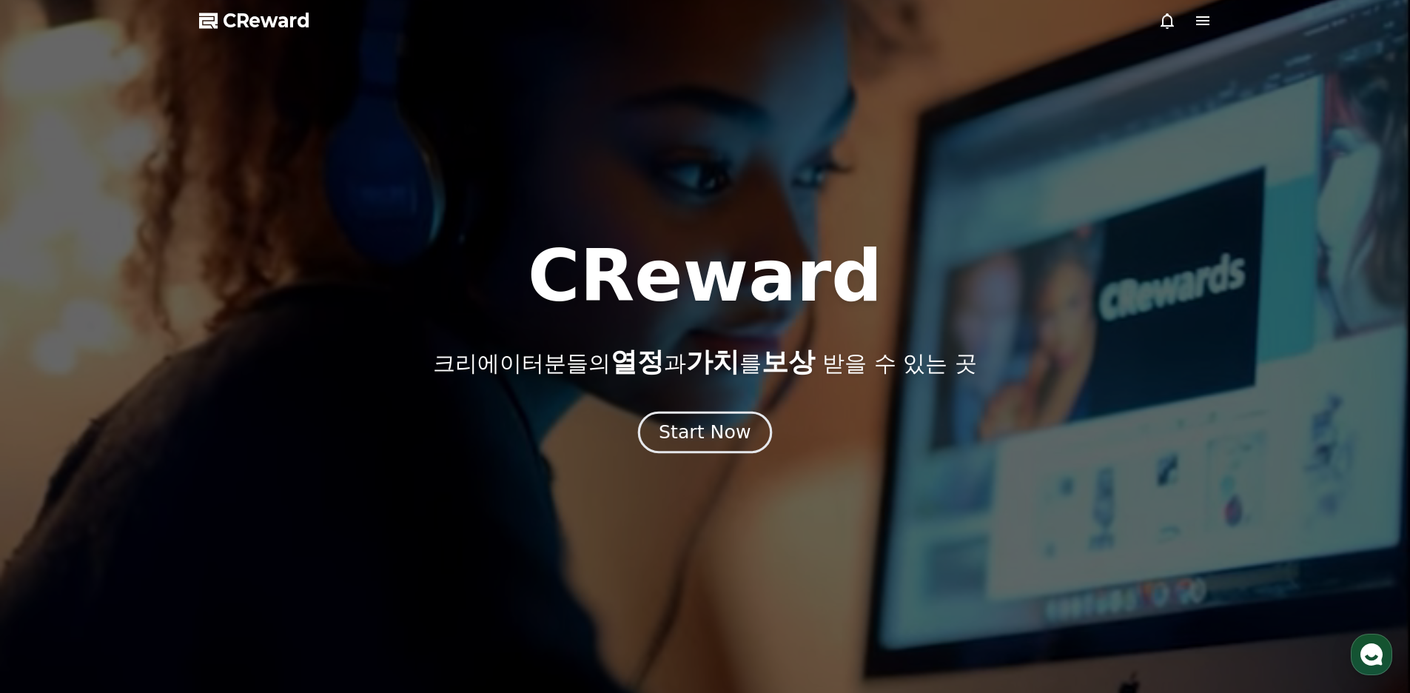
click at [726, 437] on div "Start Now" at bounding box center [705, 432] width 92 height 25
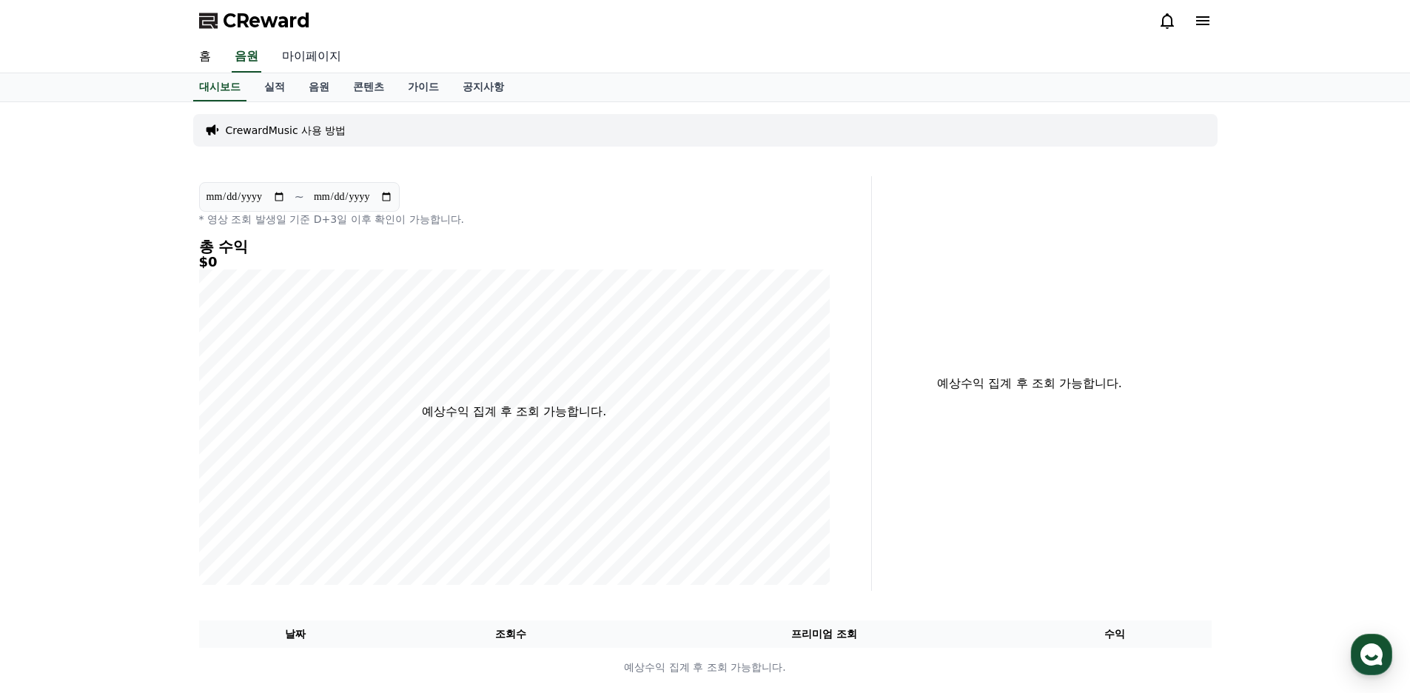
click at [308, 58] on link "마이페이지" at bounding box center [311, 56] width 83 height 31
select select "**********"
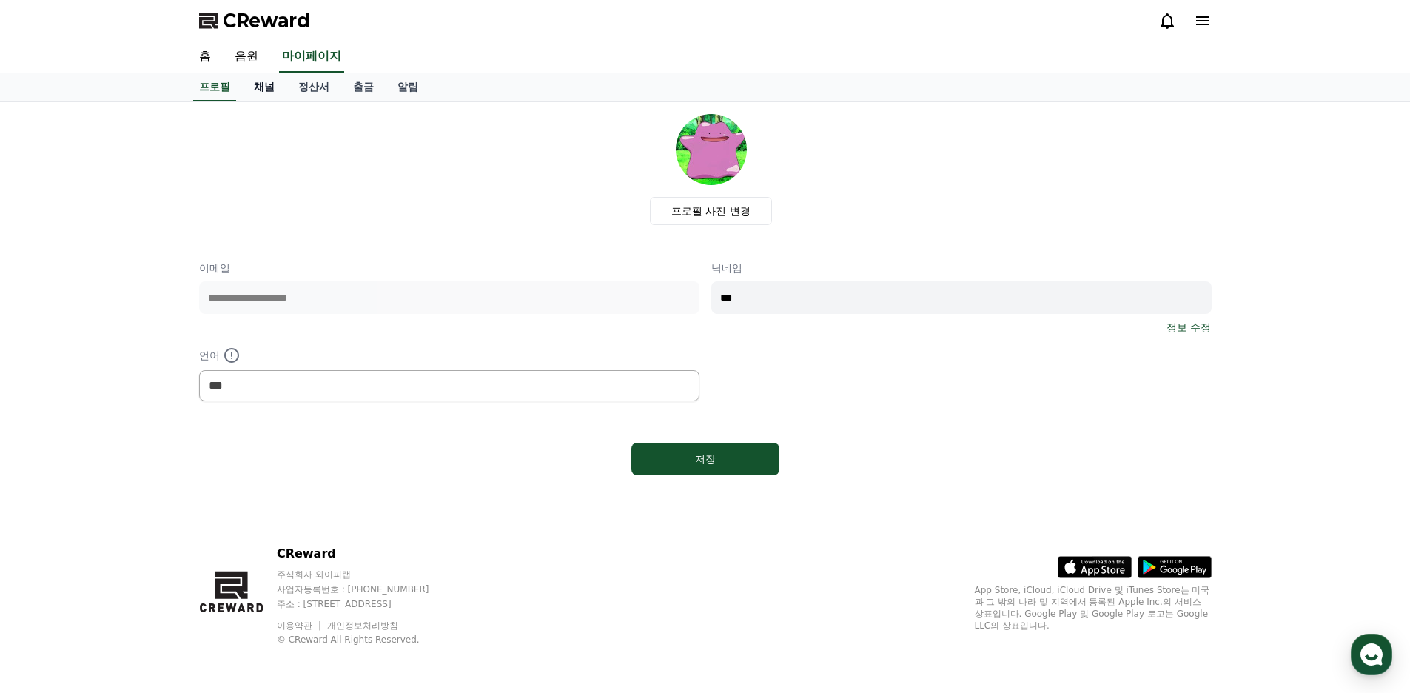
click at [253, 84] on link "채널" at bounding box center [264, 87] width 44 height 28
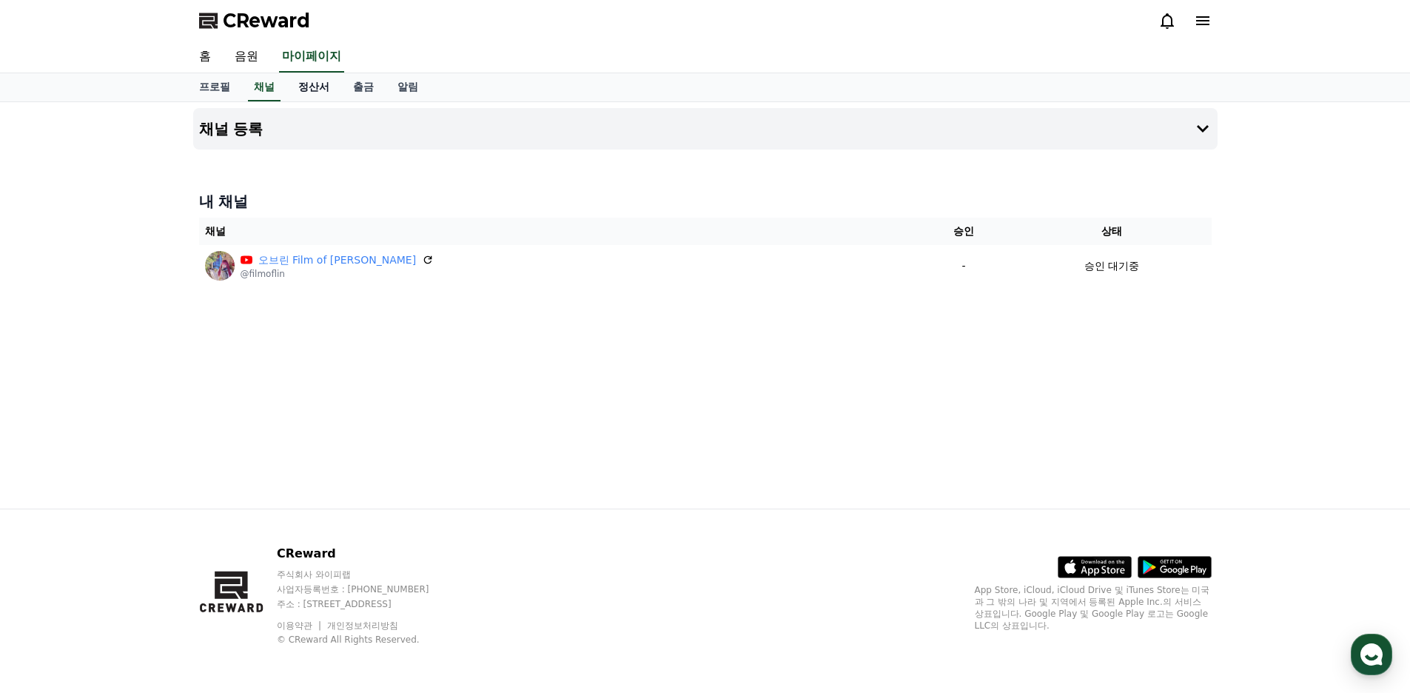
click at [306, 87] on link "정산서" at bounding box center [313, 87] width 55 height 28
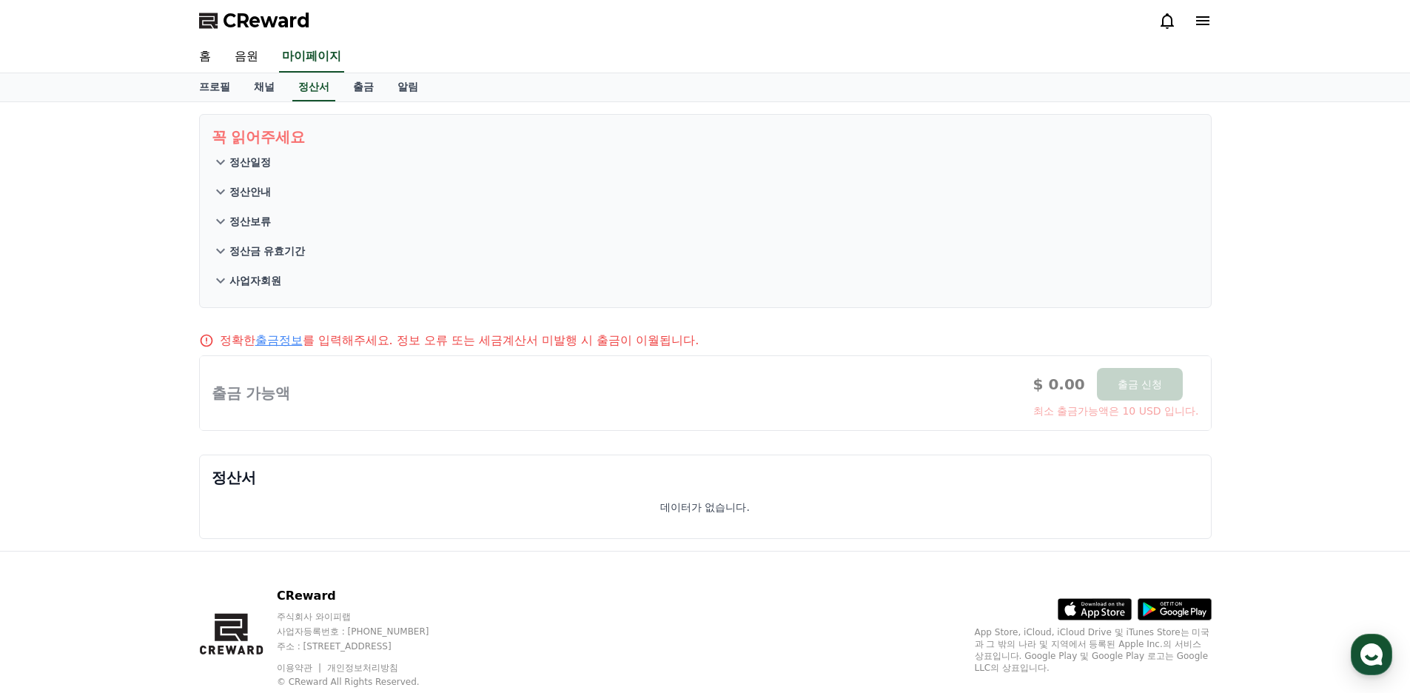
click at [337, 294] on button "사업자회원" at bounding box center [705, 281] width 987 height 30
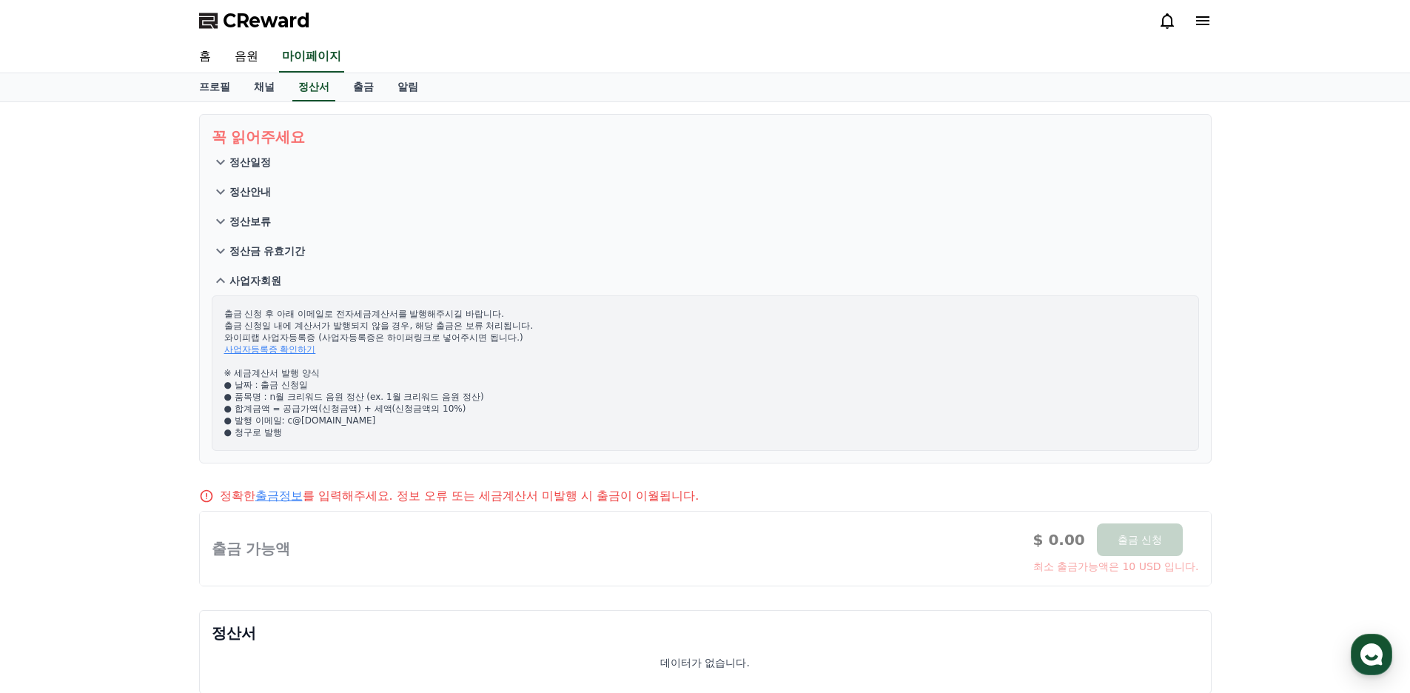
click at [354, 274] on button "사업자회원" at bounding box center [705, 281] width 987 height 30
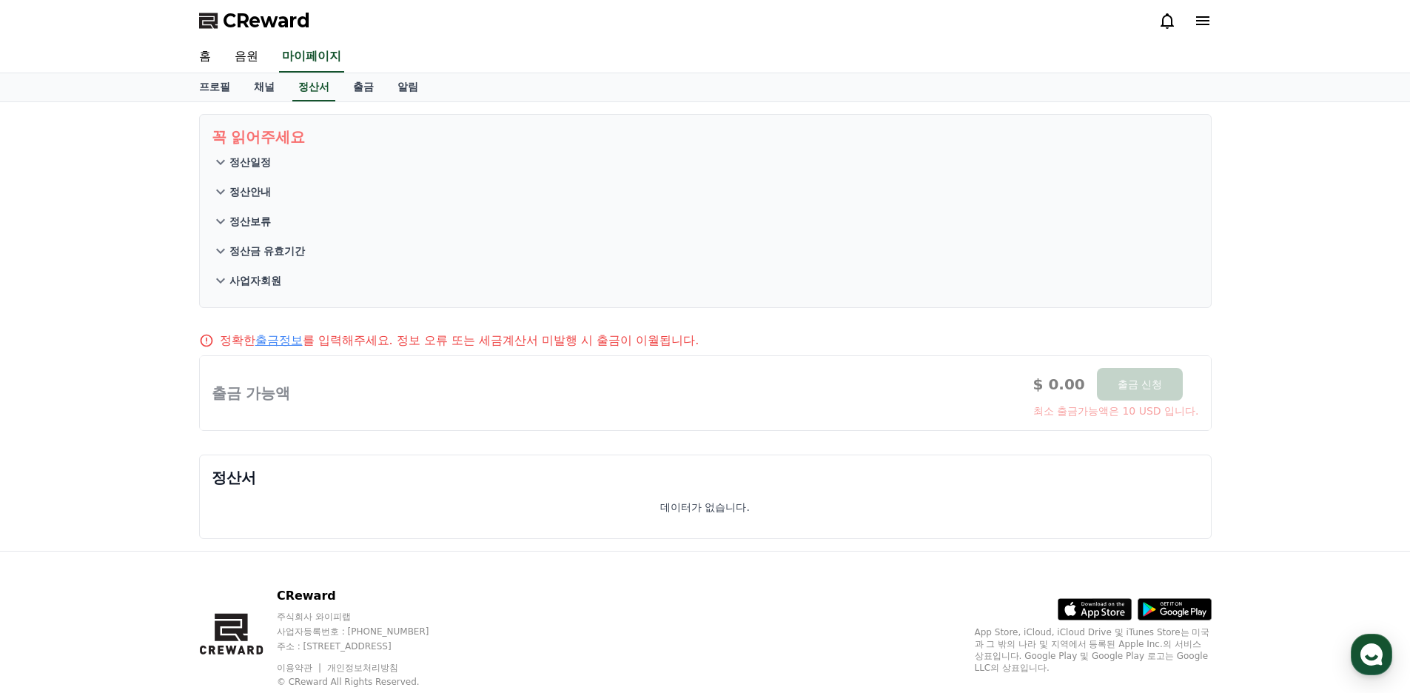
click at [309, 253] on button "정산금 유효기간" at bounding box center [705, 251] width 987 height 30
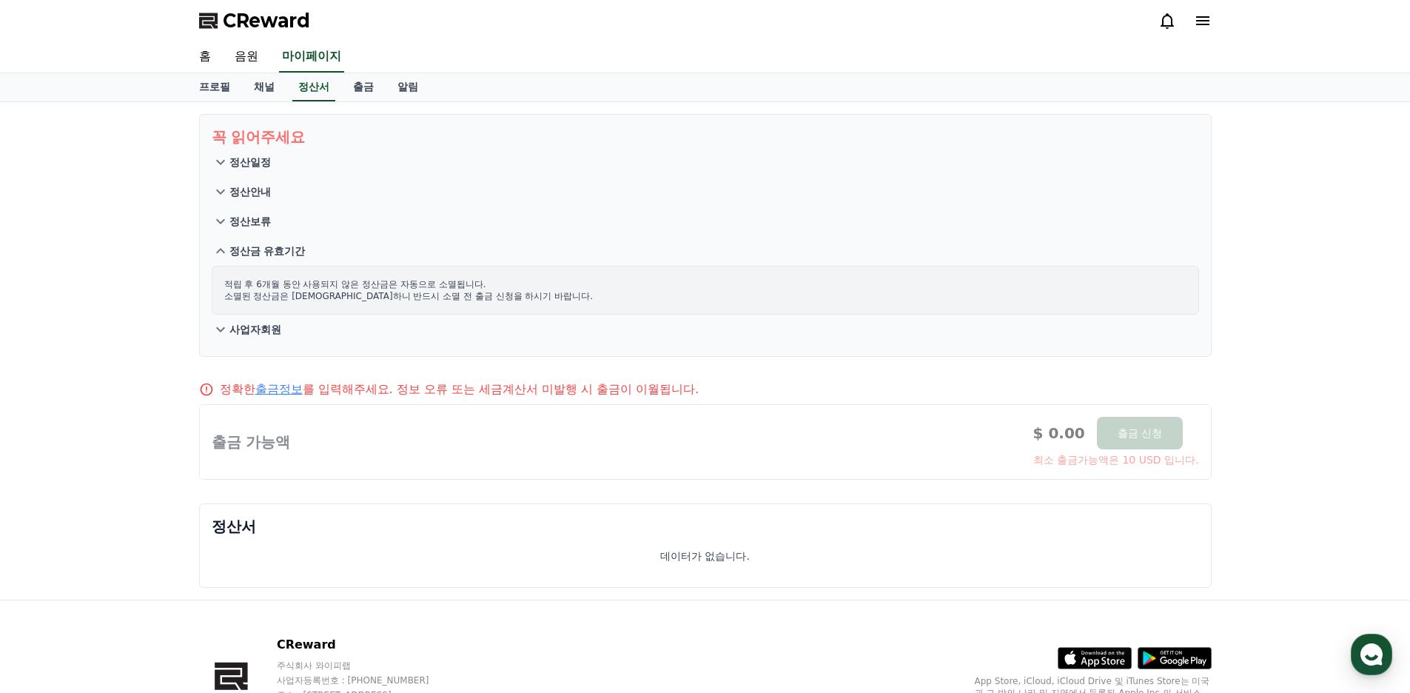
click at [287, 248] on p "정산금 유효기간" at bounding box center [267, 250] width 76 height 15
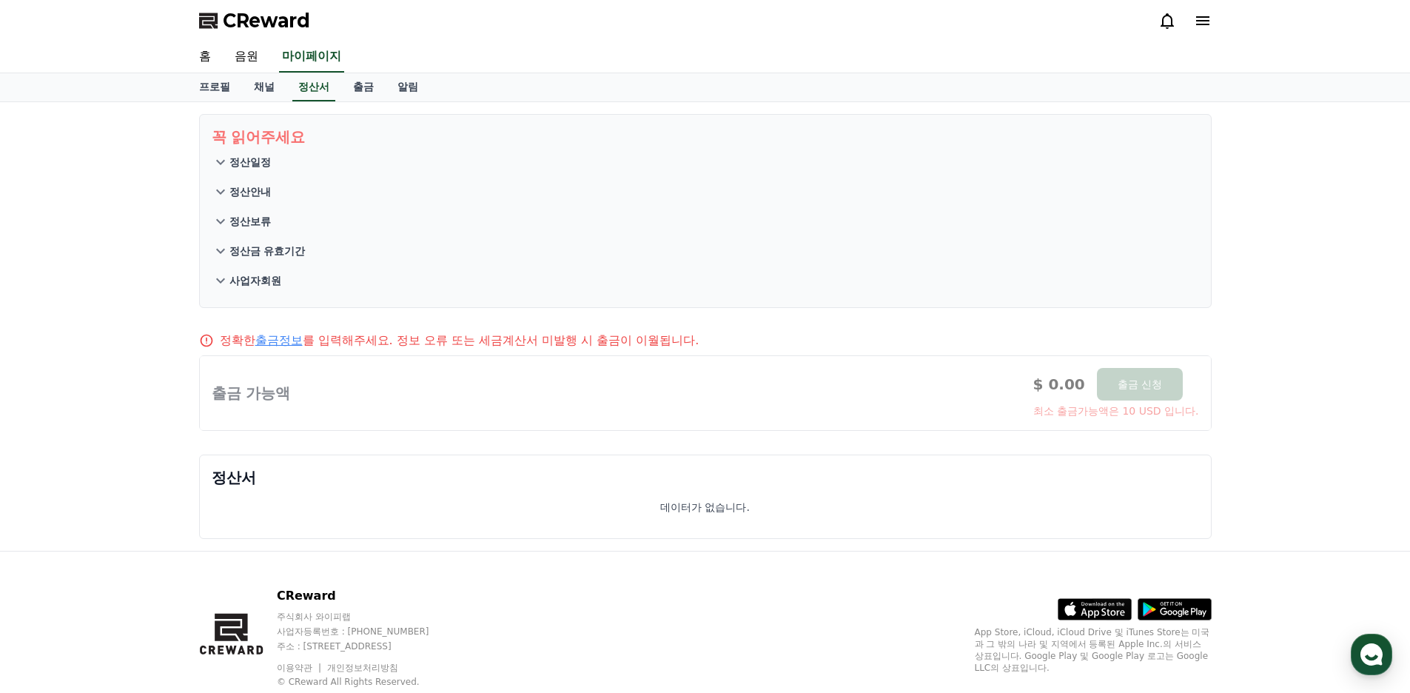
click at [254, 157] on p "정산일정" at bounding box center [249, 162] width 41 height 15
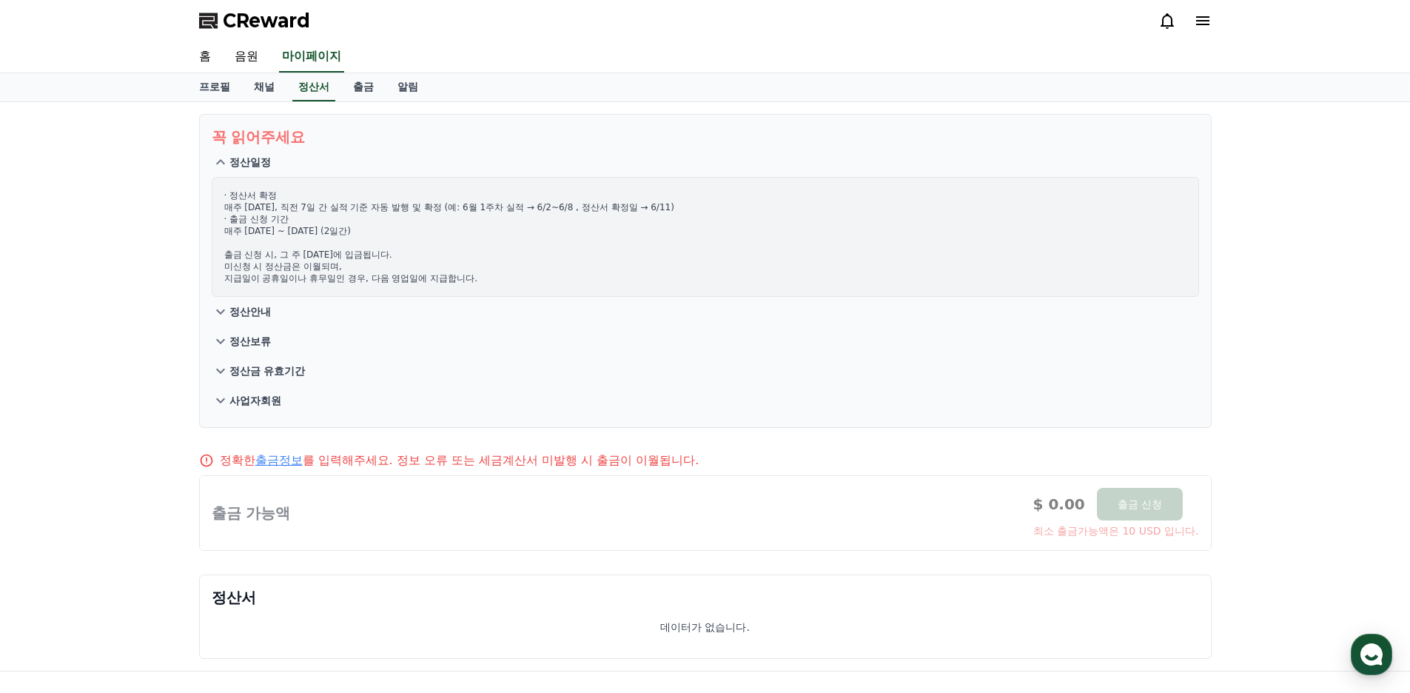
click at [254, 157] on p "정산일정" at bounding box center [249, 162] width 41 height 15
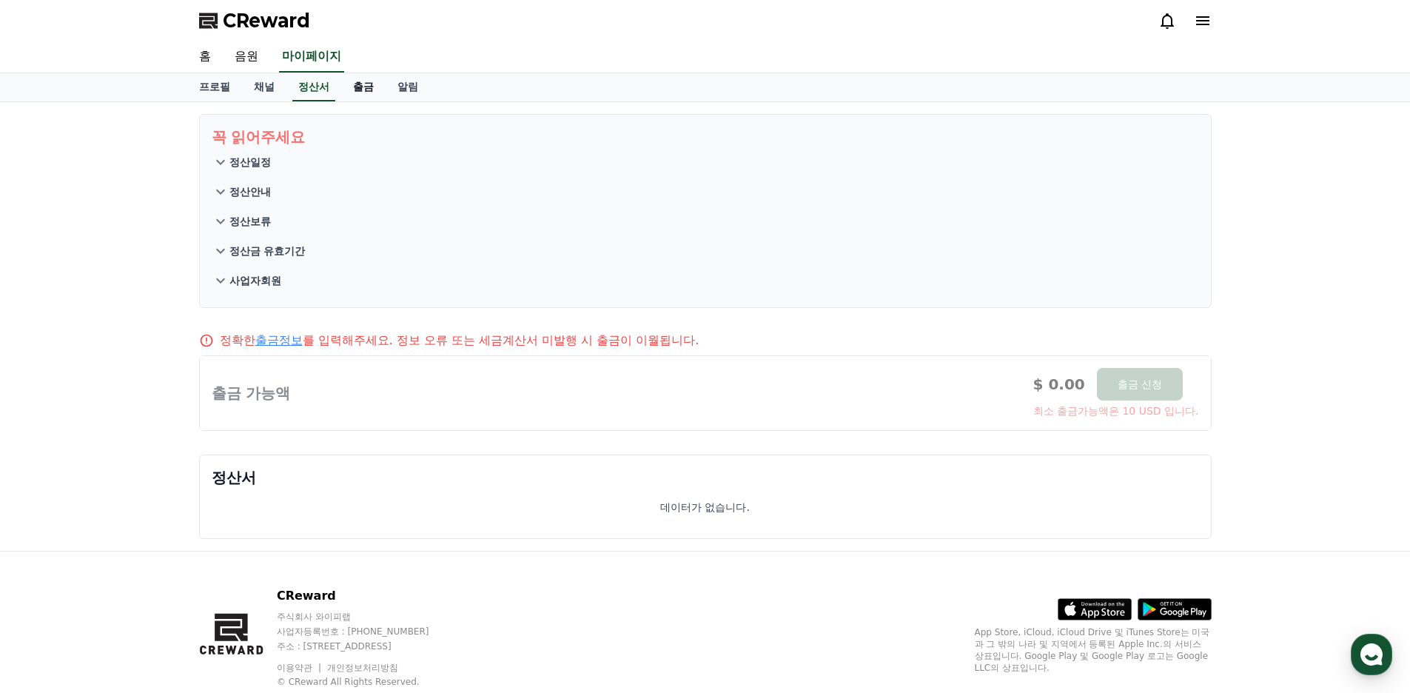
click at [353, 86] on link "출금" at bounding box center [363, 87] width 44 height 28
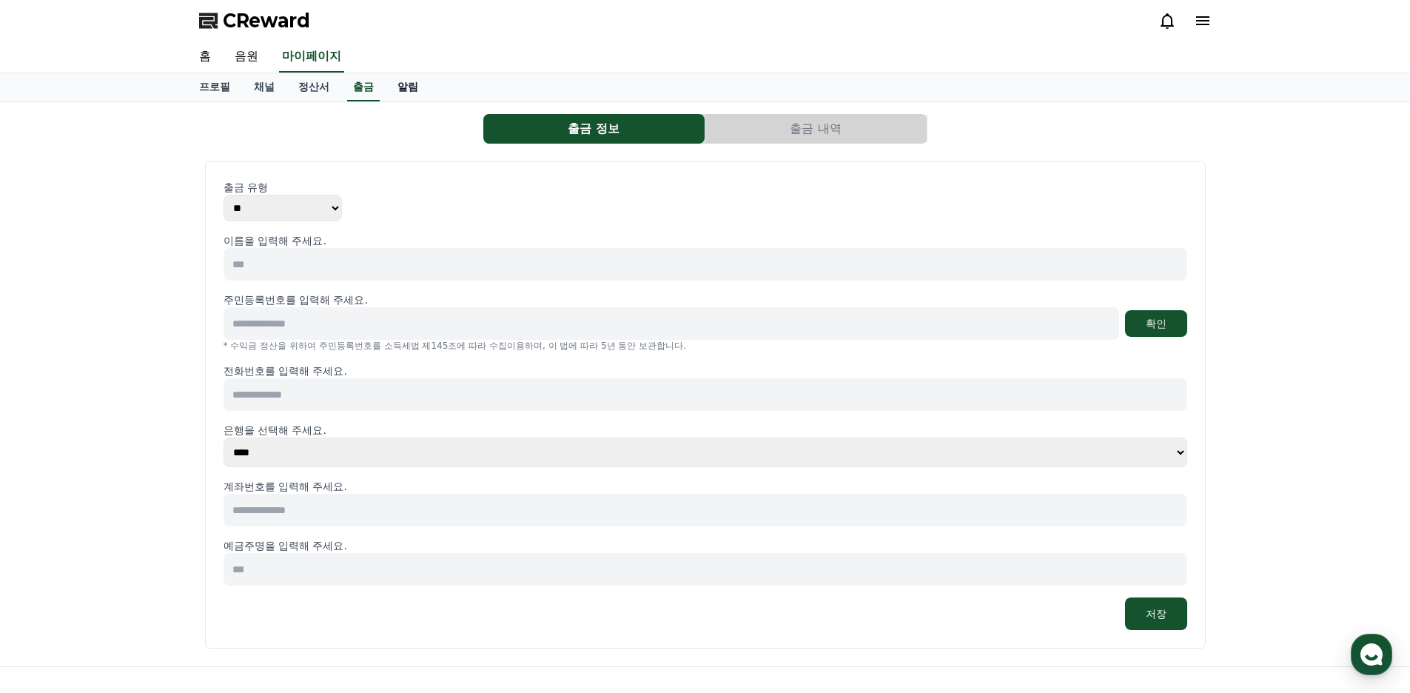
click at [410, 84] on link "알림" at bounding box center [408, 87] width 44 height 28
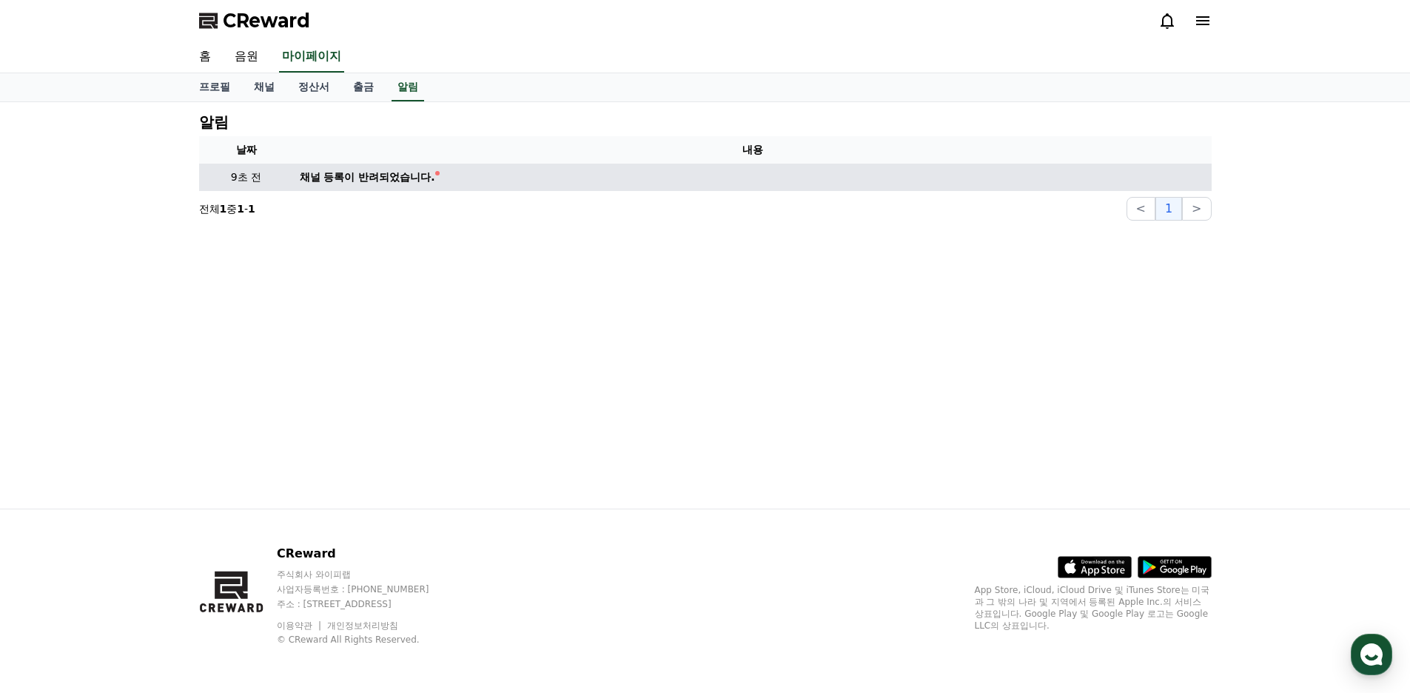
click at [383, 178] on div "채널 등록이 반려되었습니다." at bounding box center [367, 177] width 135 height 16
click at [457, 173] on td "채널 등록이 반려되었습니다." at bounding box center [753, 177] width 918 height 27
click at [400, 176] on div "채널 등록이 반려되었습니다." at bounding box center [367, 177] width 135 height 16
click at [309, 179] on div "채널 등록이 반려되었습니다." at bounding box center [367, 177] width 135 height 16
click at [241, 174] on p "9초 전" at bounding box center [246, 177] width 83 height 16
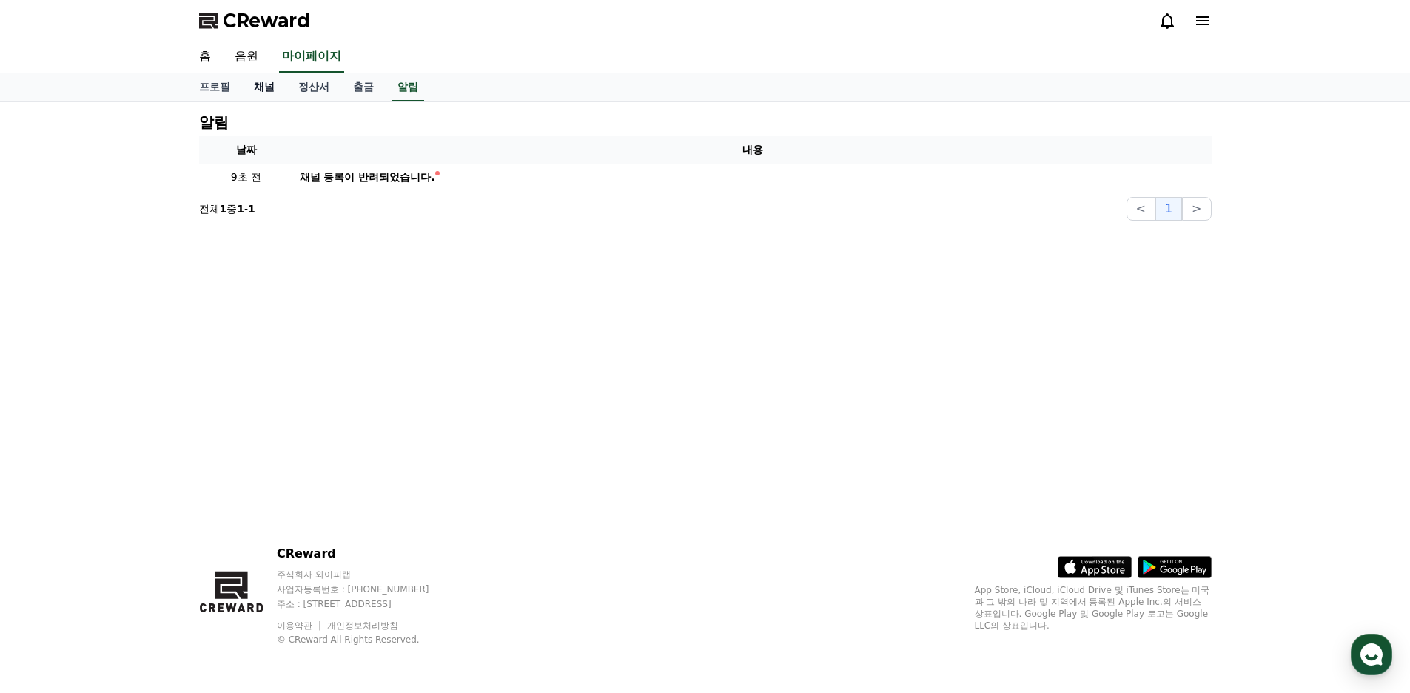
click at [261, 90] on link "채널" at bounding box center [264, 87] width 44 height 28
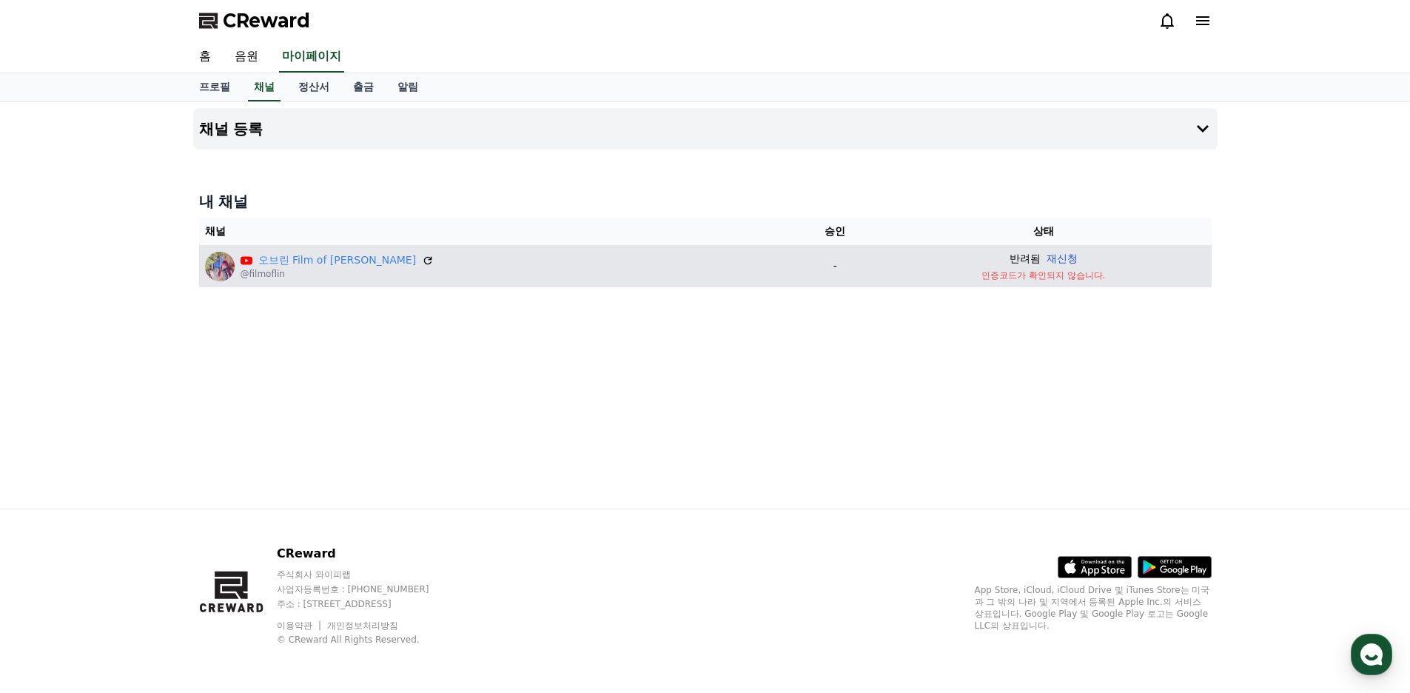
click at [1047, 261] on button "재신청" at bounding box center [1062, 259] width 31 height 16
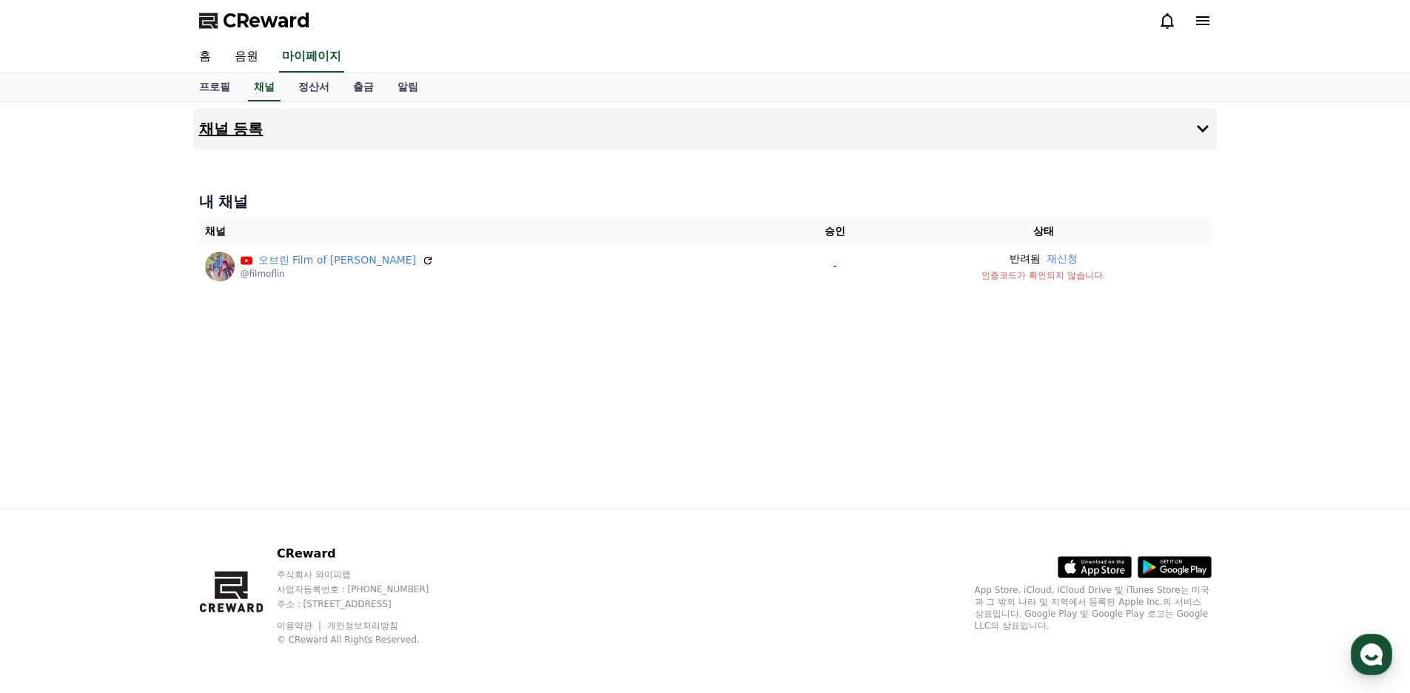
click at [1203, 127] on icon at bounding box center [1203, 129] width 18 height 18
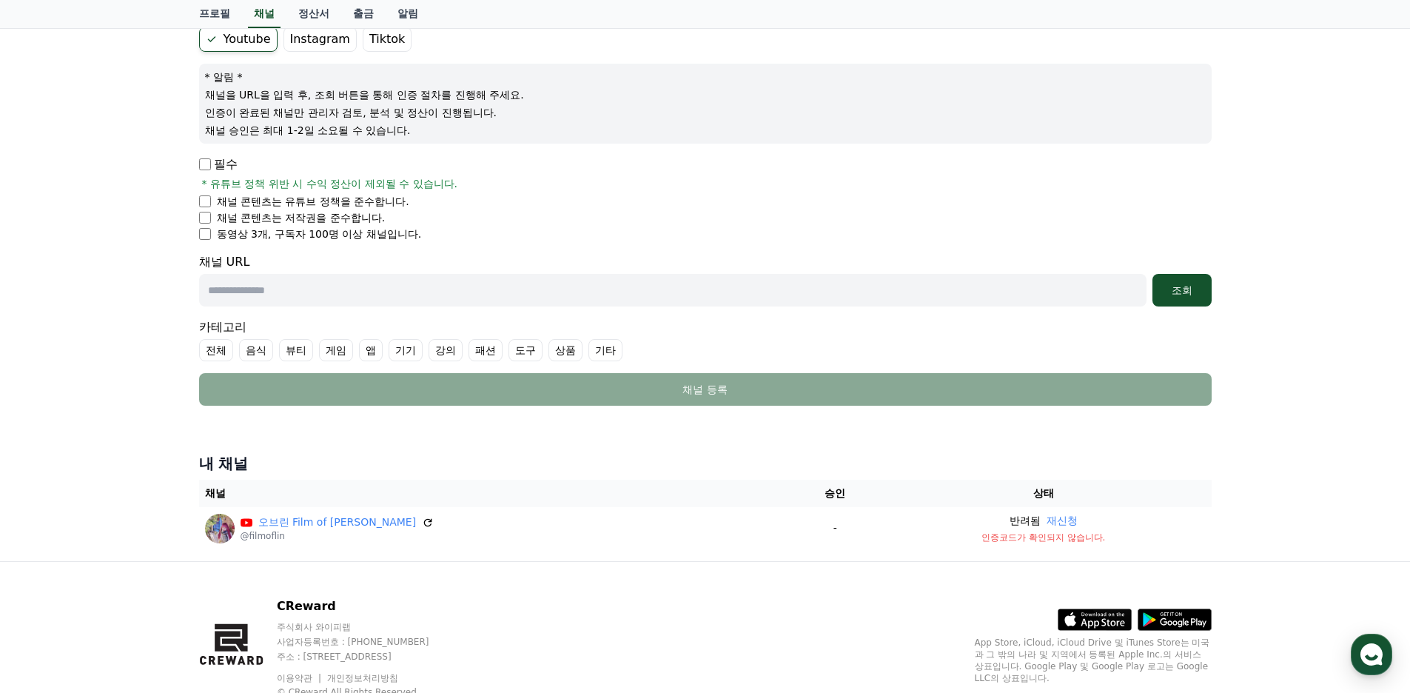
scroll to position [148, 0]
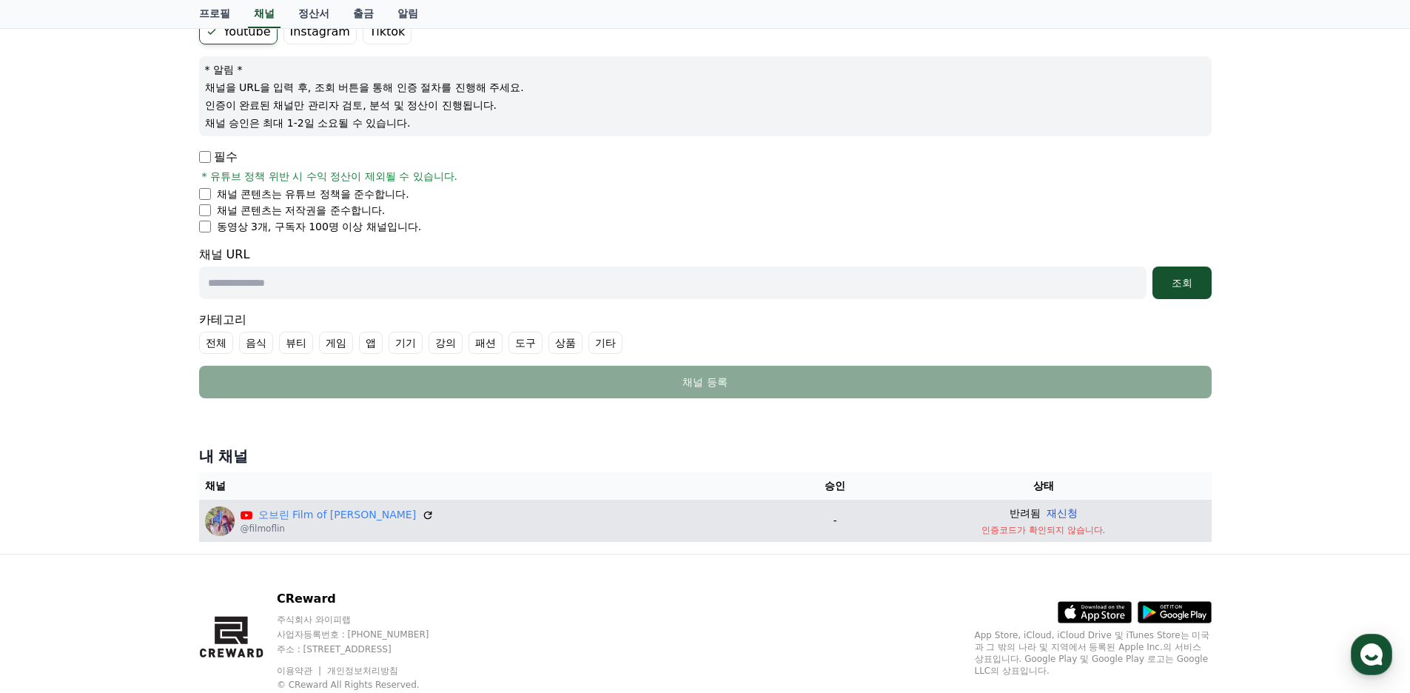
click at [1047, 514] on button "재신청" at bounding box center [1062, 514] width 31 height 16
click at [1286, 428] on div "채널 등록 Youtube Instagram Tiktok * 알림 * 채널을 URL을 입력 후, 조회 버튼을 통해 인증 절차를 진행해 주세요. …" at bounding box center [705, 253] width 1410 height 599
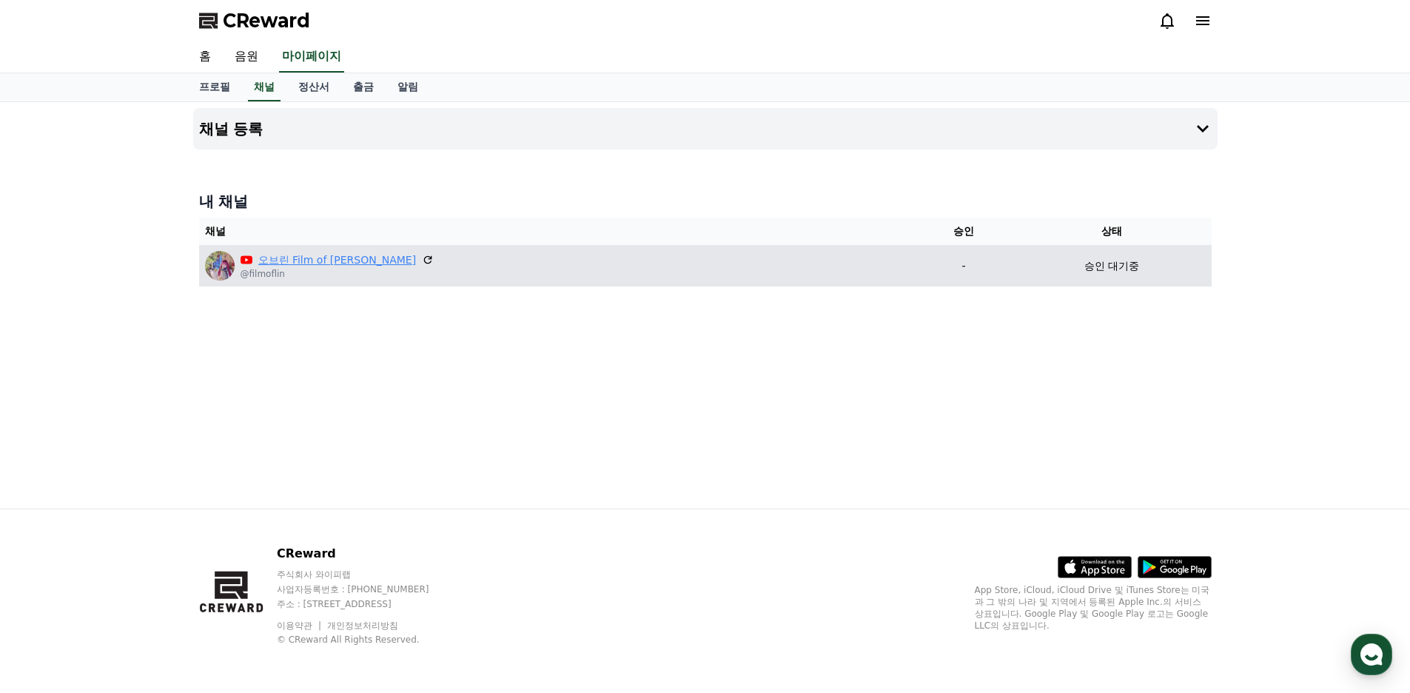
click at [300, 258] on link "오브린 Film of [PERSON_NAME]" at bounding box center [337, 260] width 158 height 16
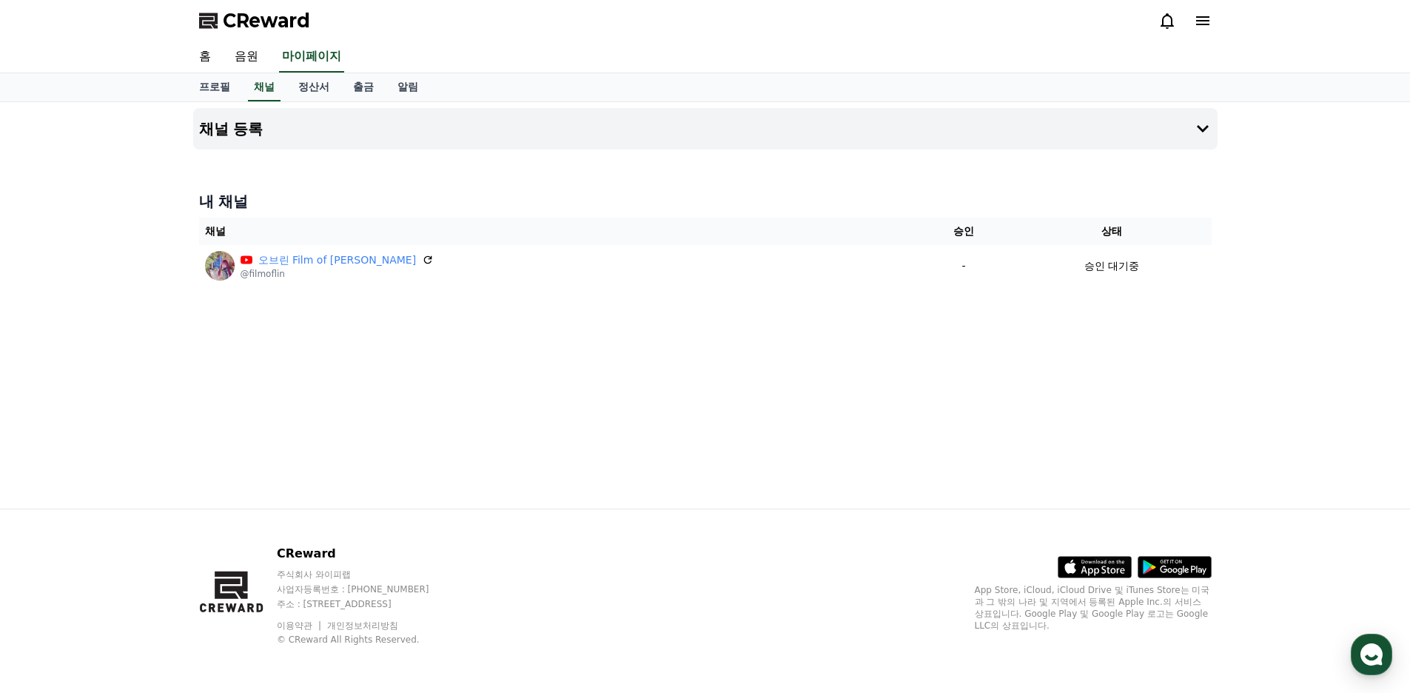
click at [839, 433] on div "채널 등록 내 채널 채널 승인 상태 오브린 Film of [PERSON_NAME] @filmoflin - 승인 대기중" at bounding box center [705, 305] width 1036 height 406
click at [598, 395] on div "채널 등록 내 채널 채널 승인 상태 오브린 Film of [PERSON_NAME] @filmoflin - 승인 대기중" at bounding box center [705, 305] width 1036 height 406
click at [762, 419] on div "채널 등록 내 채널 채널 승인 상태 오브린 Film of [PERSON_NAME] @filmoflin - 승인 대기중" at bounding box center [705, 305] width 1036 height 406
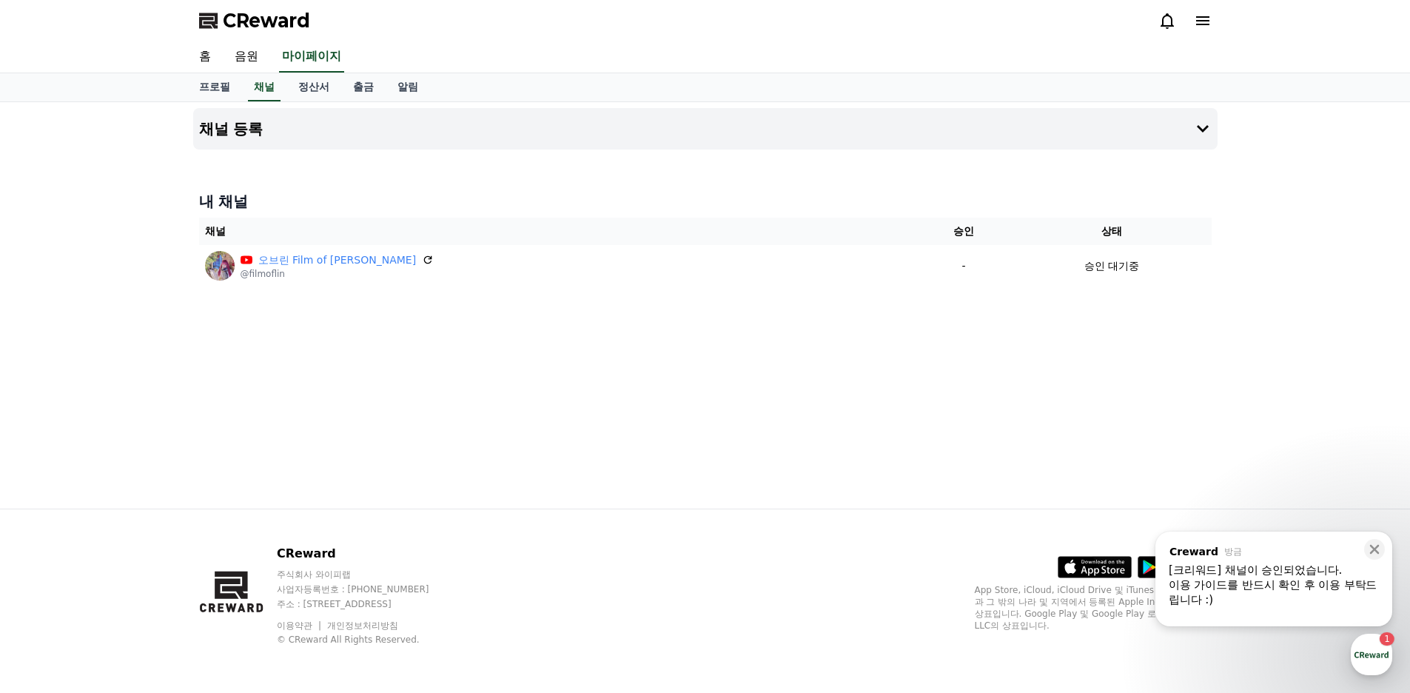
click at [658, 430] on div "채널 등록 내 채널 채널 승인 상태 오브린 Film of [PERSON_NAME] @filmoflin - 승인 대기중" at bounding box center [705, 305] width 1036 height 406
click at [1283, 591] on div "이용 가이드를 반드시 확인 후 이용 부탁드립니다 :)" at bounding box center [1274, 592] width 210 height 30
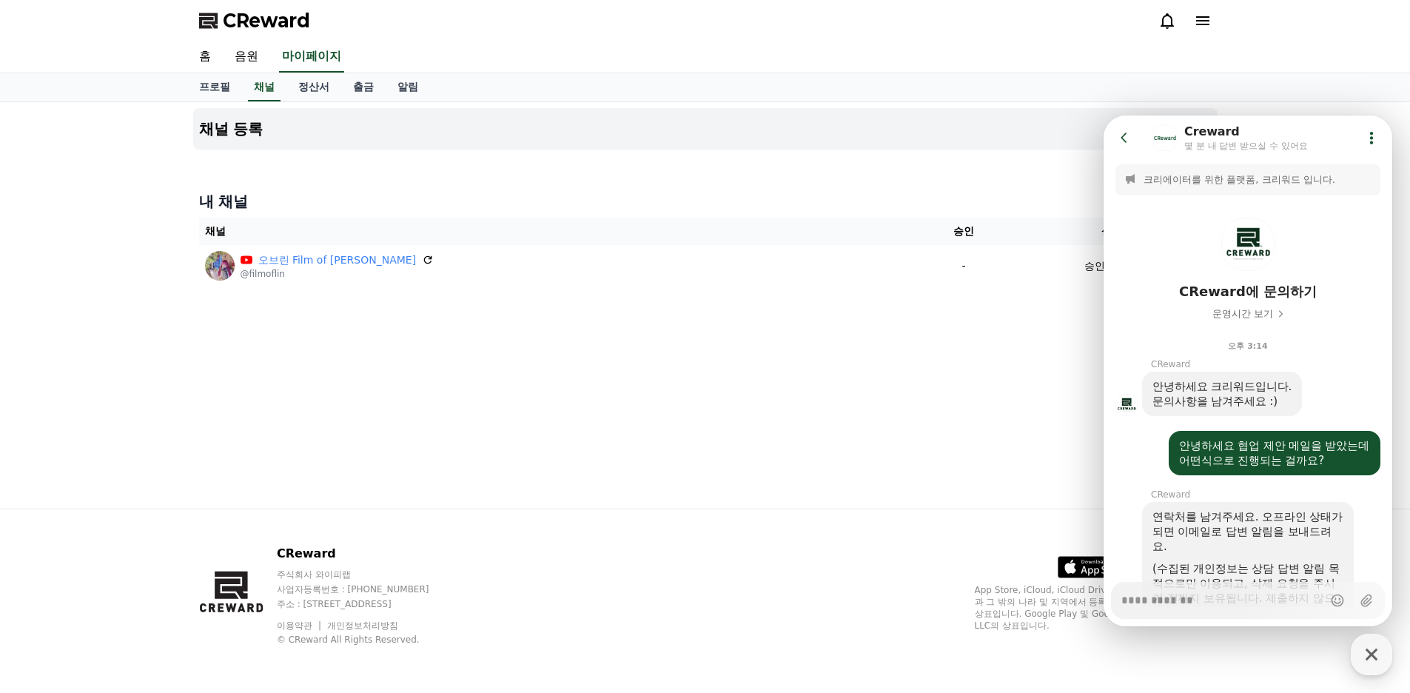
scroll to position [660, 0]
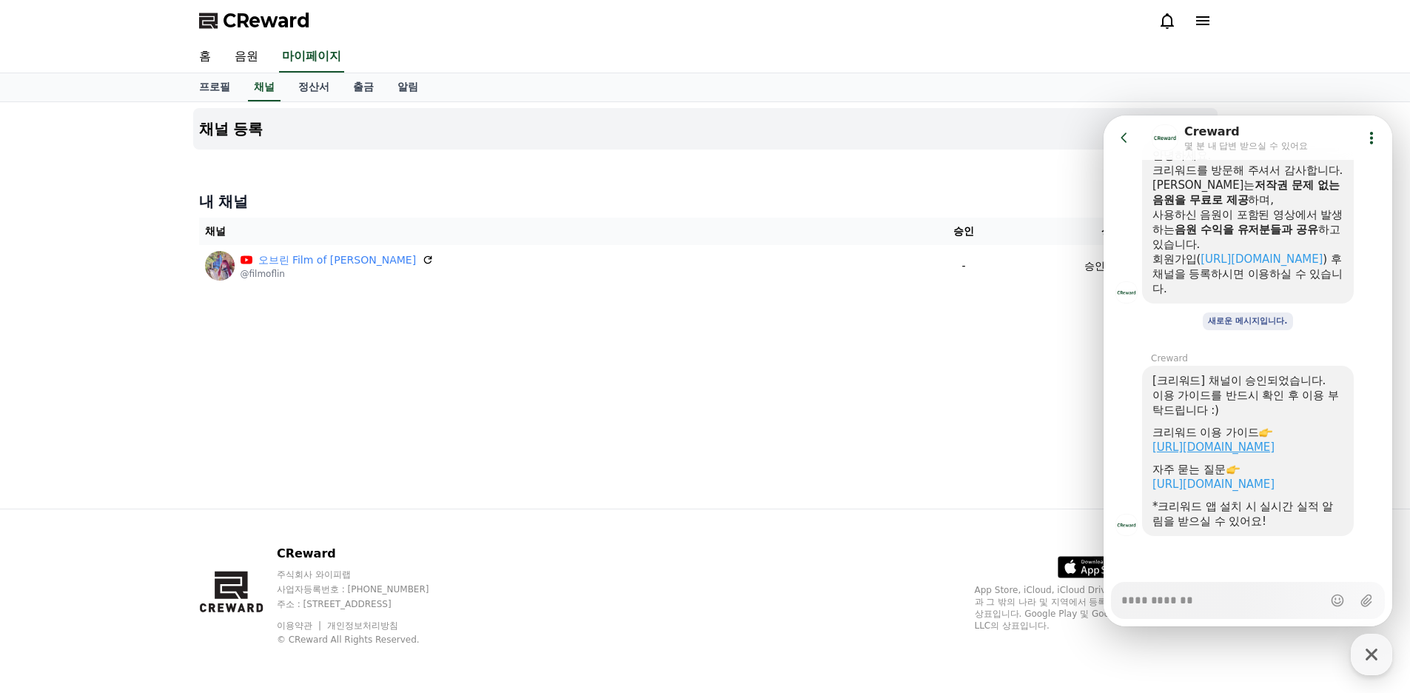
click at [1274, 440] on link "[URL][DOMAIN_NAME]" at bounding box center [1213, 446] width 122 height 13
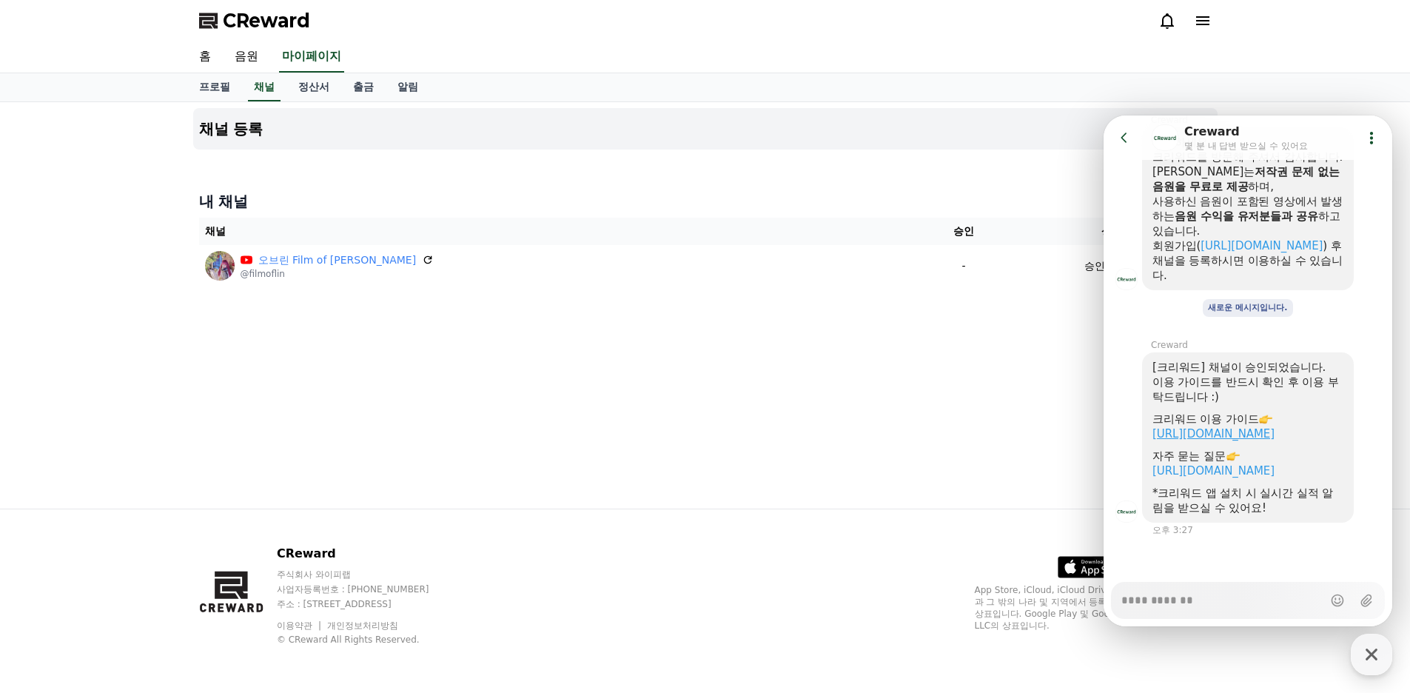
type textarea "*"
click at [240, 53] on link "음원" at bounding box center [246, 56] width 47 height 31
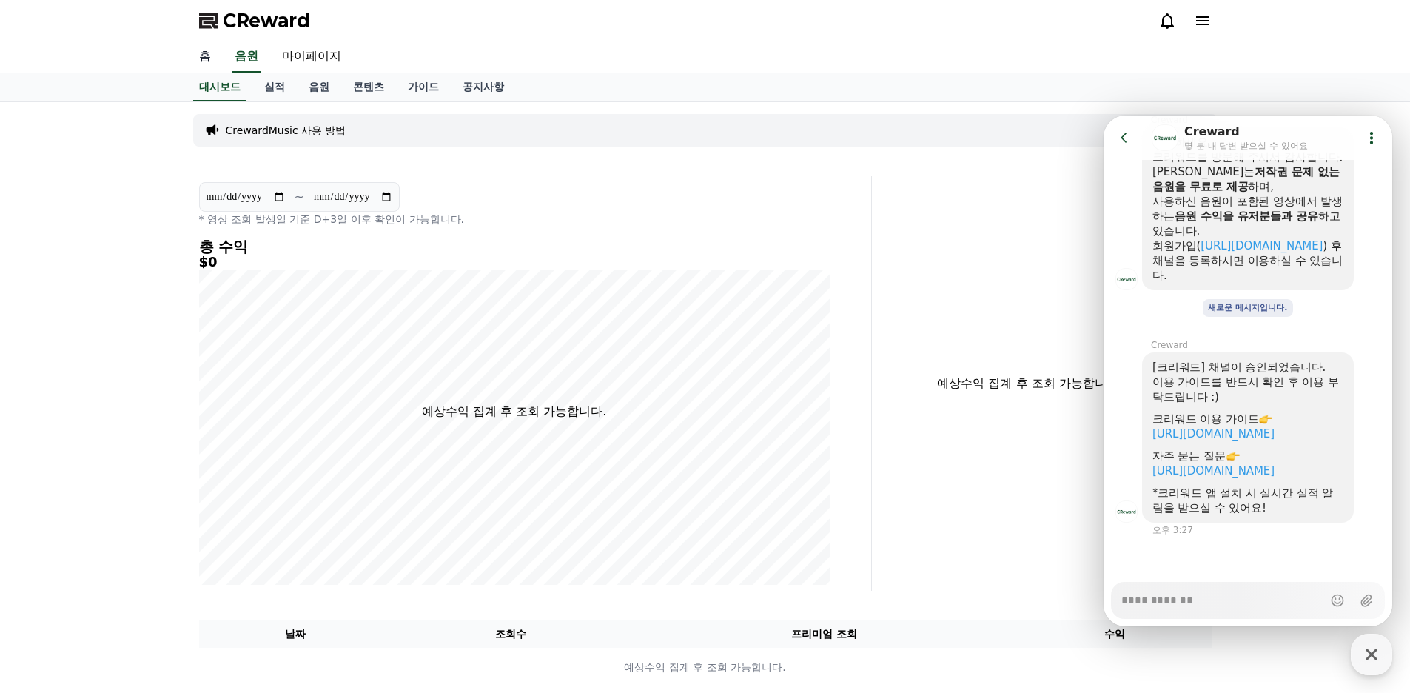
click at [206, 57] on link "홈" at bounding box center [205, 56] width 36 height 31
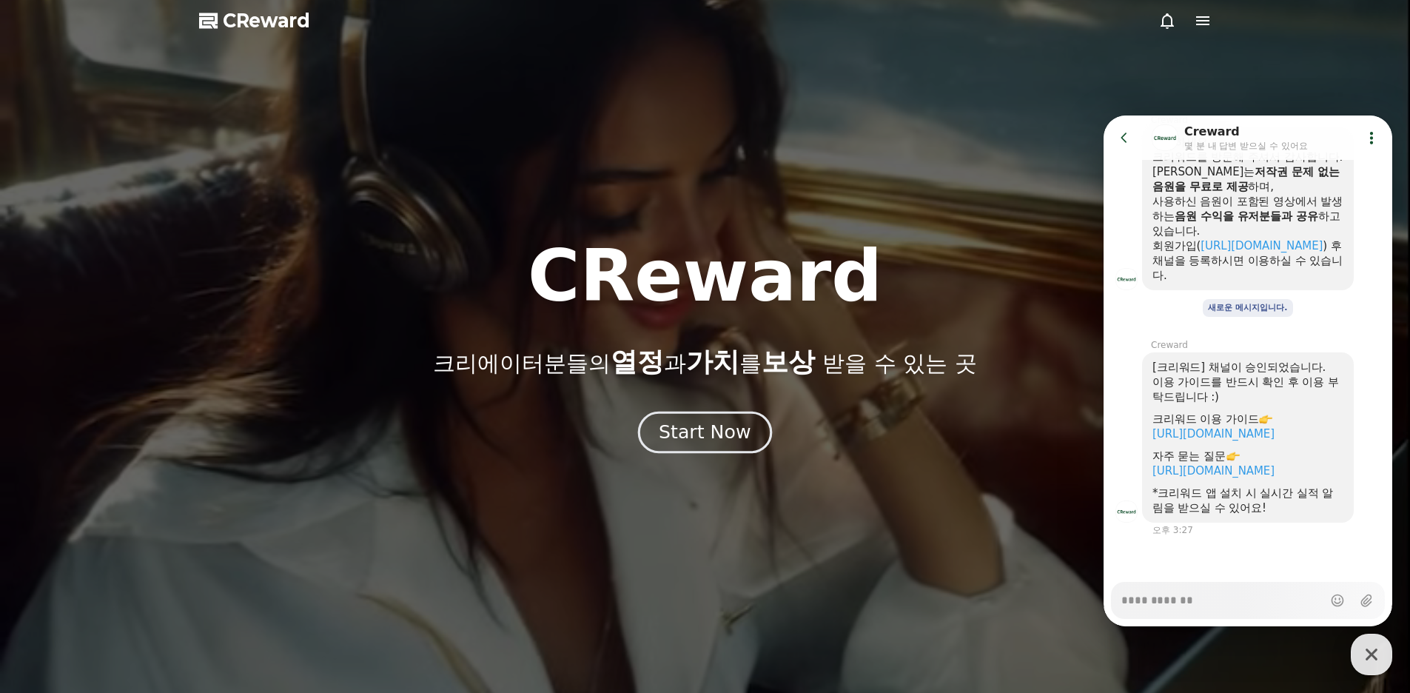
click at [671, 434] on div "Start Now" at bounding box center [705, 432] width 92 height 25
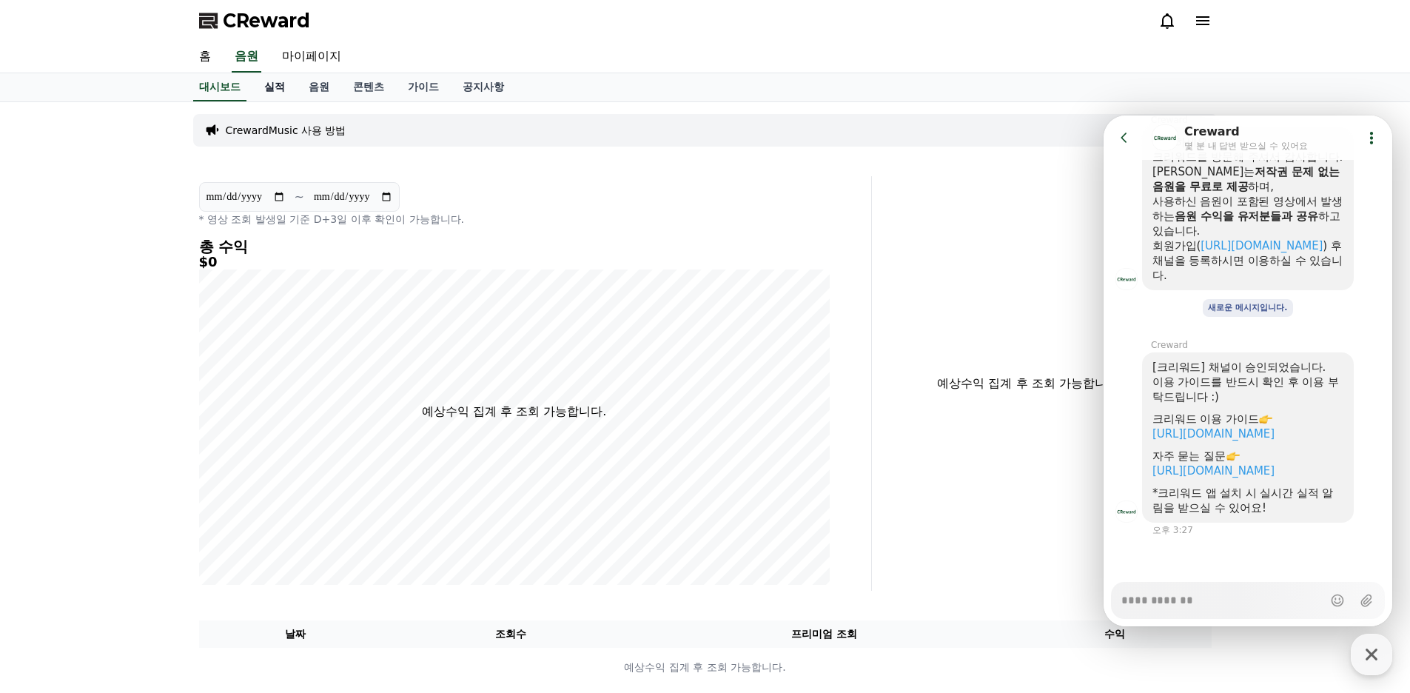
click at [281, 86] on link "실적" at bounding box center [274, 87] width 44 height 28
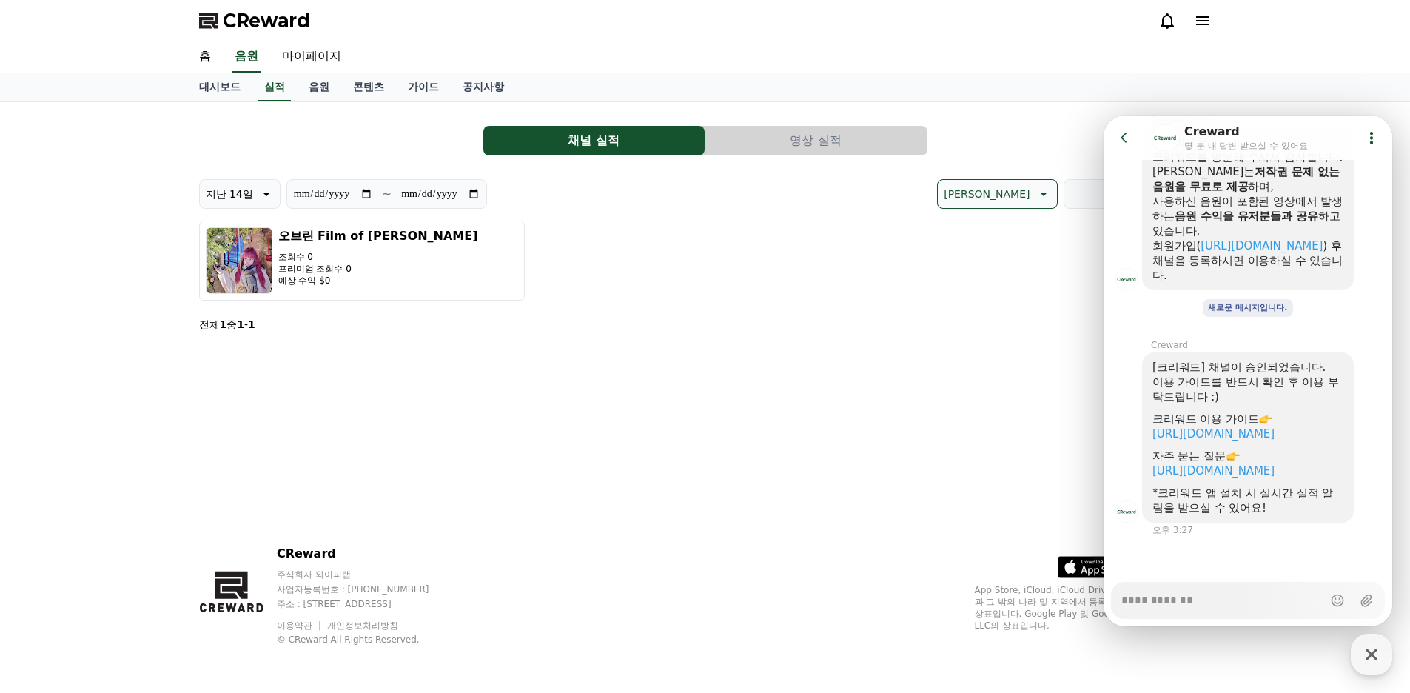
click at [835, 407] on div "**********" at bounding box center [705, 305] width 1036 height 406
click at [750, 438] on div "**********" at bounding box center [705, 305] width 1036 height 406
drag, startPoint x: 701, startPoint y: 423, endPoint x: 679, endPoint y: 435, distance: 25.2
click at [679, 435] on div "**********" at bounding box center [705, 305] width 1036 height 406
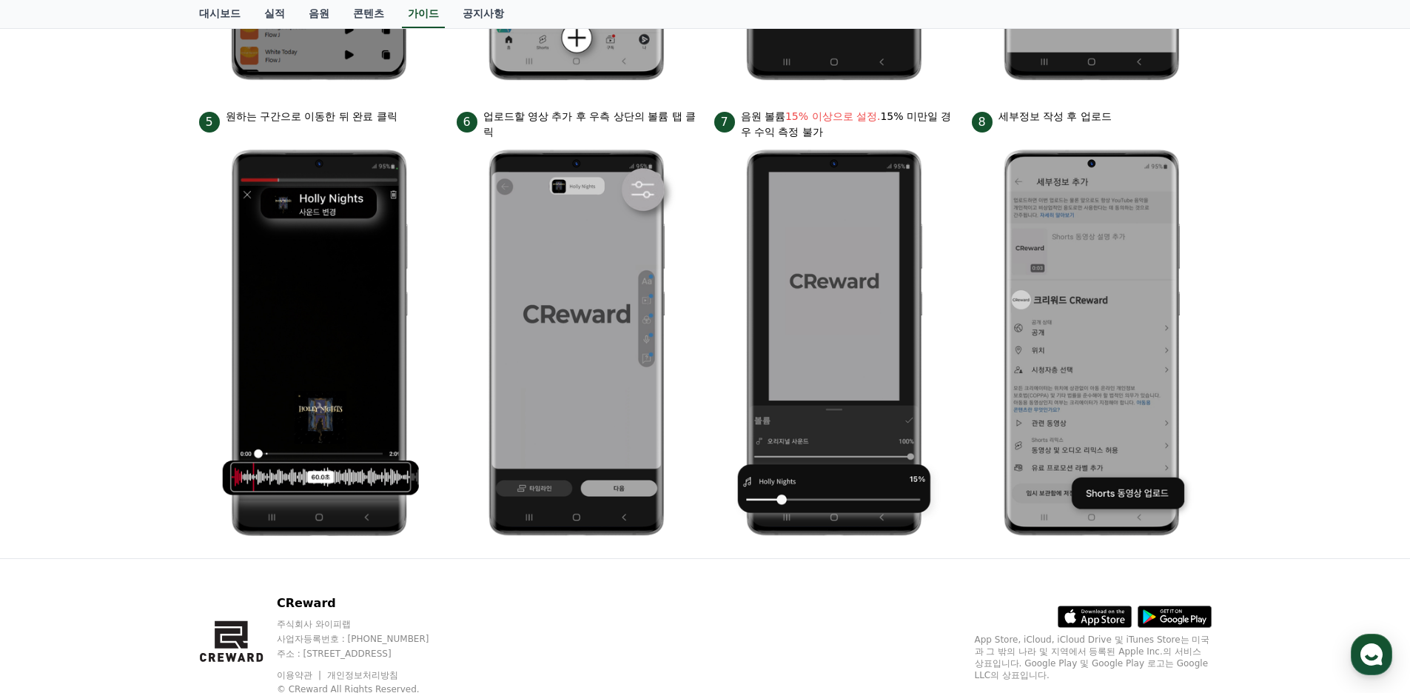
scroll to position [676, 0]
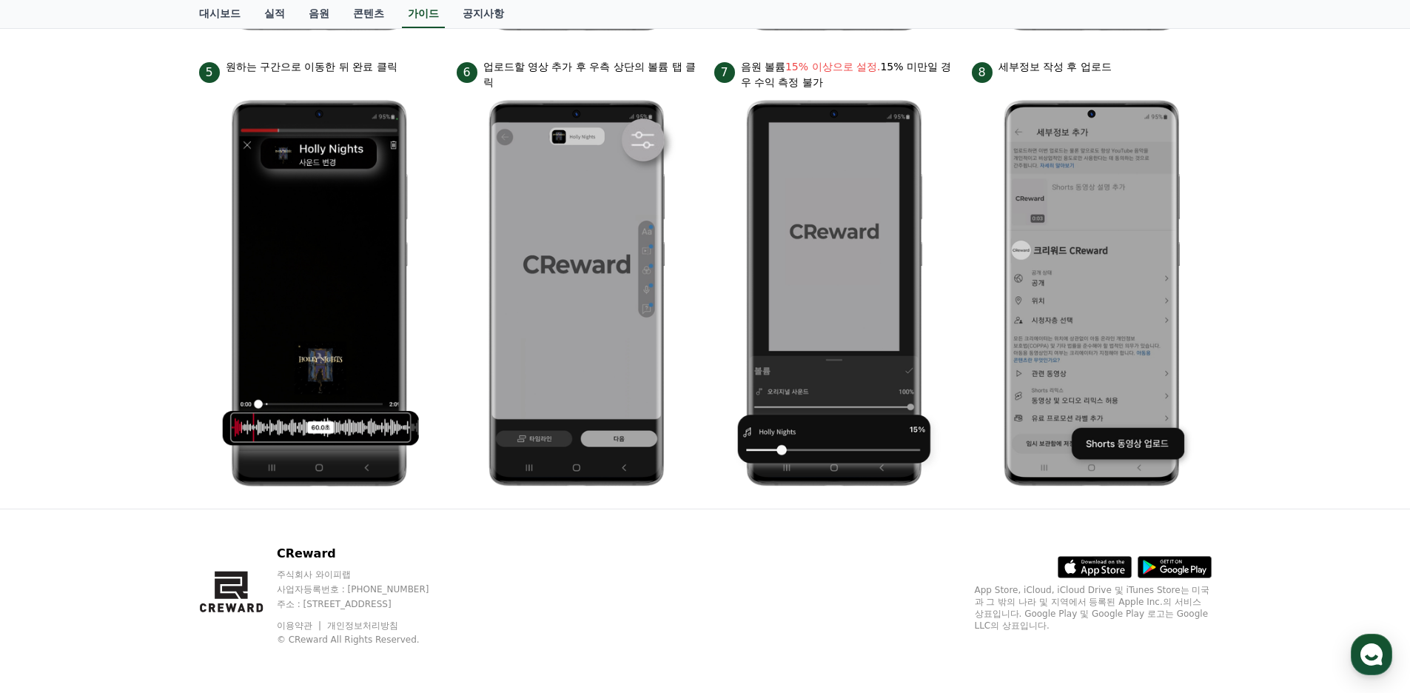
click at [1186, 572] on icon at bounding box center [1183, 570] width 47 height 10
